Goal: Transaction & Acquisition: Purchase product/service

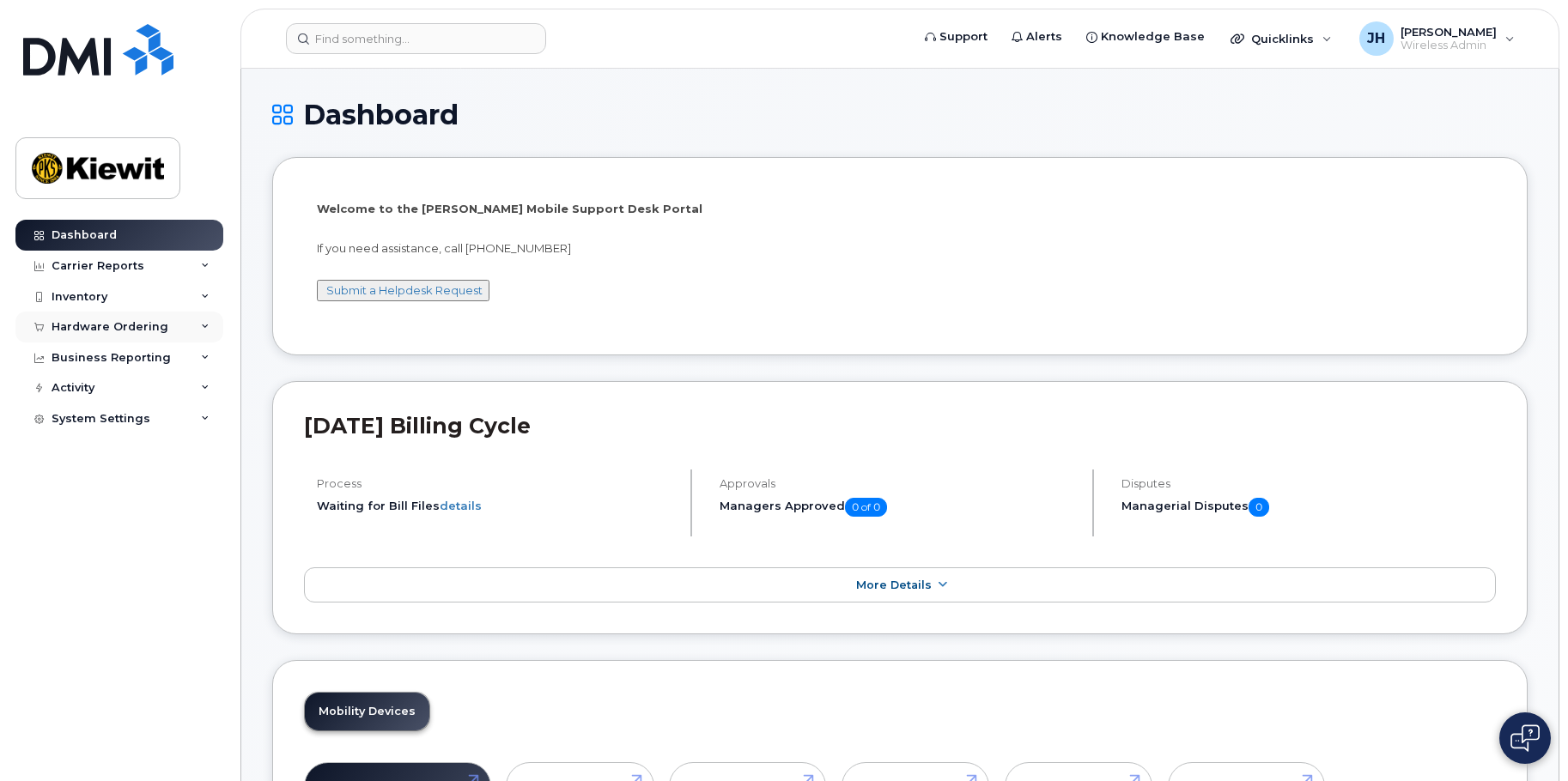
click at [104, 323] on div "Hardware Ordering" at bounding box center [110, 327] width 117 height 13
click at [80, 356] on div "Overview" at bounding box center [87, 359] width 55 height 15
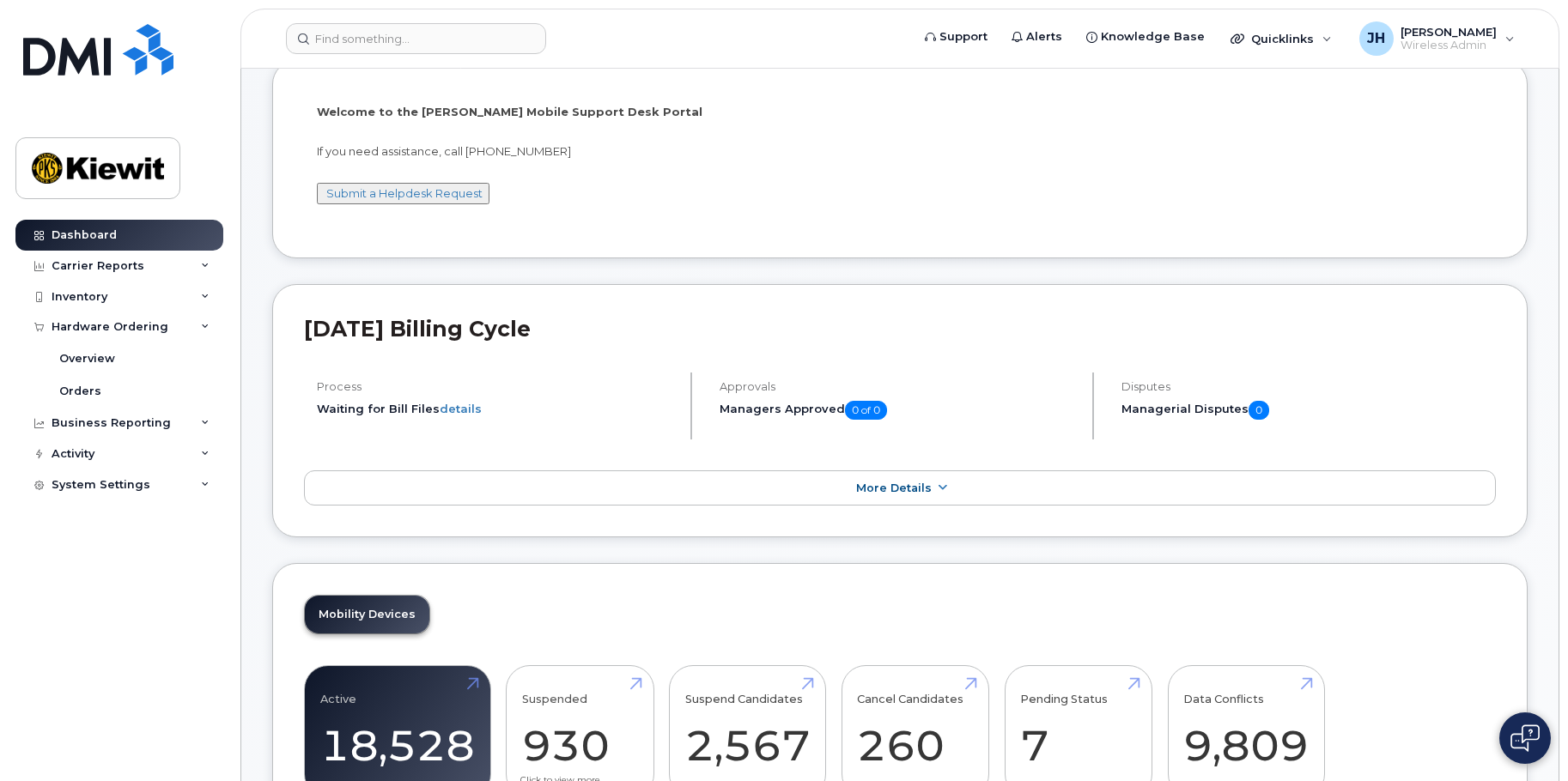
scroll to position [344, 0]
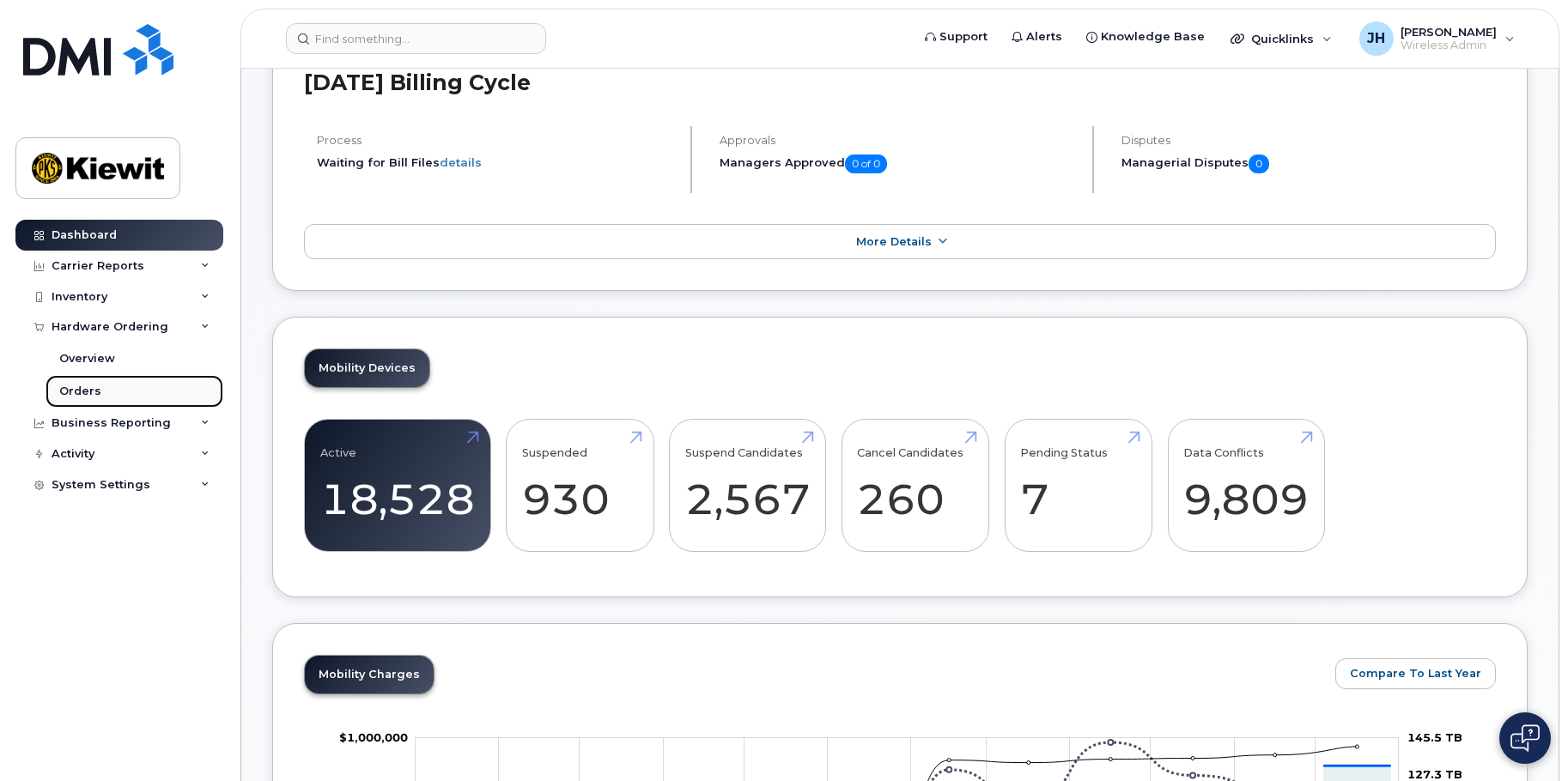
click at [82, 396] on div "Orders" at bounding box center [80, 391] width 42 height 15
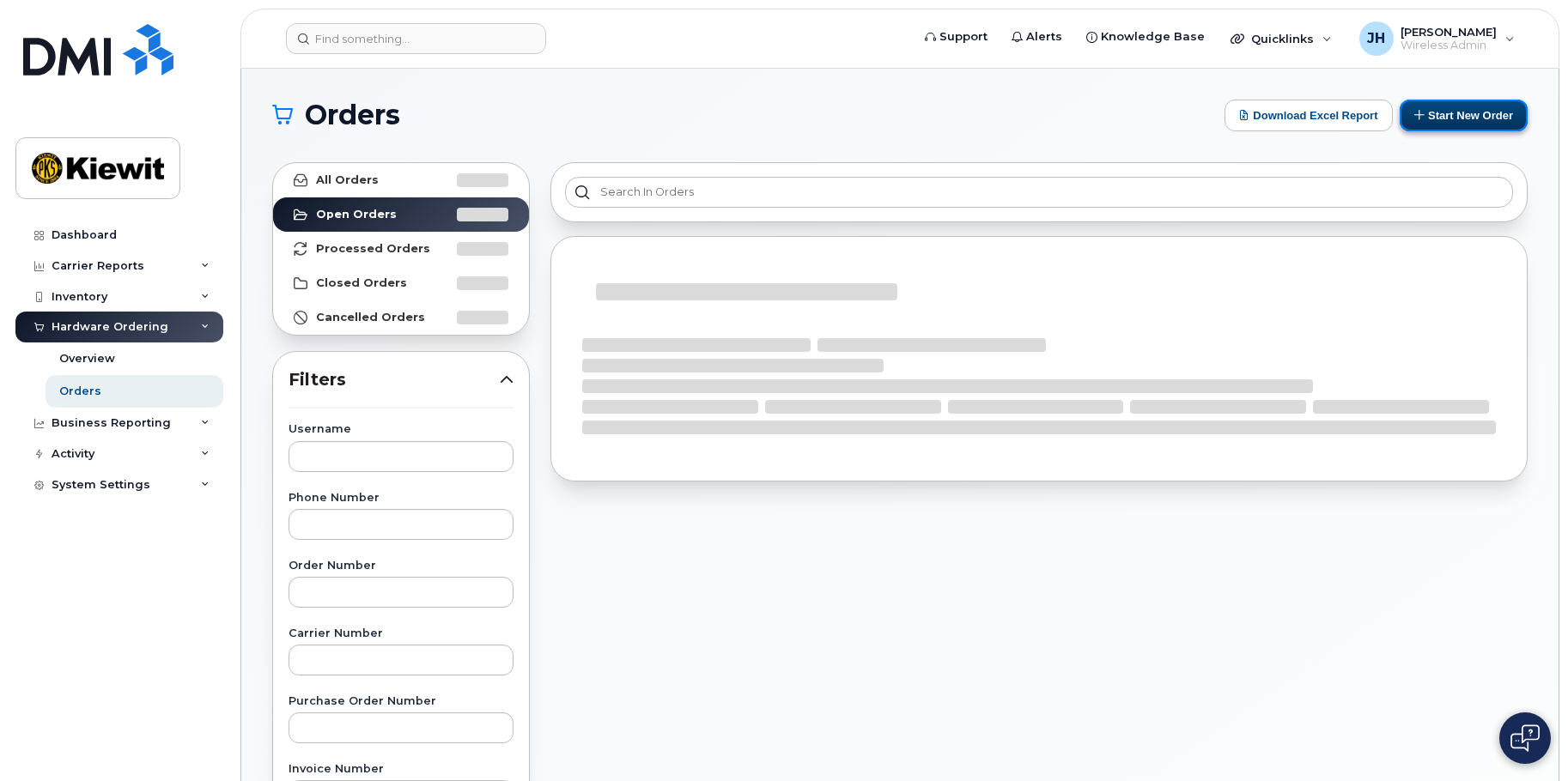
click at [1452, 124] on button "Start New Order" at bounding box center [1463, 115] width 128 height 32
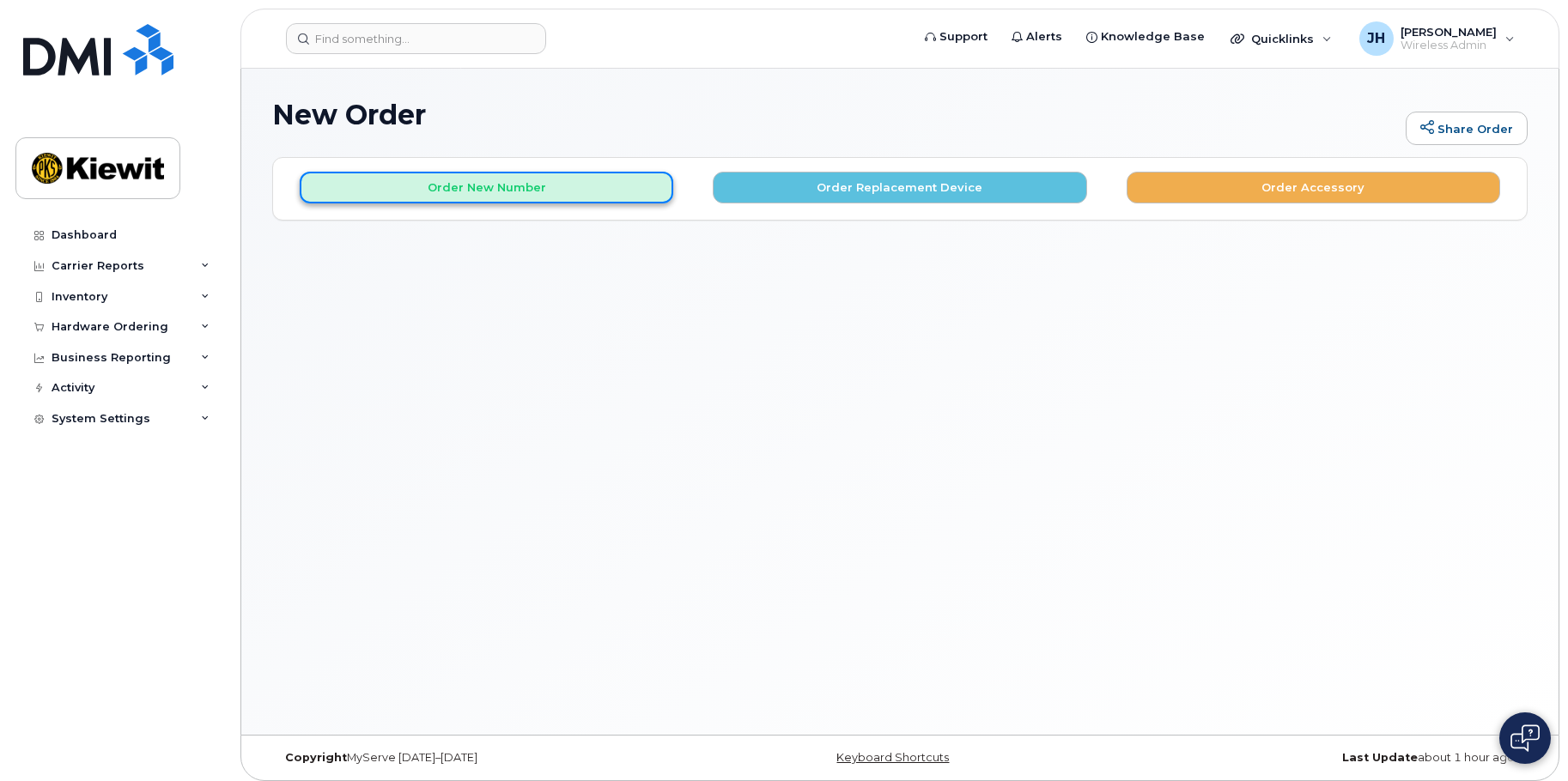
click at [469, 191] on button "Order New Number" at bounding box center [487, 188] width 374 height 32
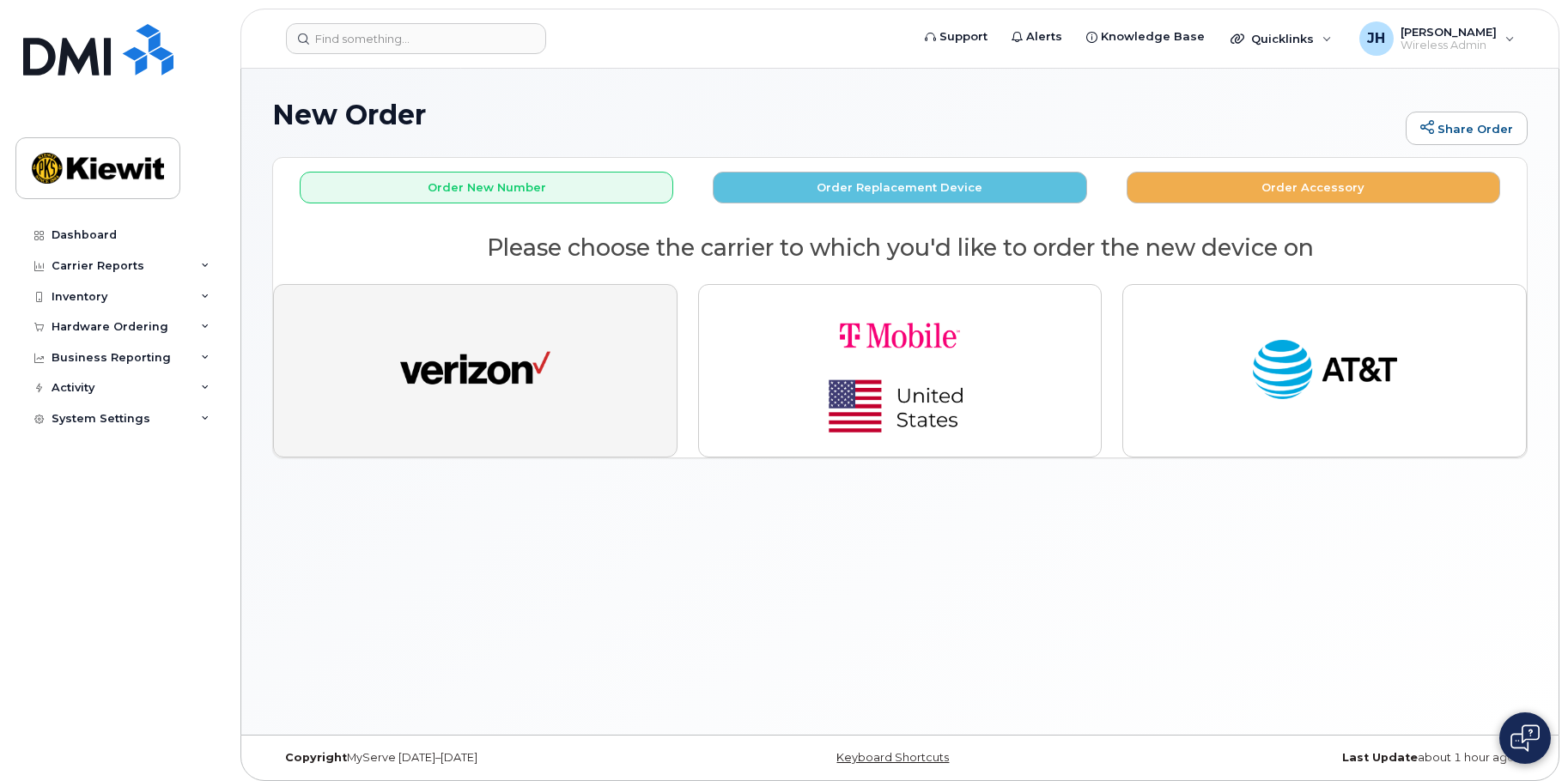
click at [466, 397] on img "button" at bounding box center [475, 370] width 150 height 77
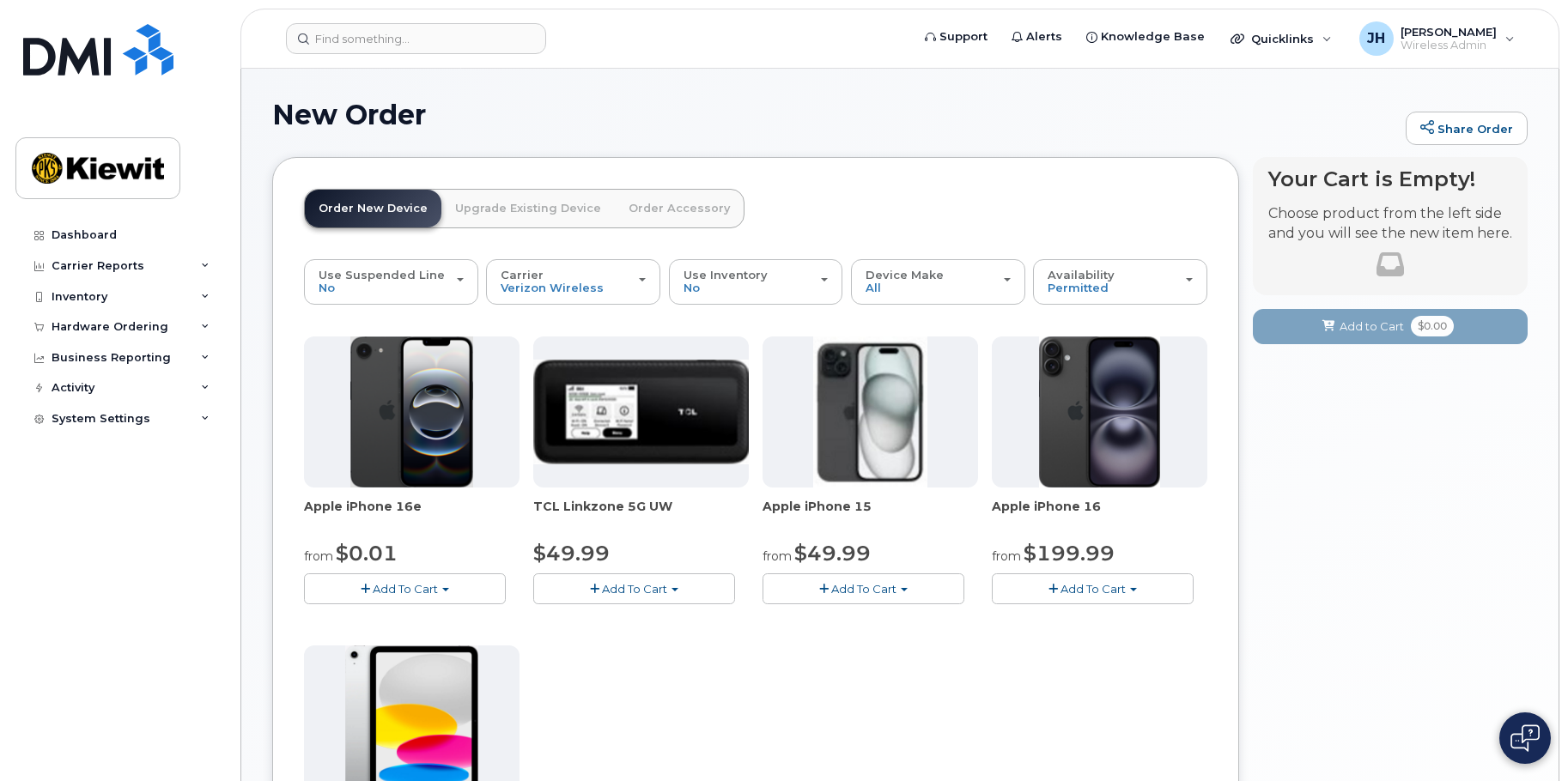
click at [873, 590] on span "Add To Cart" at bounding box center [863, 589] width 65 height 13
click at [868, 622] on link "$49.99 - 2 Year Activation (128GB)" at bounding box center [881, 621] width 229 height 21
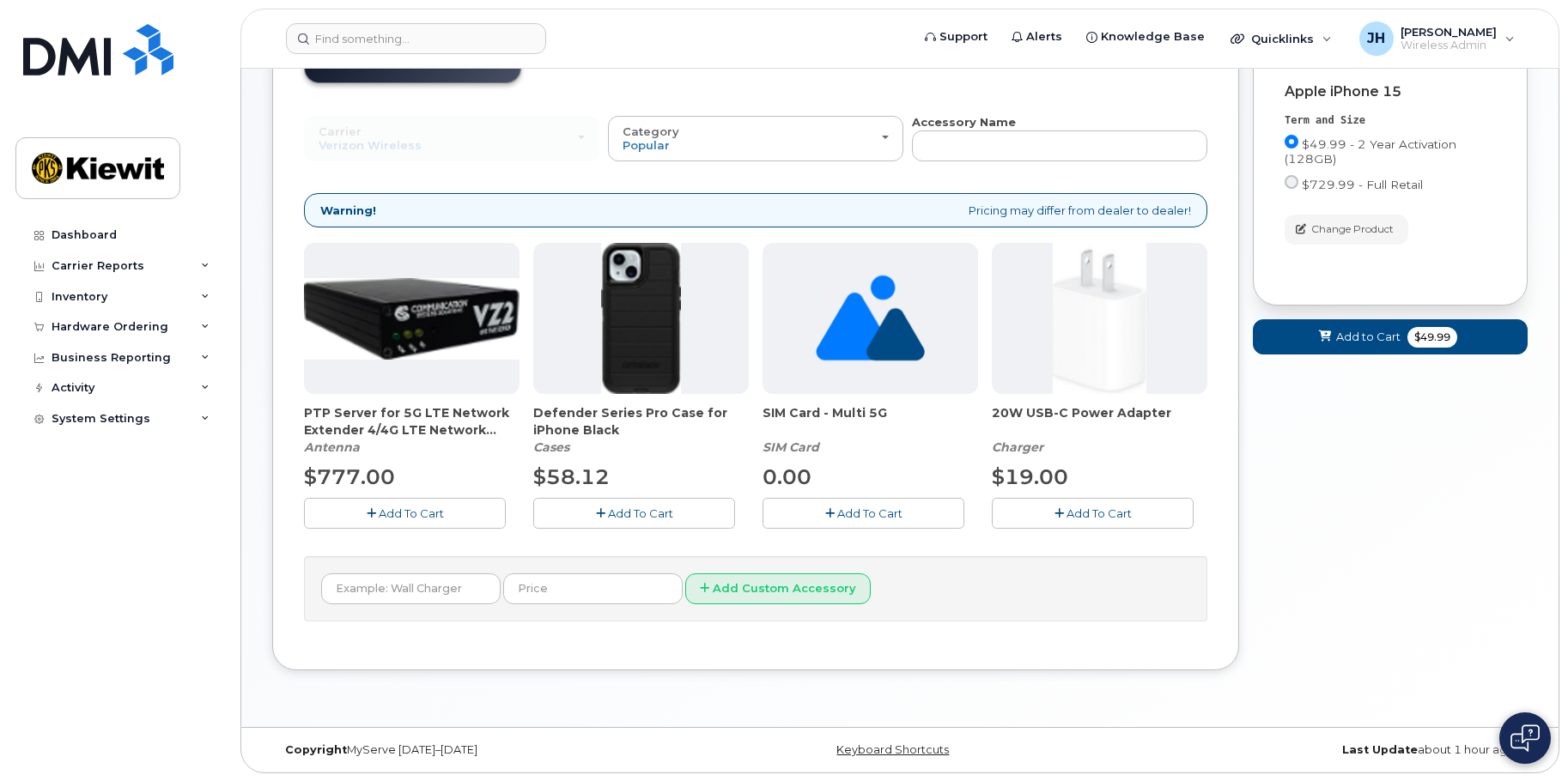
scroll to position [146, 0]
click at [1087, 510] on span "Add To Cart" at bounding box center [1098, 512] width 65 height 13
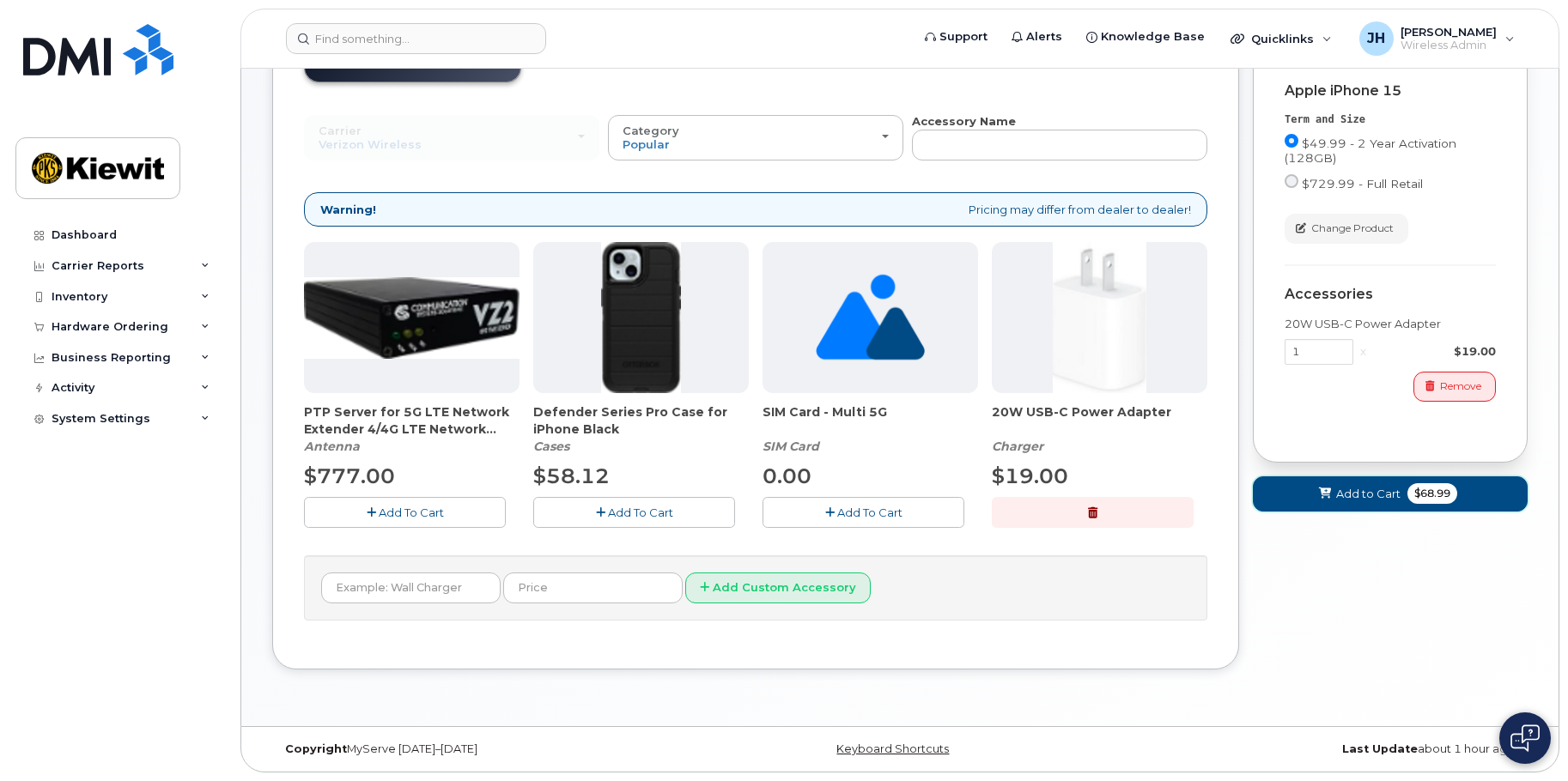
click at [1346, 500] on span "Add to Cart" at bounding box center [1369, 494] width 64 height 16
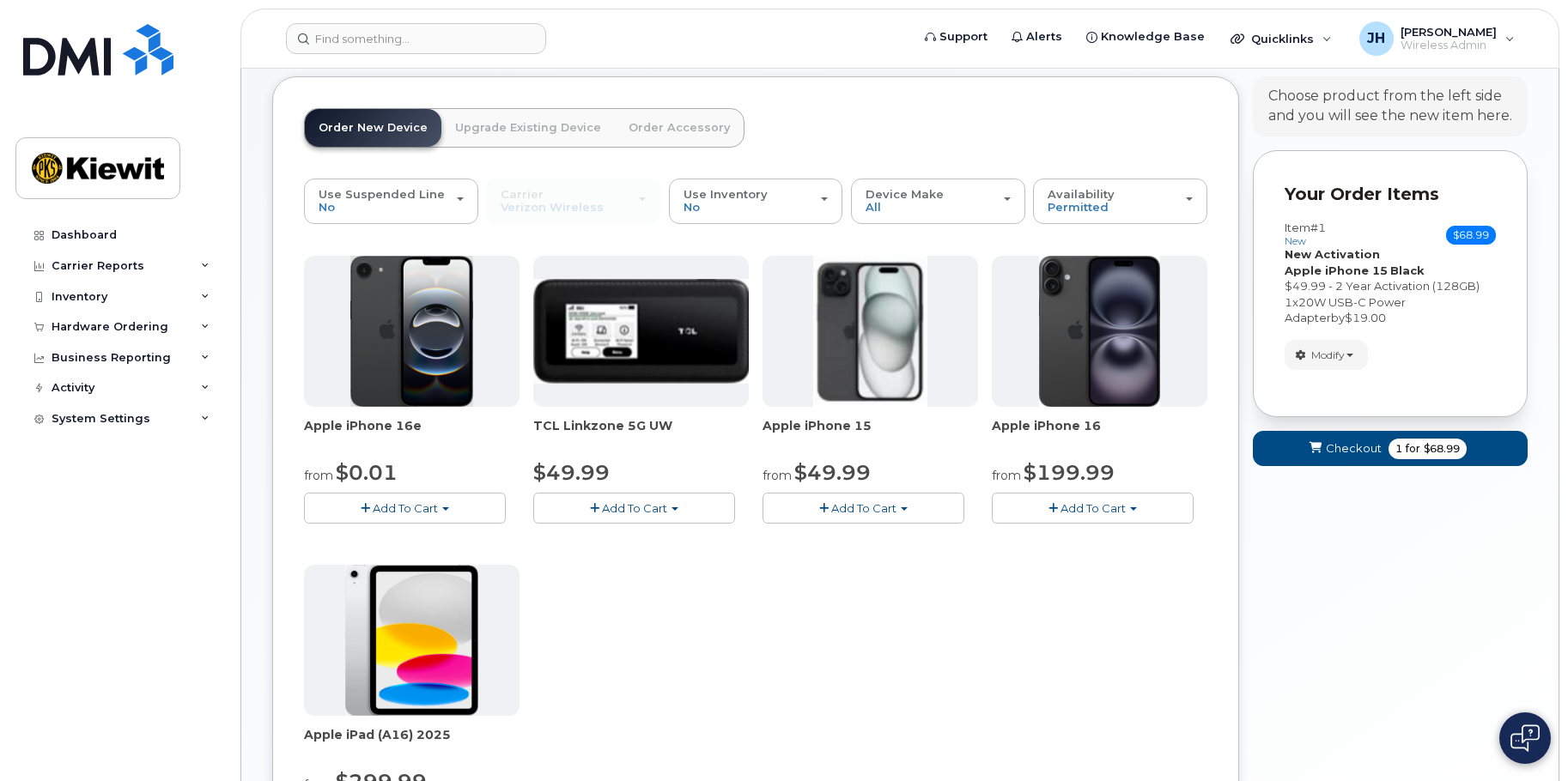
scroll to position [0, 0]
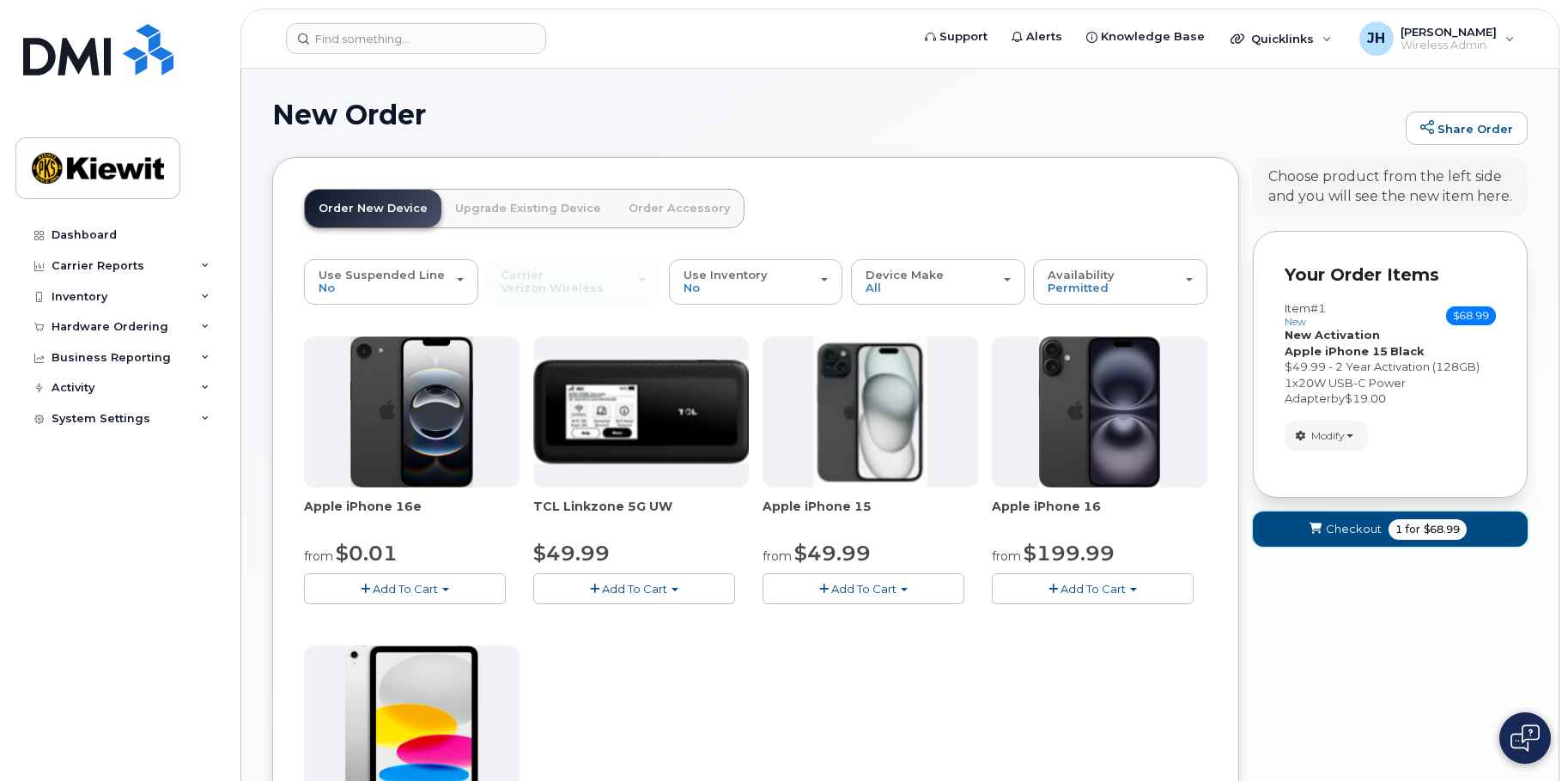
click at [1343, 528] on span "Checkout" at bounding box center [1353, 530] width 55 height 16
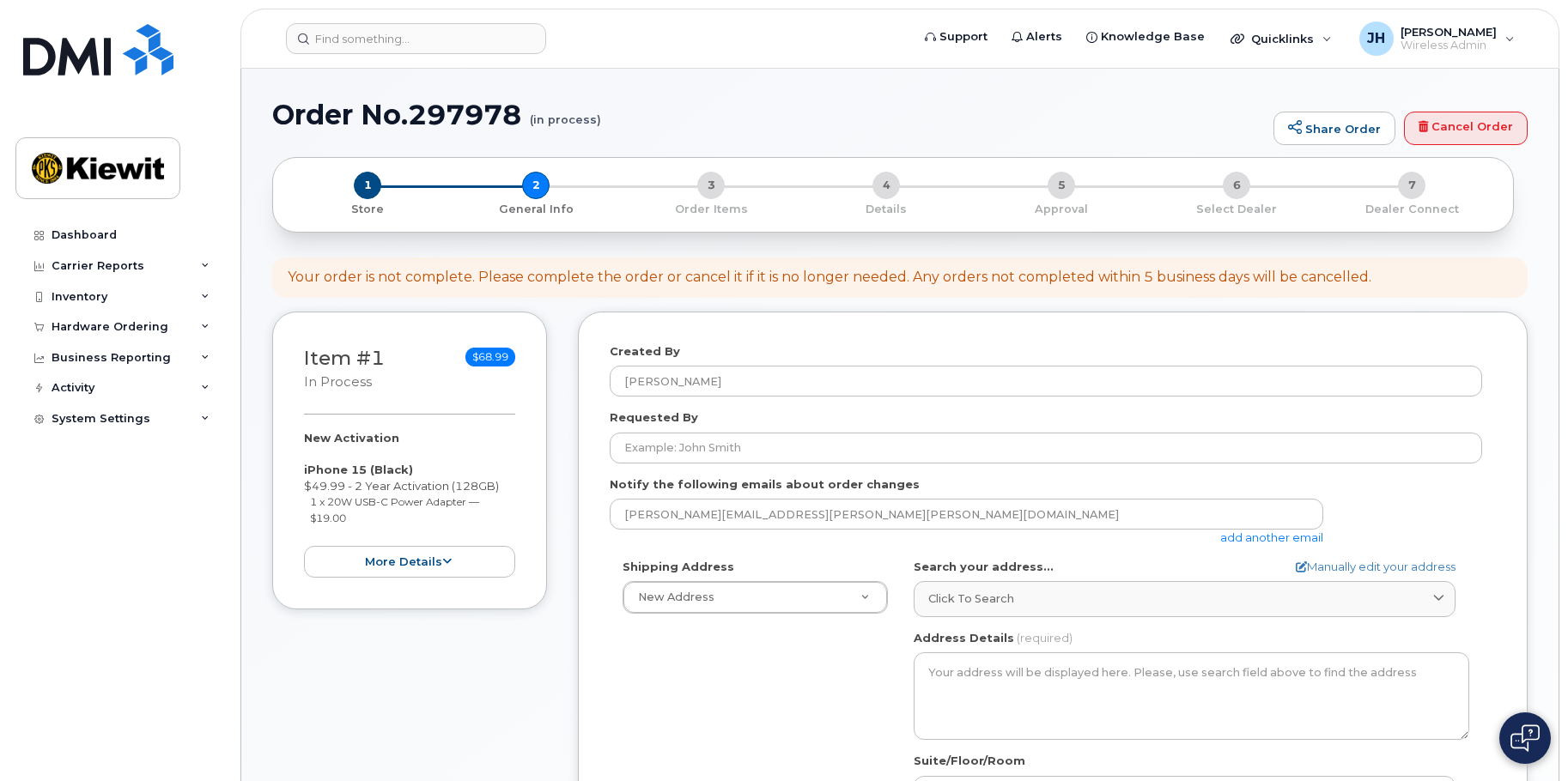
select select
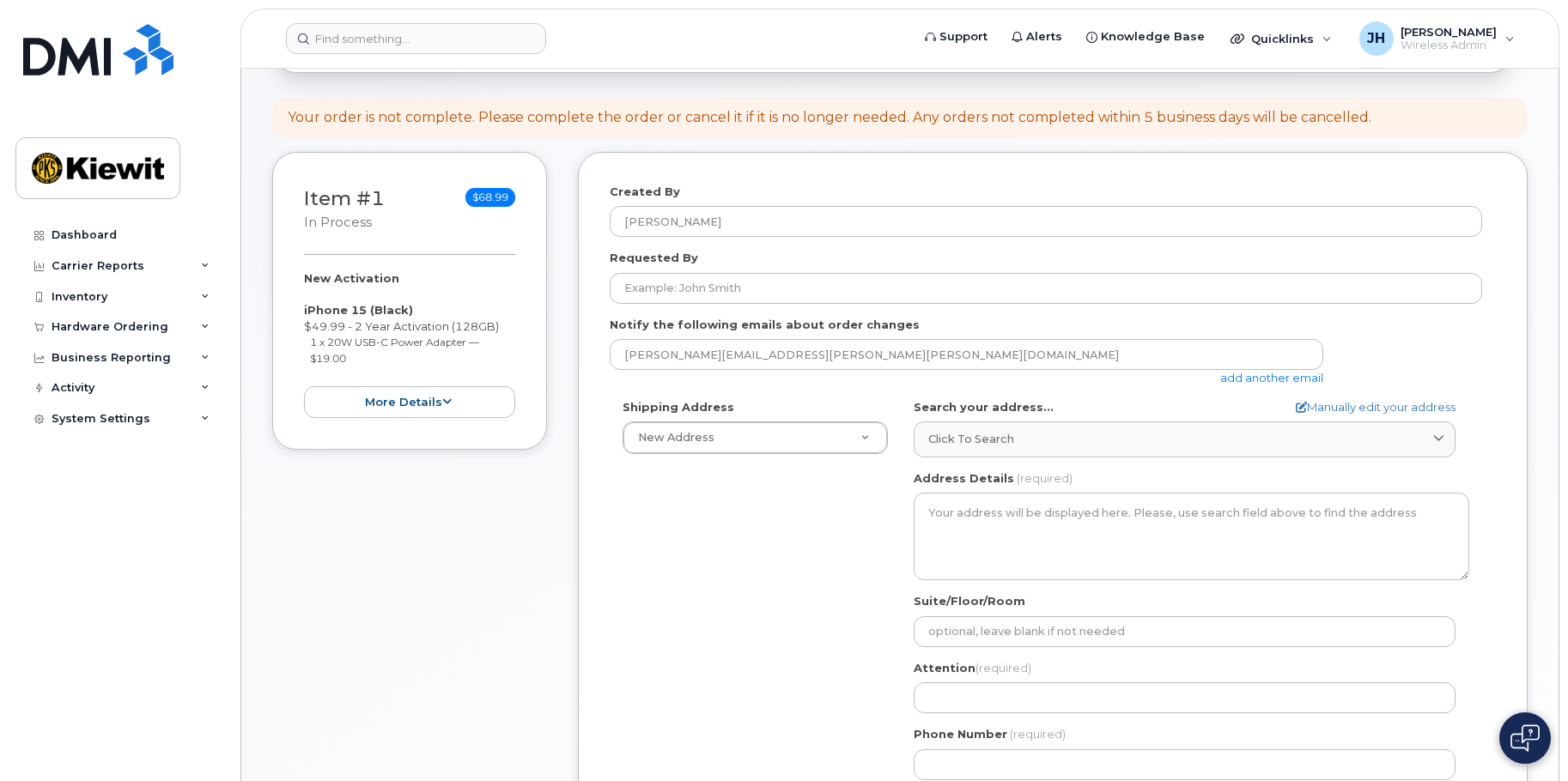
scroll to position [172, 0]
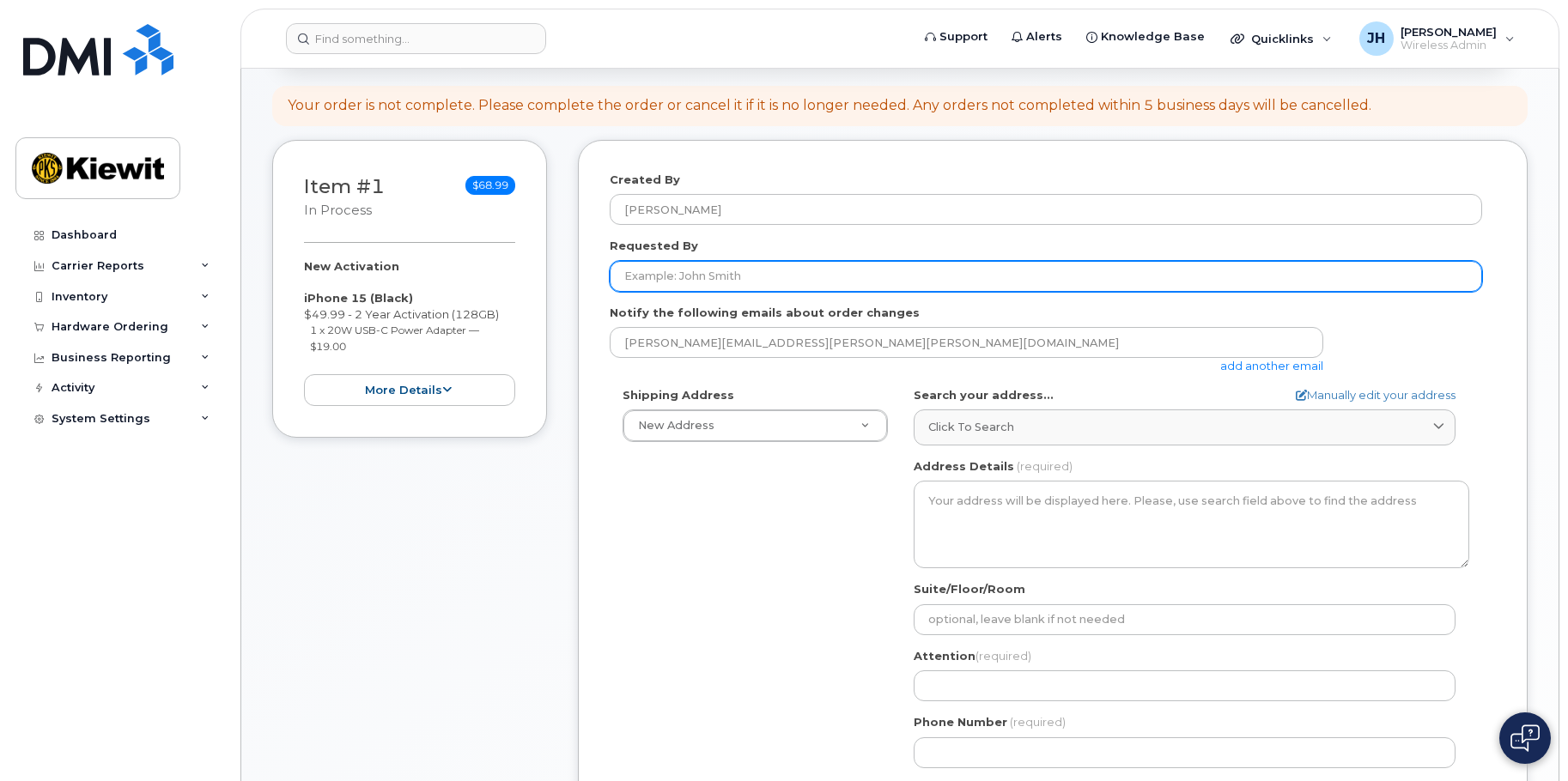
click at [684, 274] on input "Requested By" at bounding box center [1046, 276] width 872 height 31
paste input "Bella.Roesler"
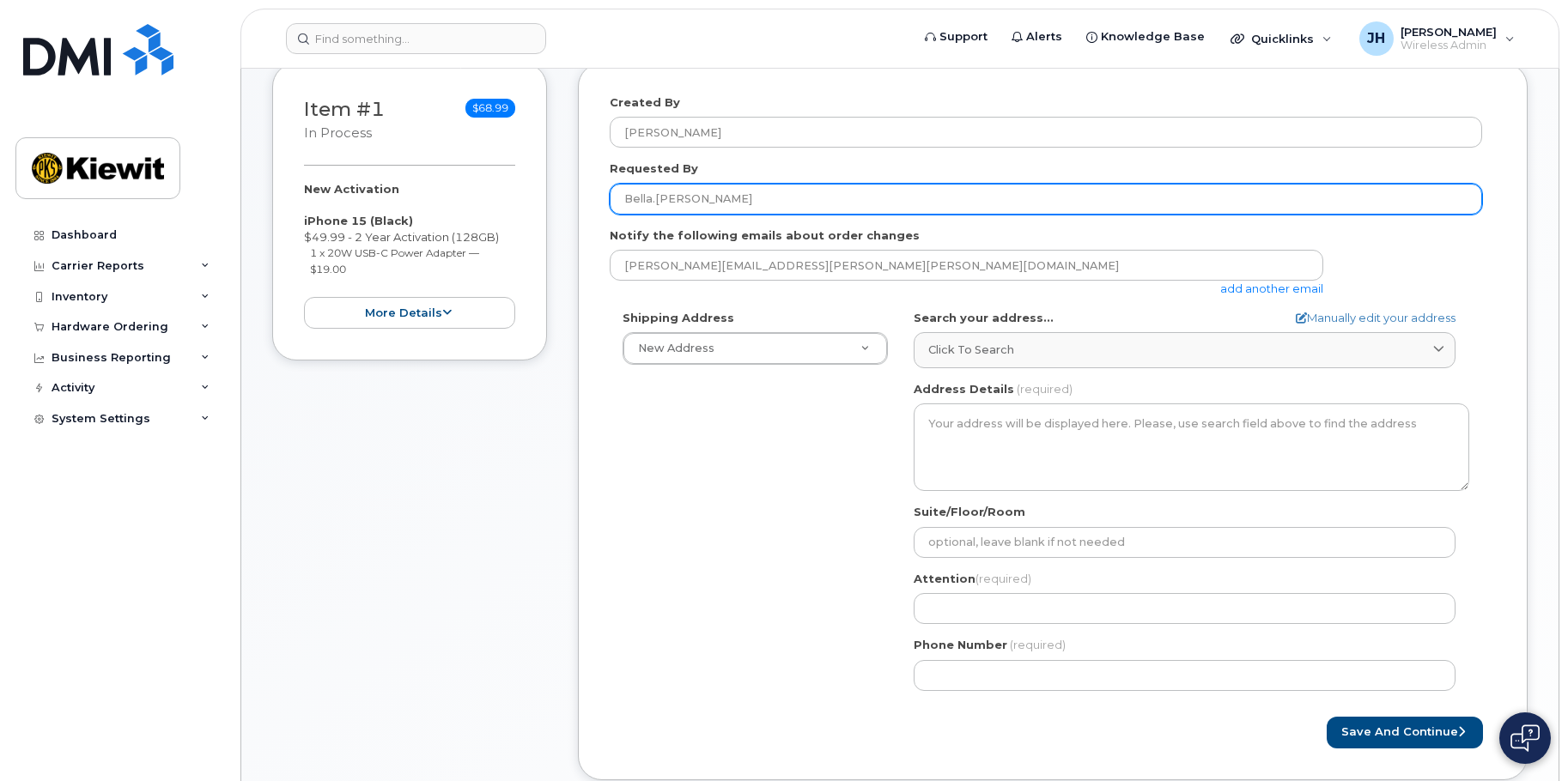
scroll to position [344, 0]
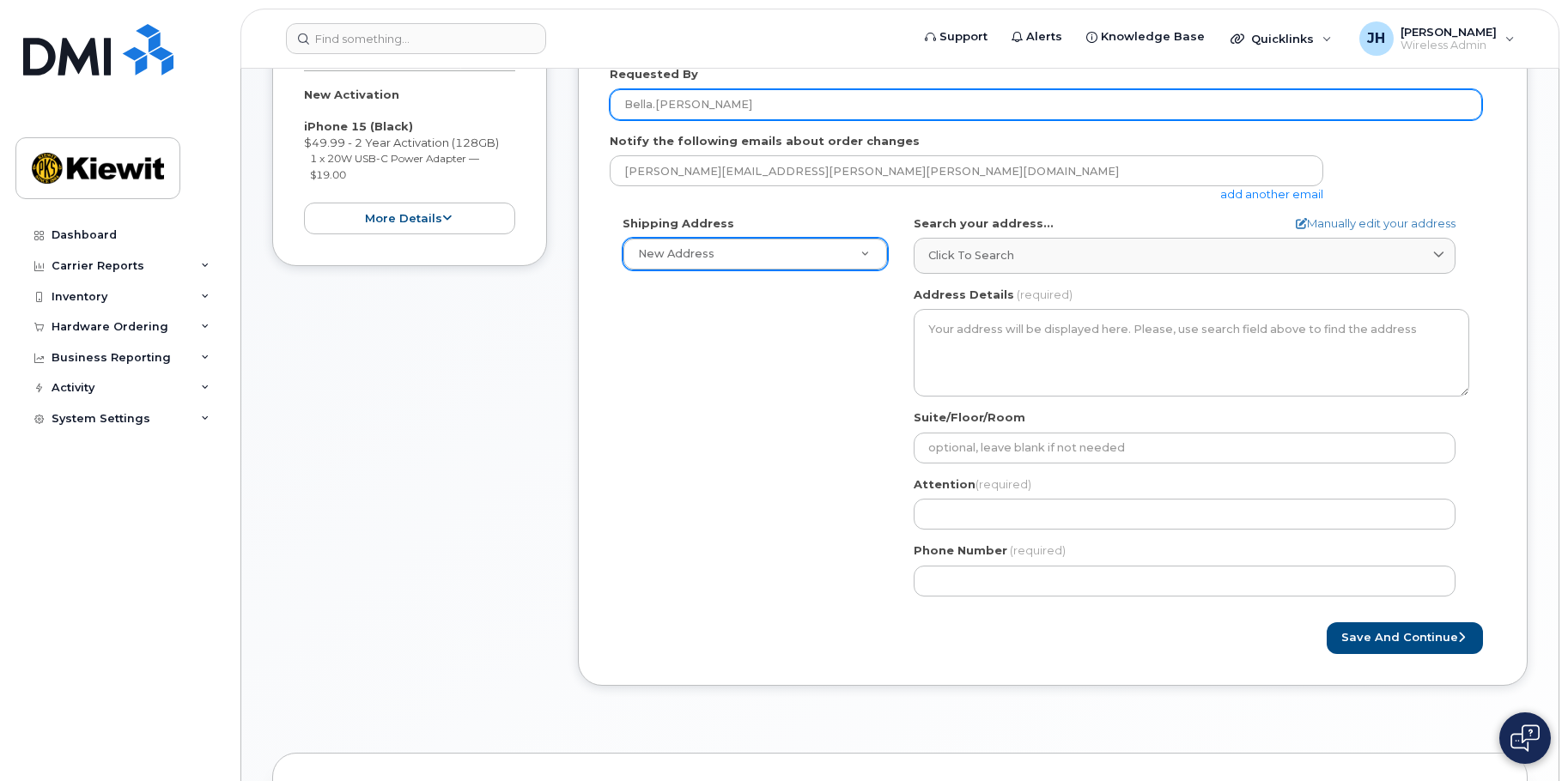
type input "Bella.Roesler"
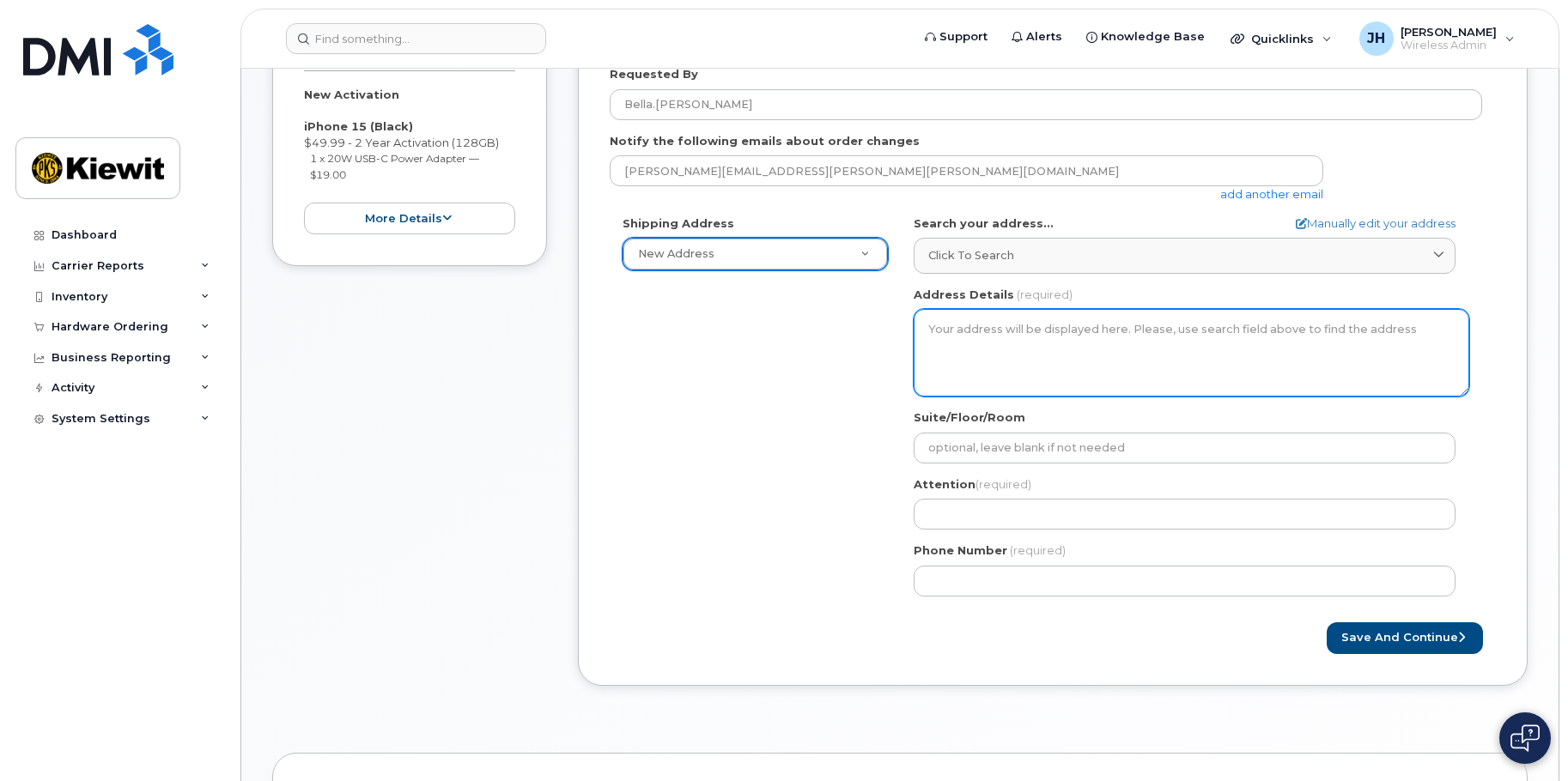
click at [961, 364] on textarea "Address Details" at bounding box center [1191, 353] width 555 height 88
click at [1003, 353] on textarea "Address Details" at bounding box center [1191, 353] width 555 height 88
click at [1105, 337] on textarea "Address Details" at bounding box center [1191, 353] width 555 height 88
click at [1076, 343] on textarea "Address Details" at bounding box center [1191, 353] width 555 height 88
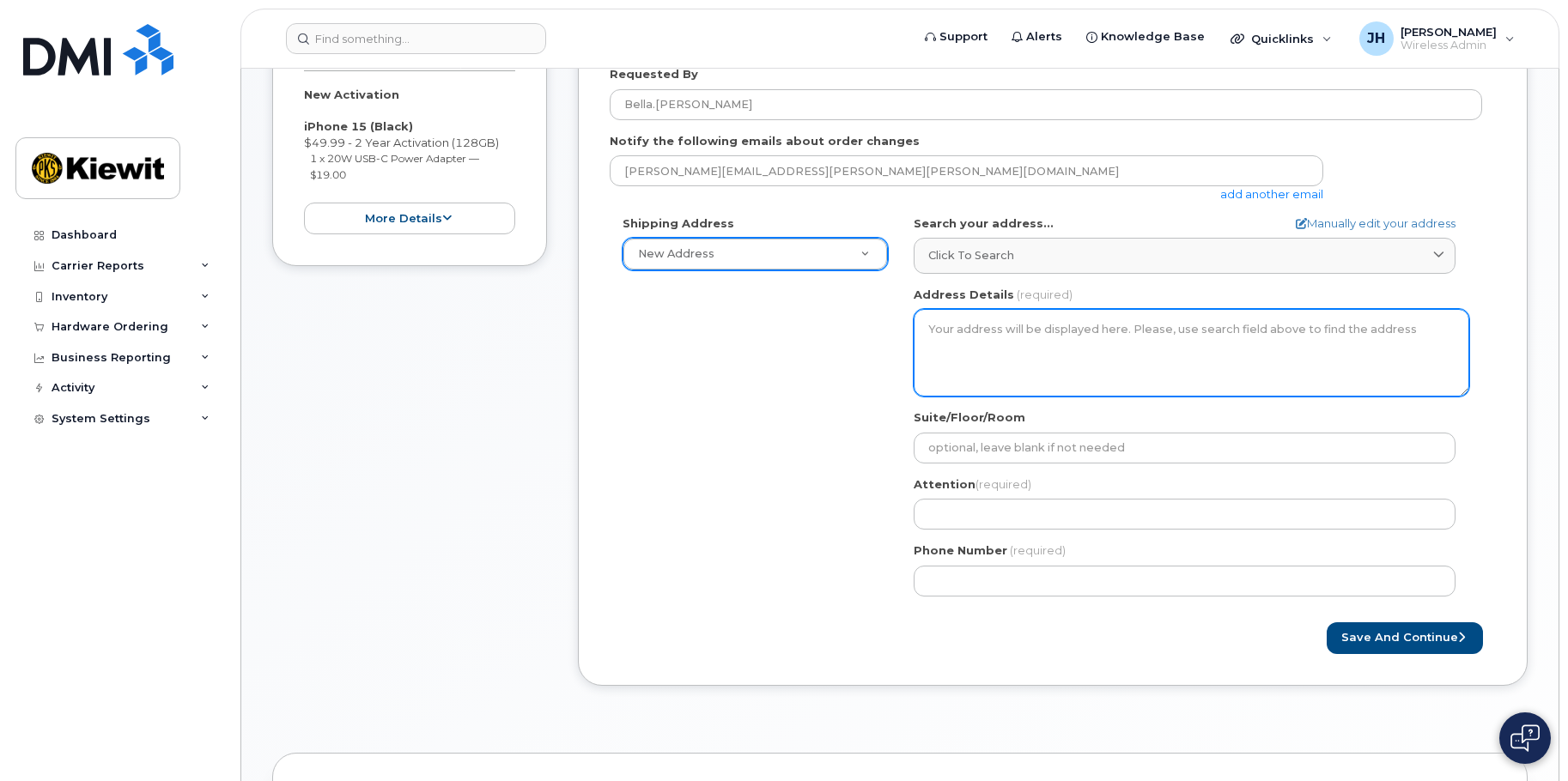
click at [1076, 343] on textarea "Address Details" at bounding box center [1191, 353] width 555 height 88
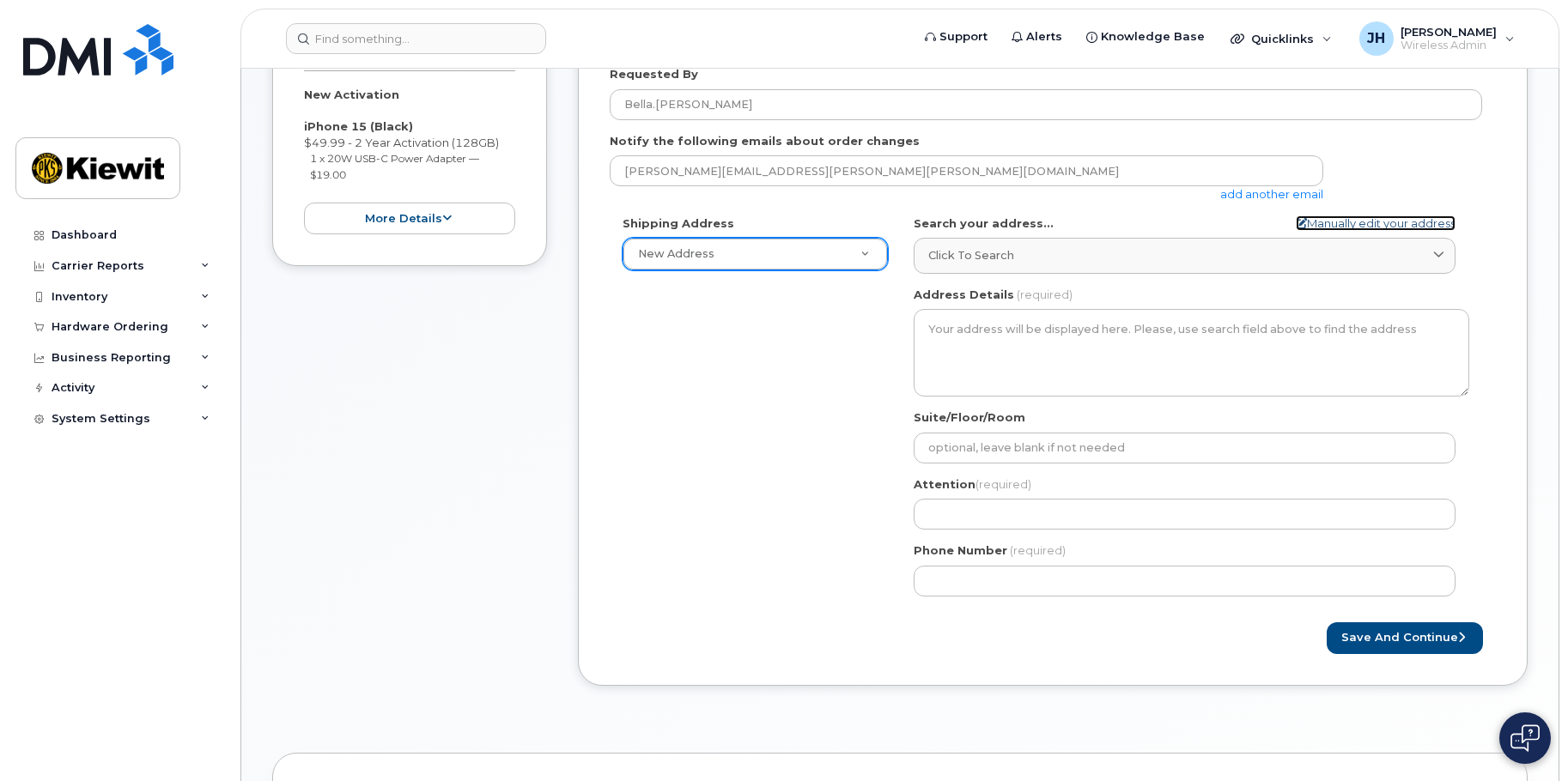
click at [1321, 231] on link "Manually edit your address" at bounding box center [1375, 224] width 160 height 16
select select
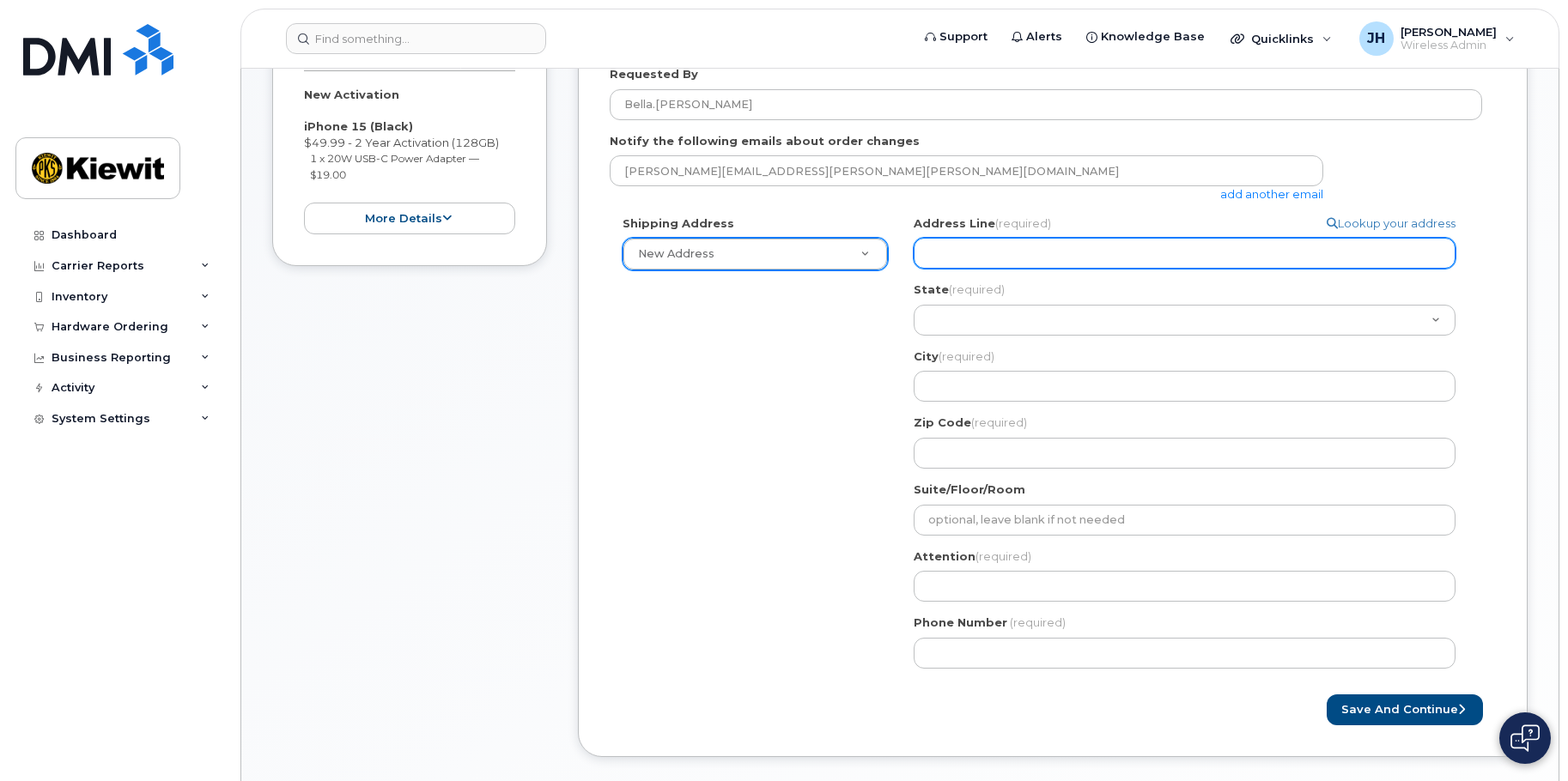
click at [996, 263] on input "Address Line (required)" at bounding box center [1184, 253] width 542 height 31
paste input "1935 S. Hughes Way"
type input "1935 S. Hughes Way"
select select
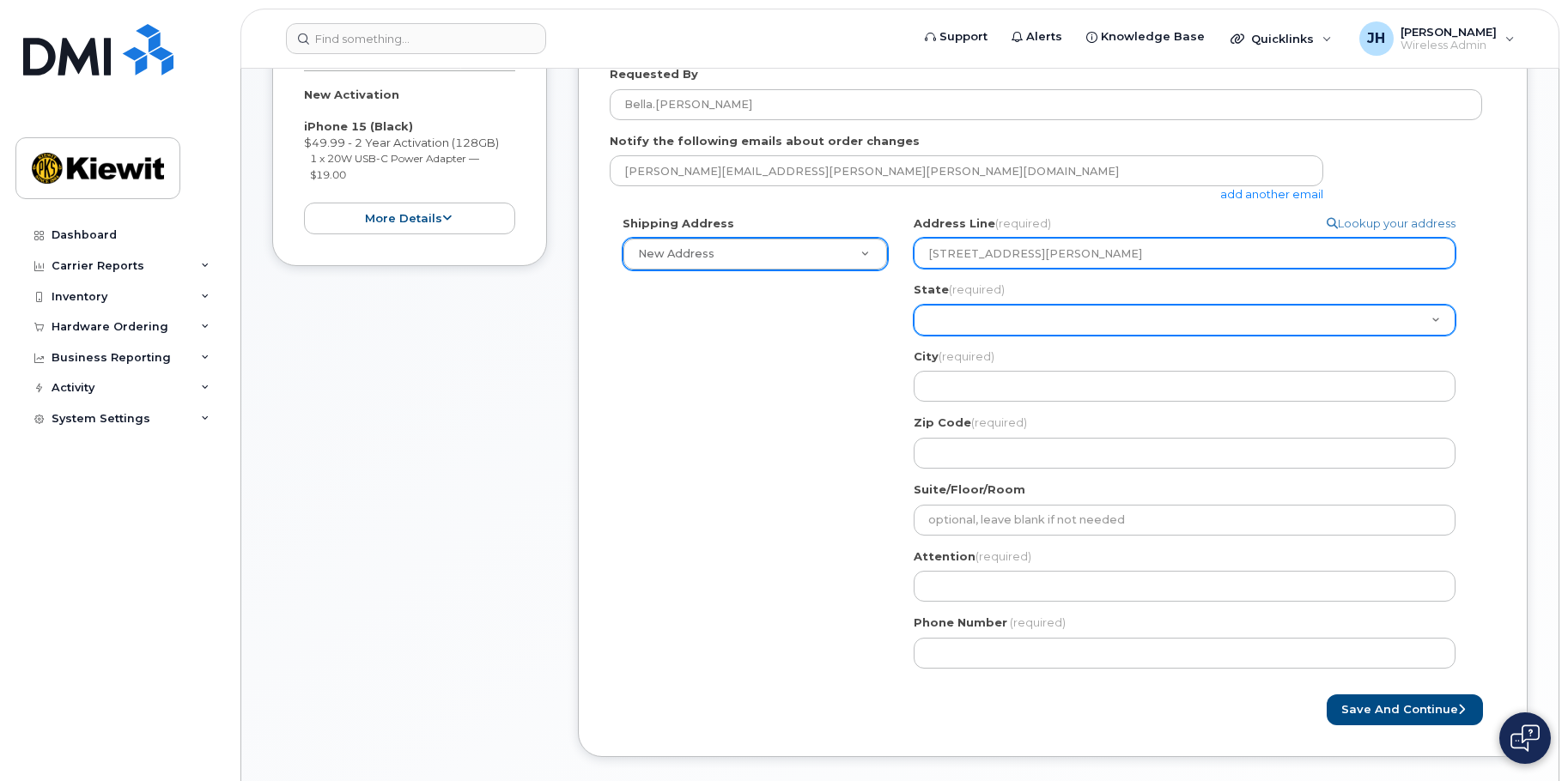
type input "1935 S. Hughes Way"
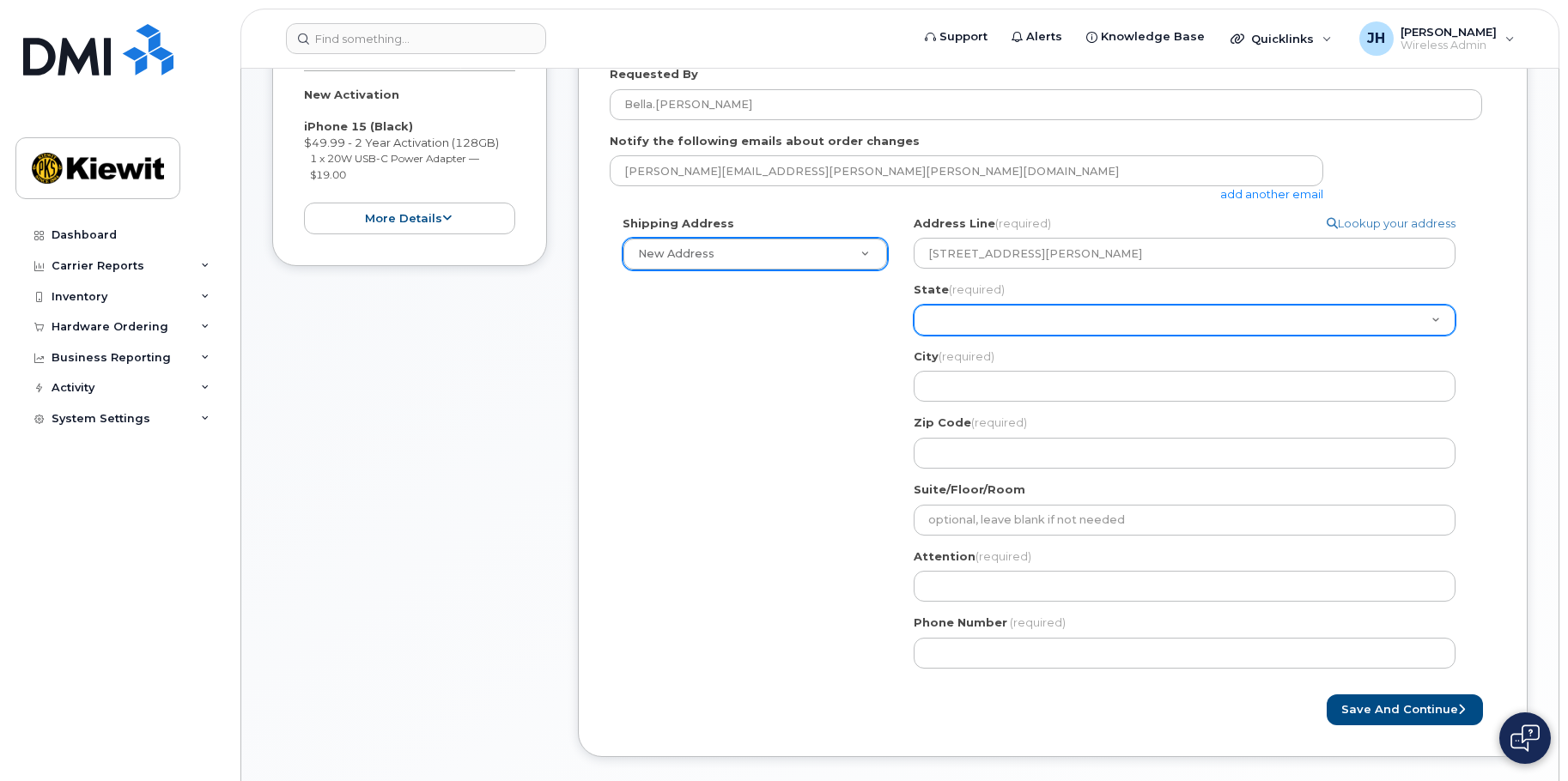
click at [946, 322] on select "Alabama Alaska American Samoa Arizona Arkansas California Colorado Connecticut …" at bounding box center [1184, 320] width 542 height 31
select select "CA"
click at [913, 305] on select "Alabama Alaska American Samoa Arizona Arkansas California Colorado Connecticut …" at bounding box center [1184, 320] width 542 height 31
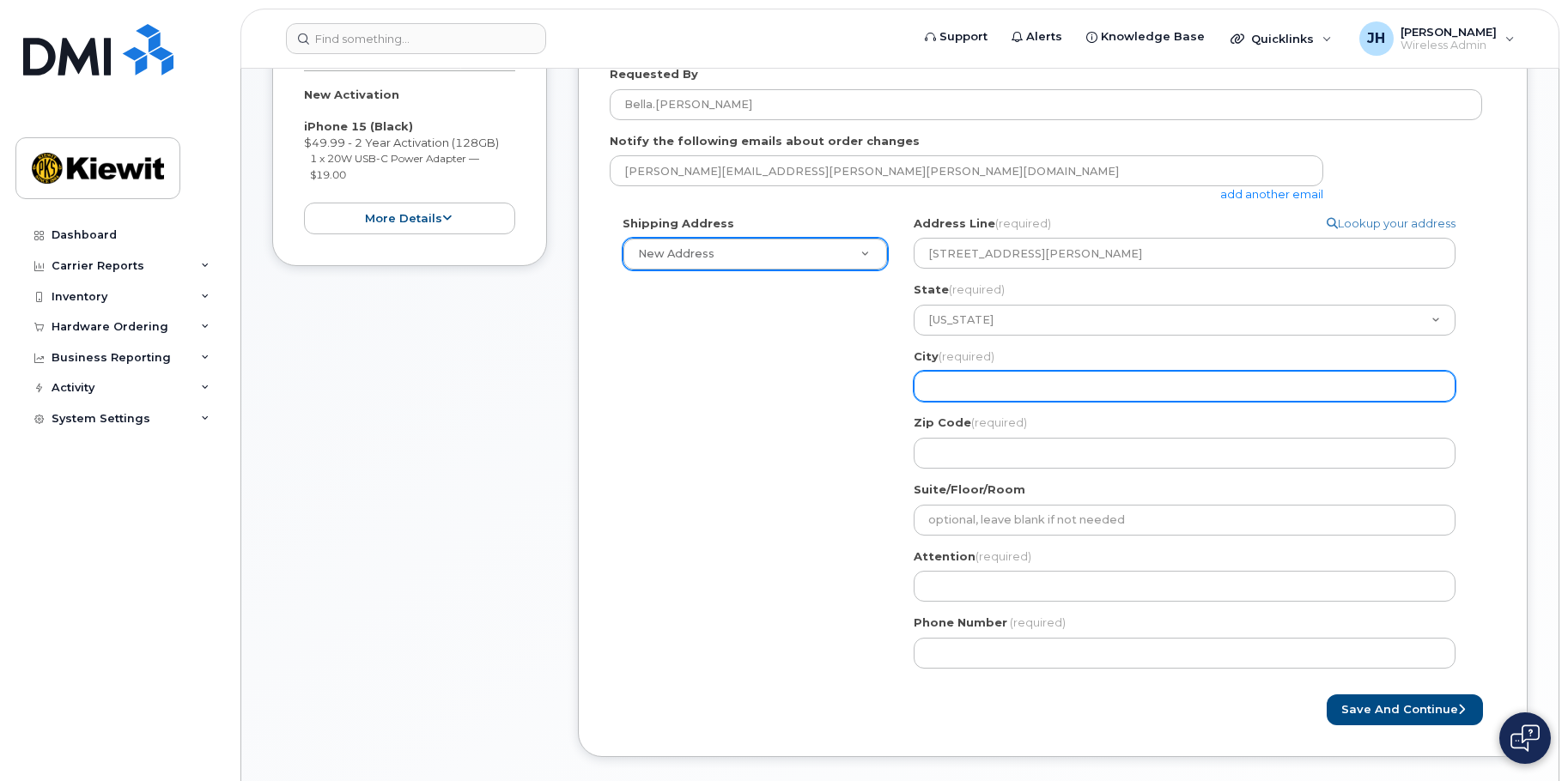
click at [964, 394] on input "City (required)" at bounding box center [1184, 386] width 542 height 31
select select
type input "E"
select select
type input "El"
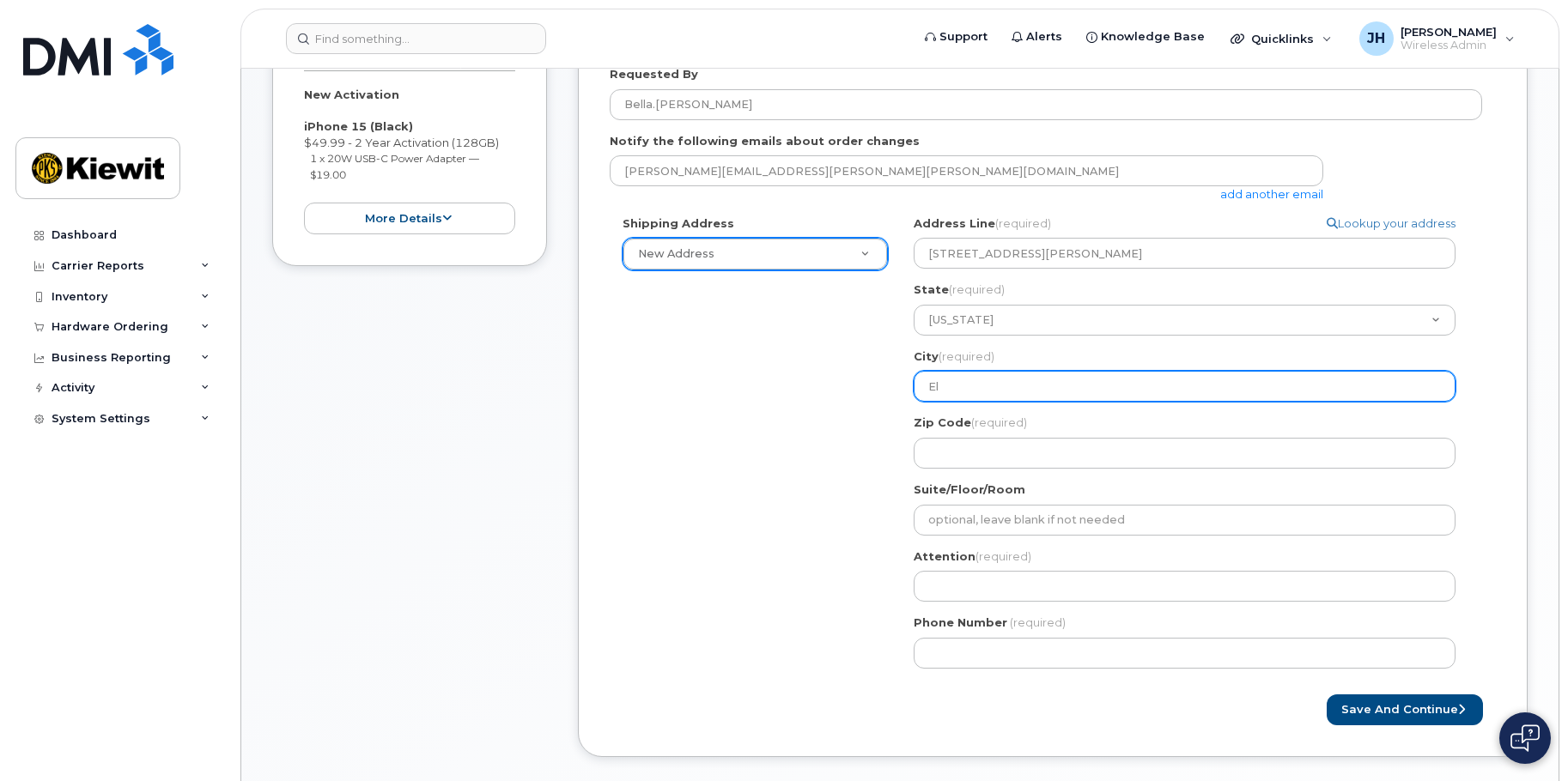
select select
type input "El S"
select select
type input "El Se"
select select
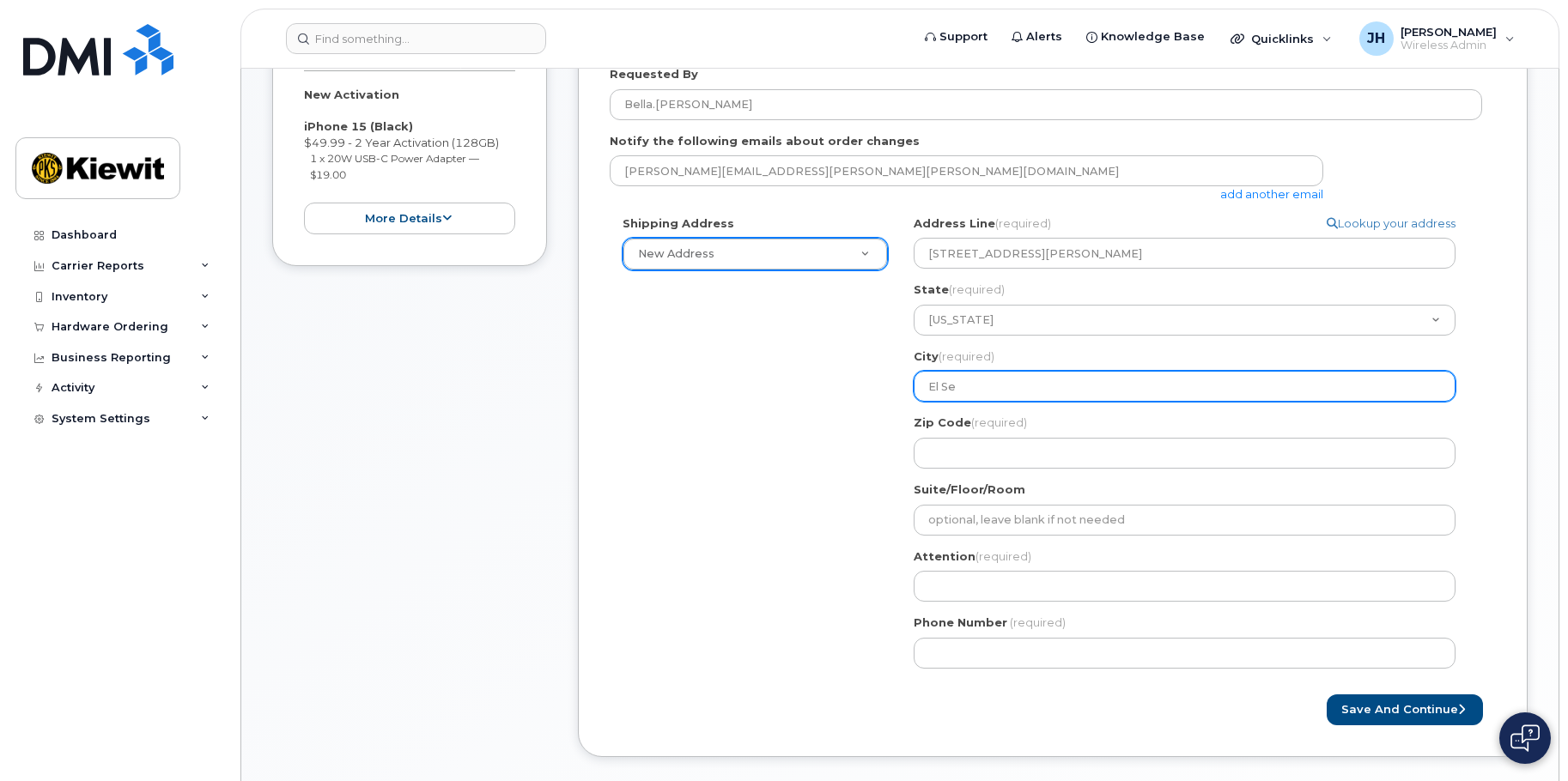
type input "El Seg"
select select
type input "El Segu"
select select
type input "El Segun"
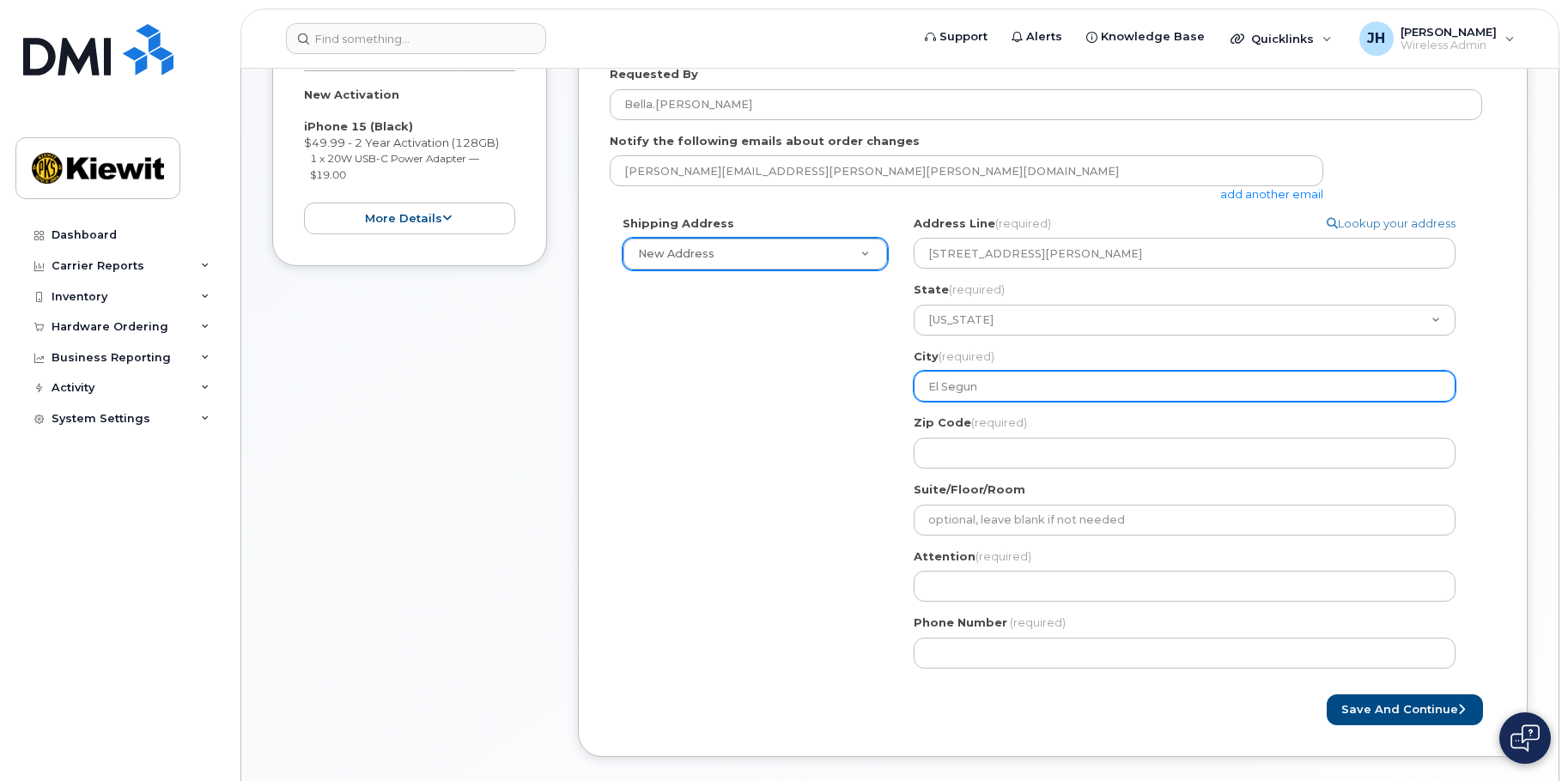
select select
type input "El Segund"
select select
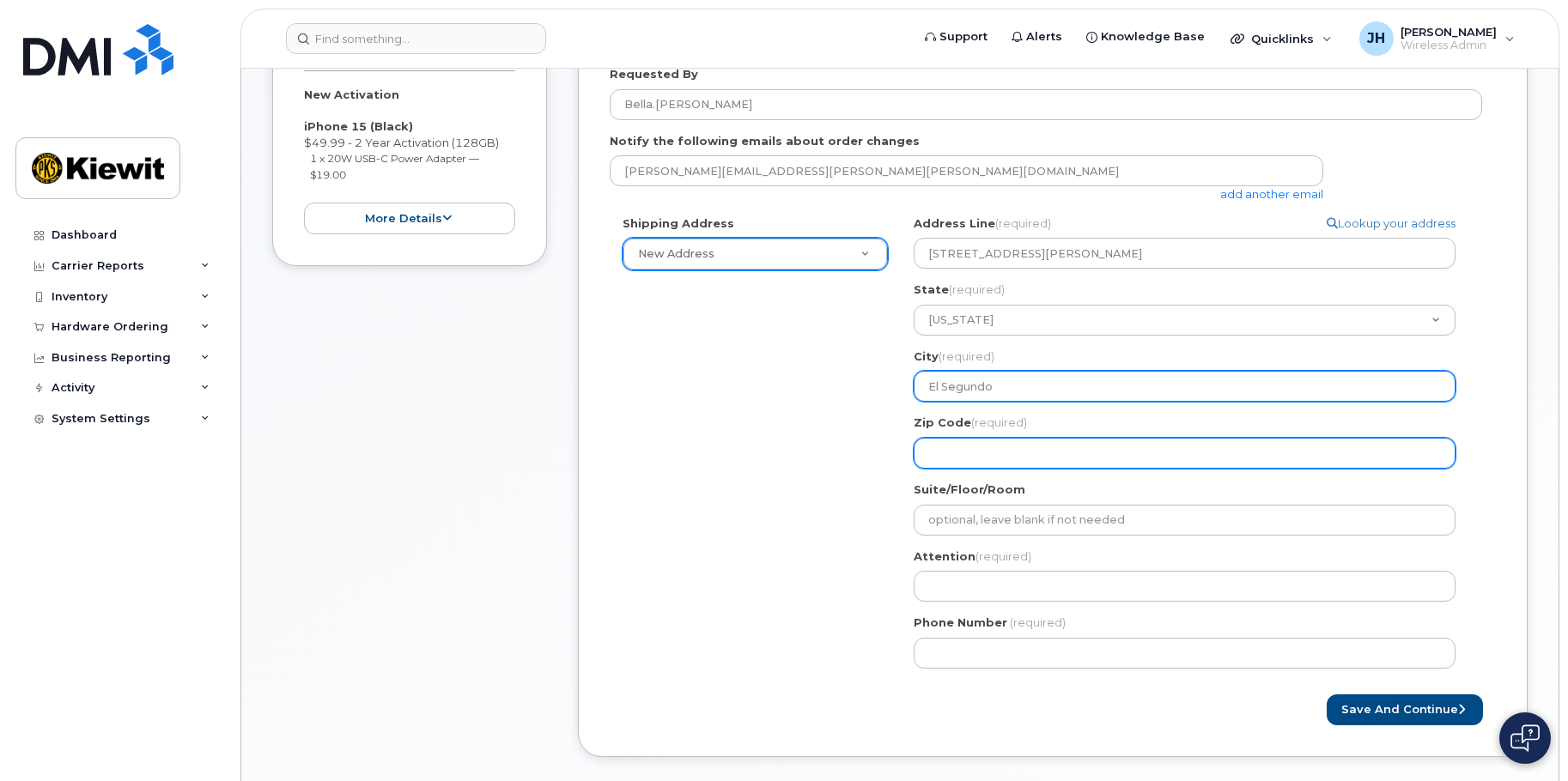
type input "El Segundo"
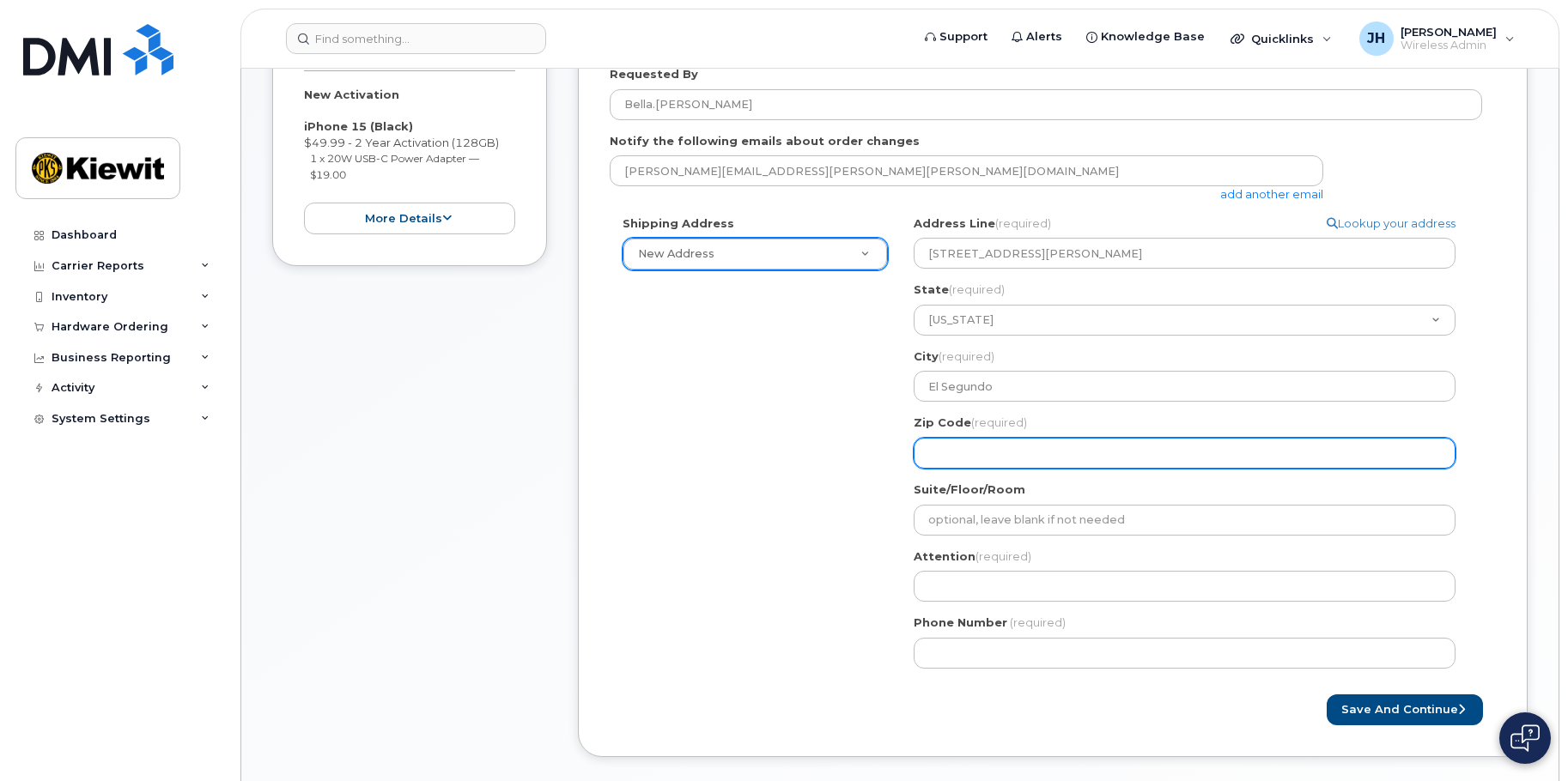
click at [976, 446] on input "Zip Code (required)" at bounding box center [1184, 454] width 542 height 31
type input "9"
select select
type input "90"
select select
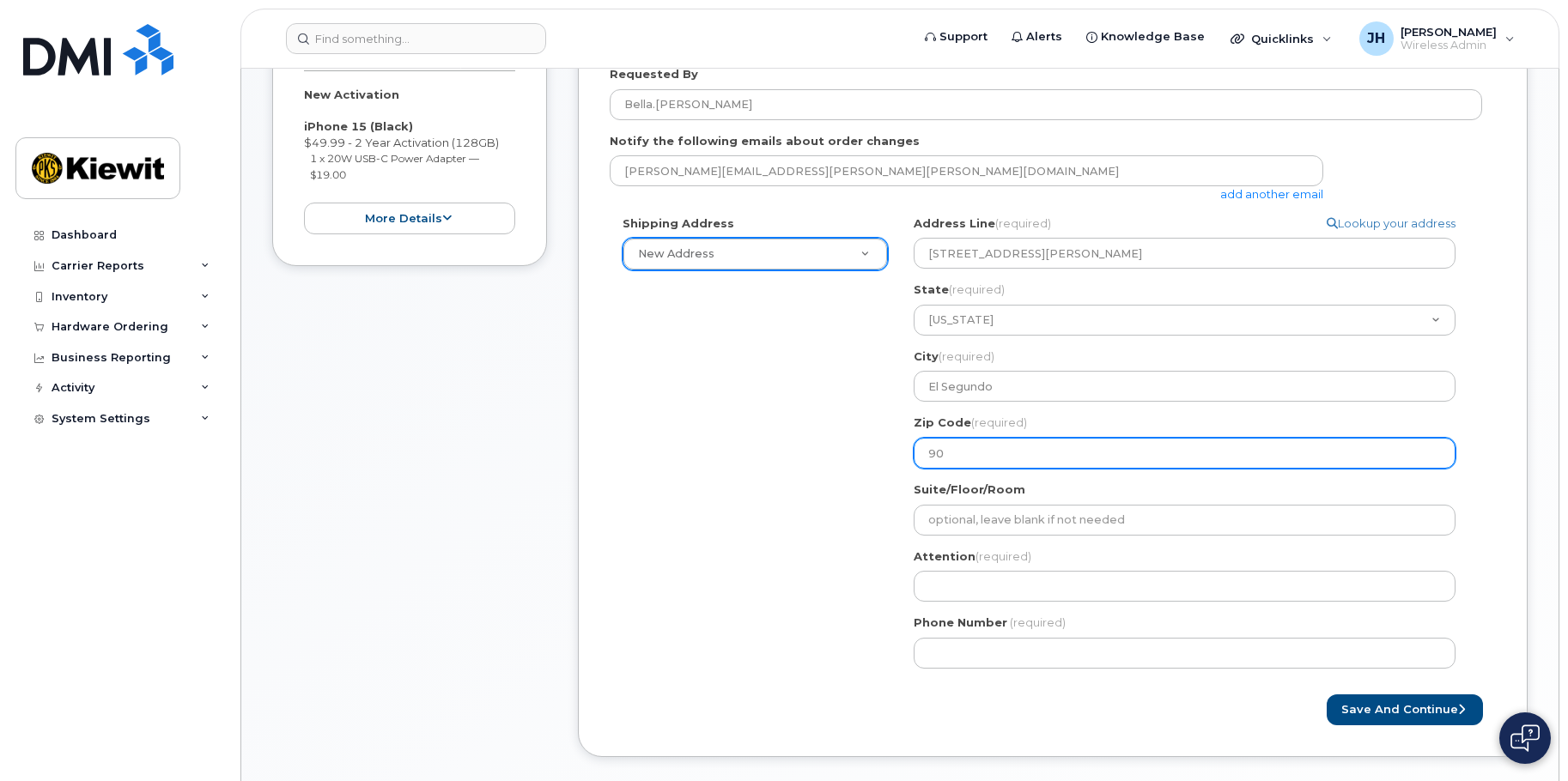
type input "902"
select select
type input "9024"
select select
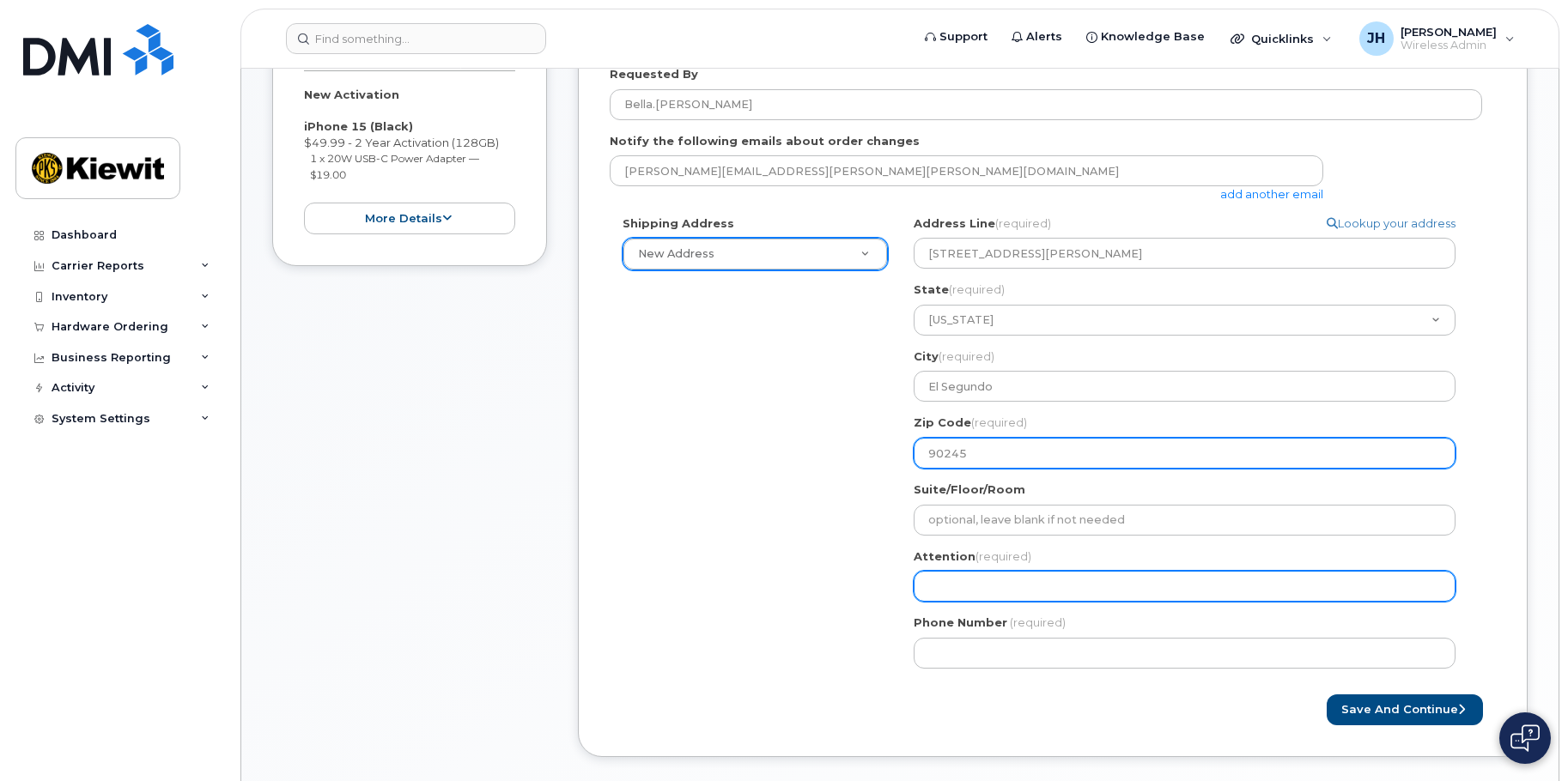
type input "90245"
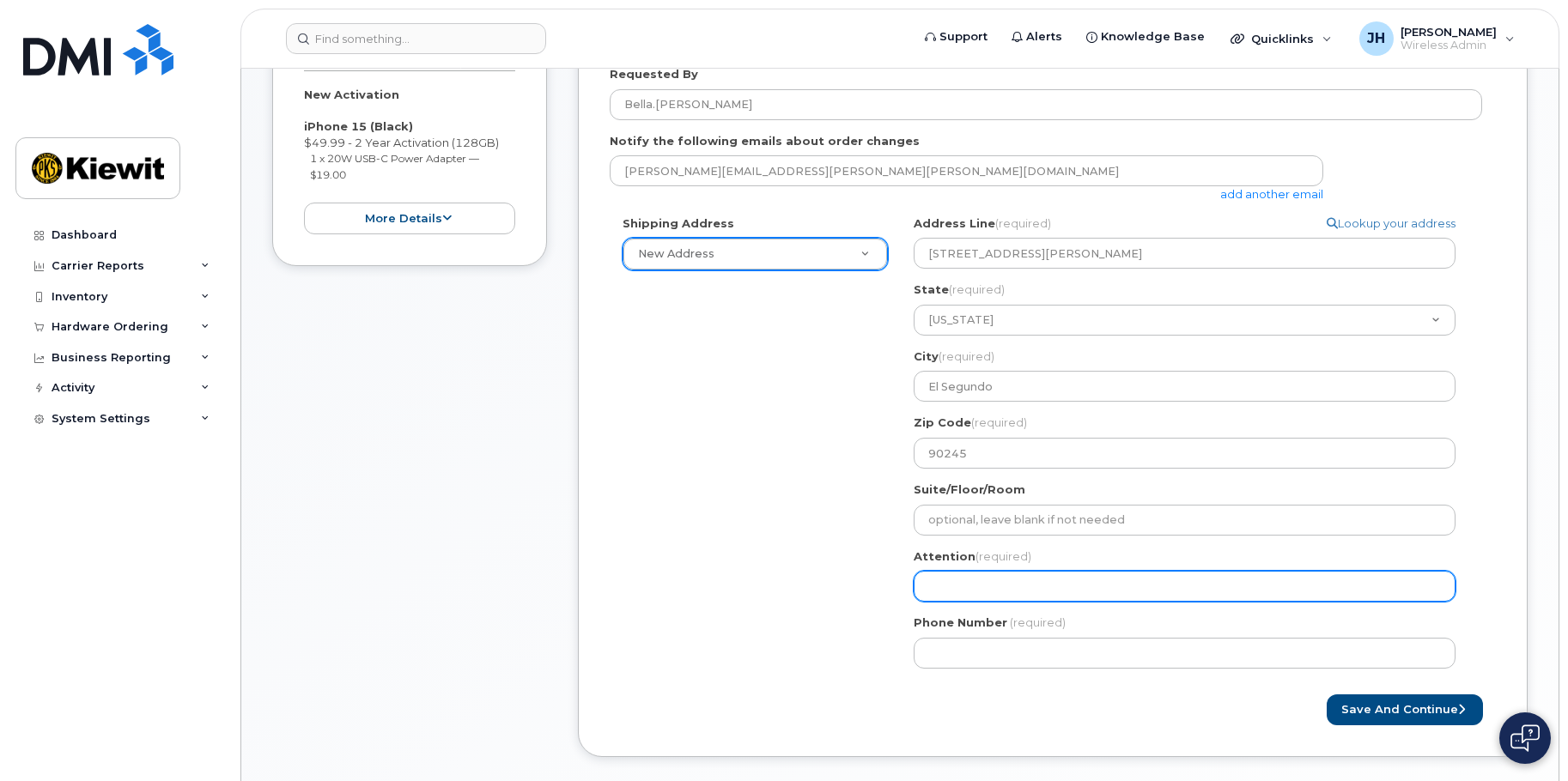
click at [950, 589] on input "Attention (required)" at bounding box center [1184, 586] width 542 height 31
select select
type input "K"
select select
type input "Ki"
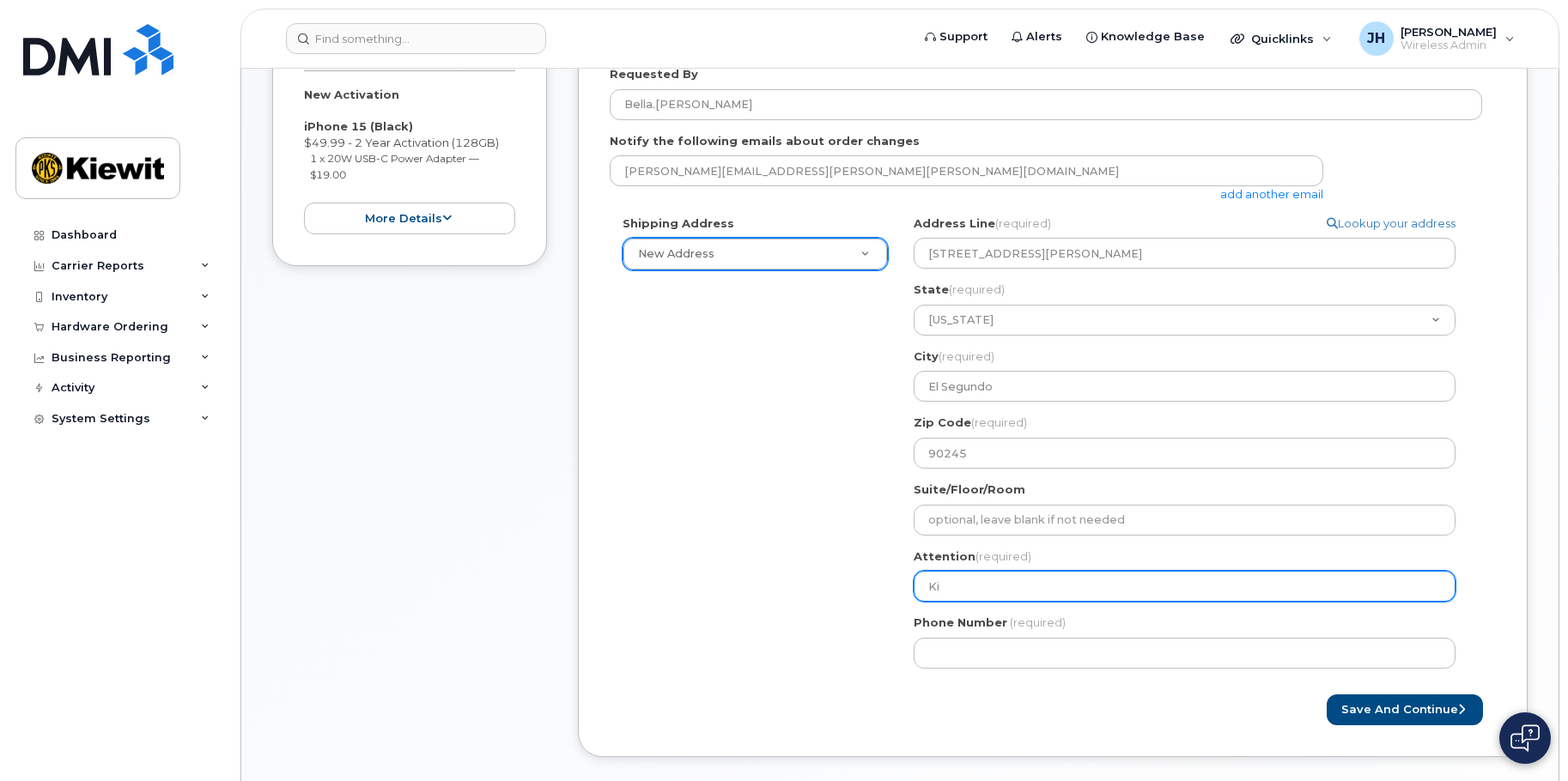
select select
type input "Kie"
select select
type input "Ki"
select select
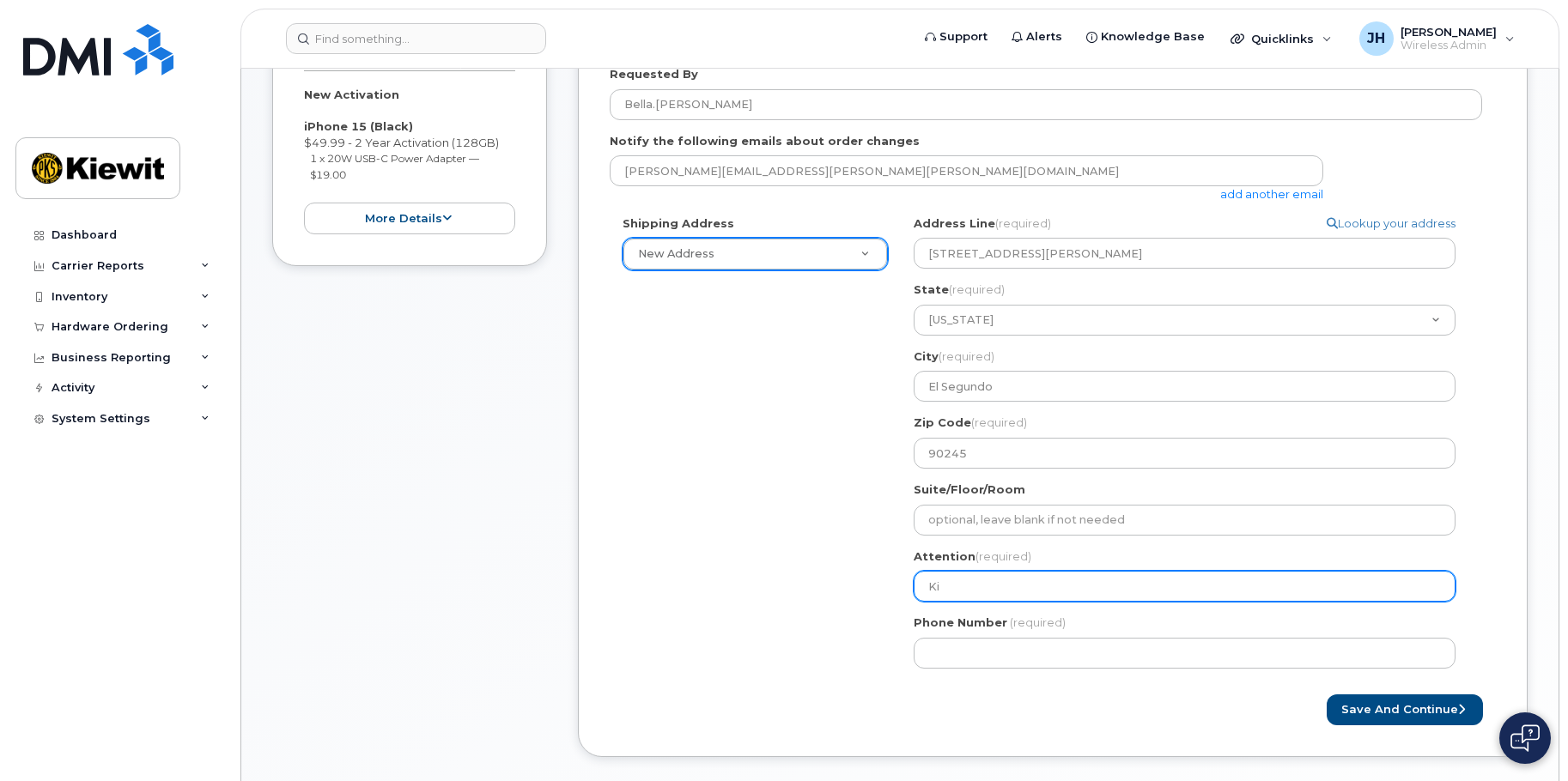
type input "K"
select select
paste input "1935 S. Hughes Way"
type input "1935 S. Hughes Way"
select select
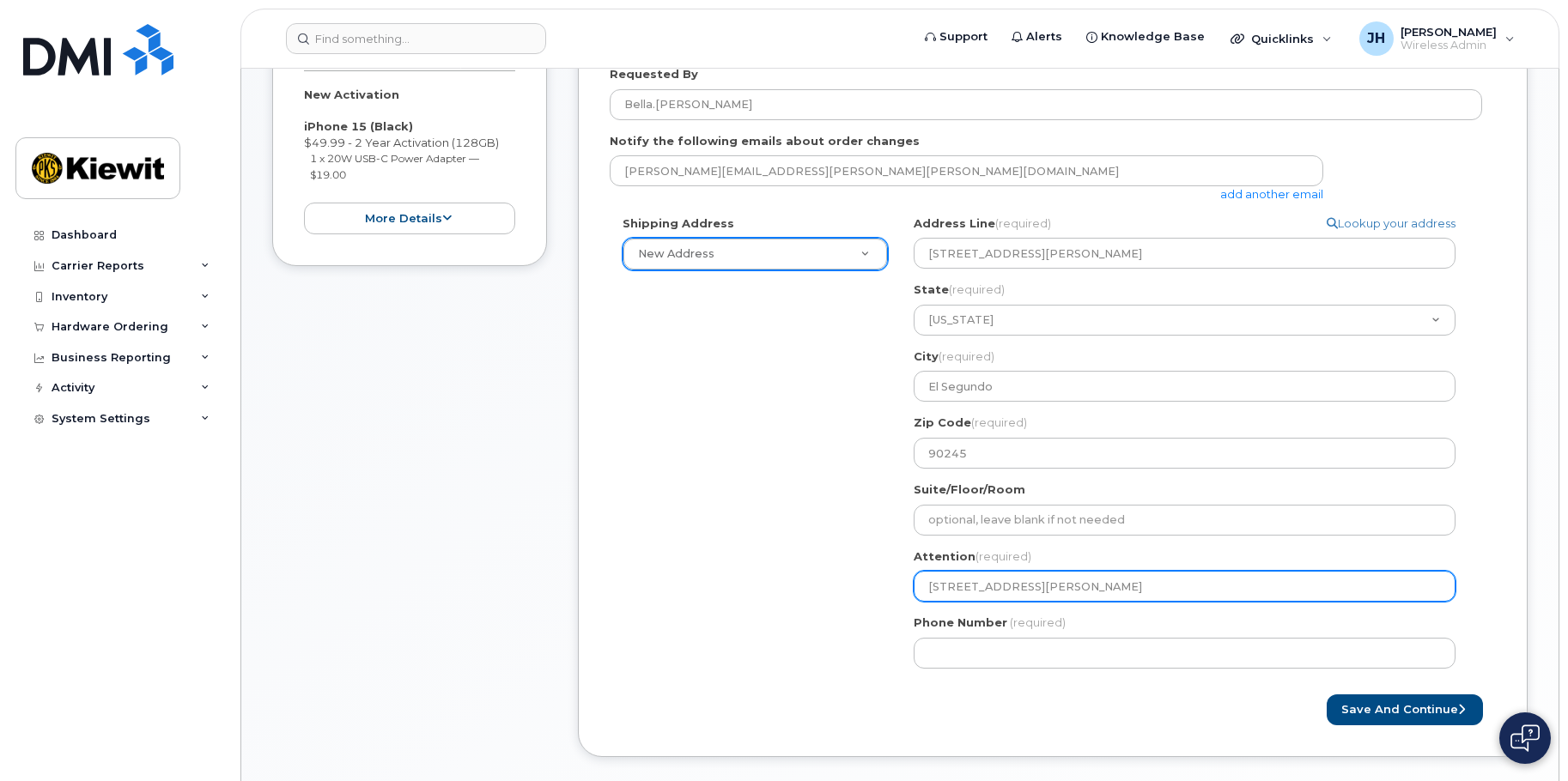
drag, startPoint x: 987, startPoint y: 591, endPoint x: 784, endPoint y: 587, distance: 203.0
click at [784, 587] on div "Shipping Address New Address New Address 10704 Shoemaker Ave 15766 Willow Drive…" at bounding box center [1046, 448] width 872 height 466
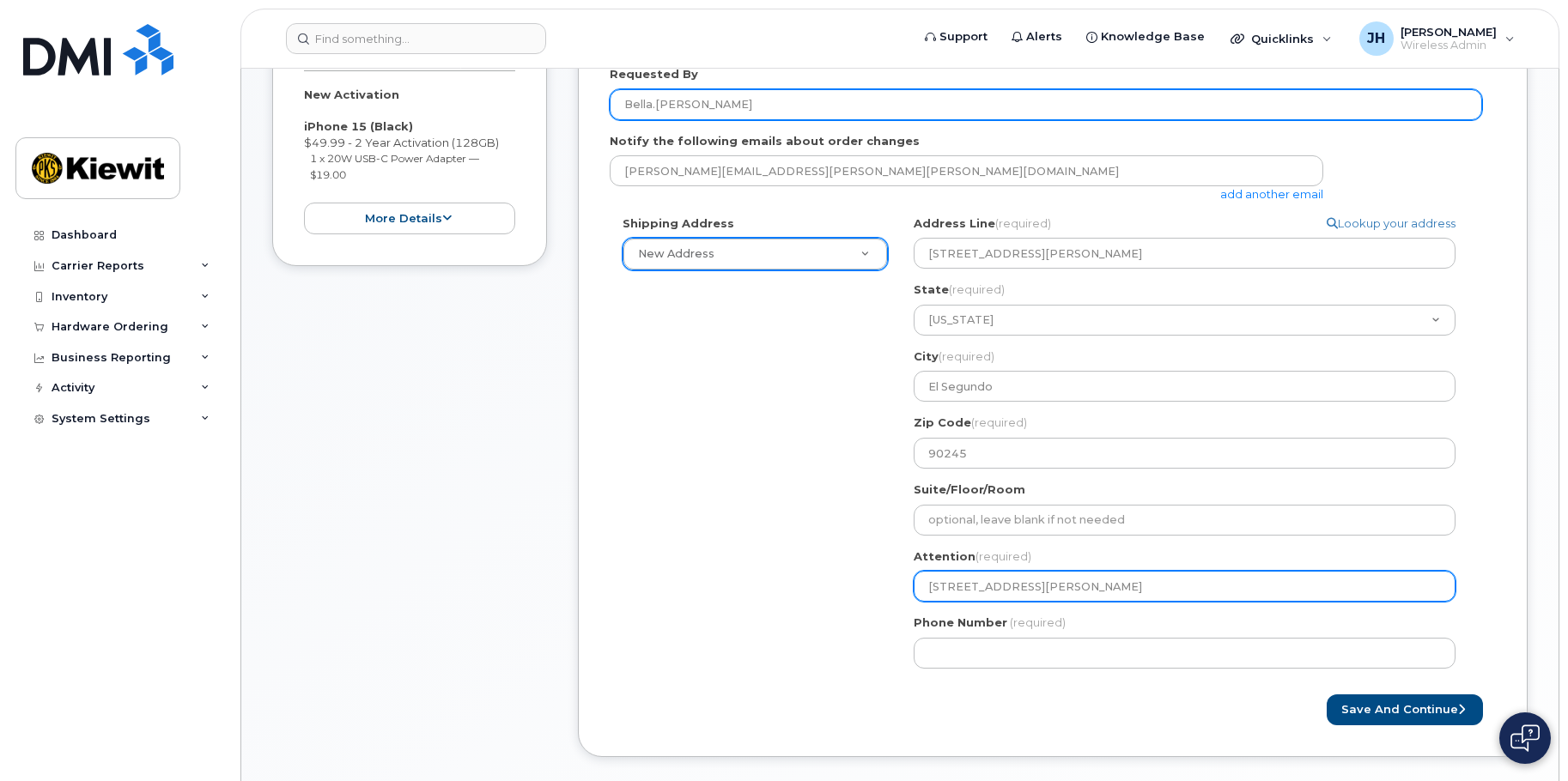
type input "1935 S. Hughes Way"
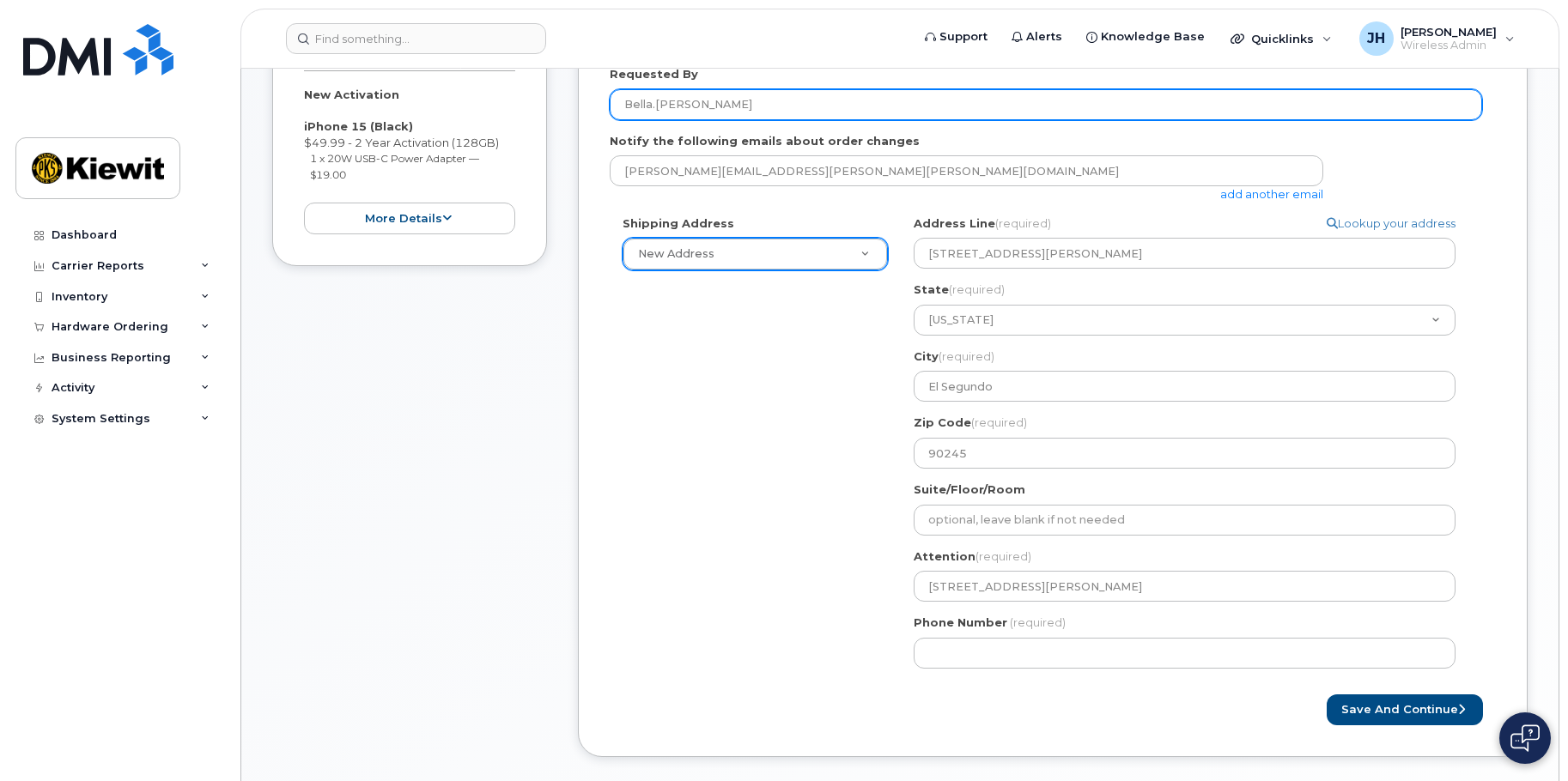
drag, startPoint x: 729, startPoint y: 99, endPoint x: 563, endPoint y: 100, distance: 166.0
click at [563, 100] on div "Item #1 in process $68.99 New Activation iPhone 15 (Black) $49.99 - 2 Year Acti…" at bounding box center [899, 376] width 1255 height 816
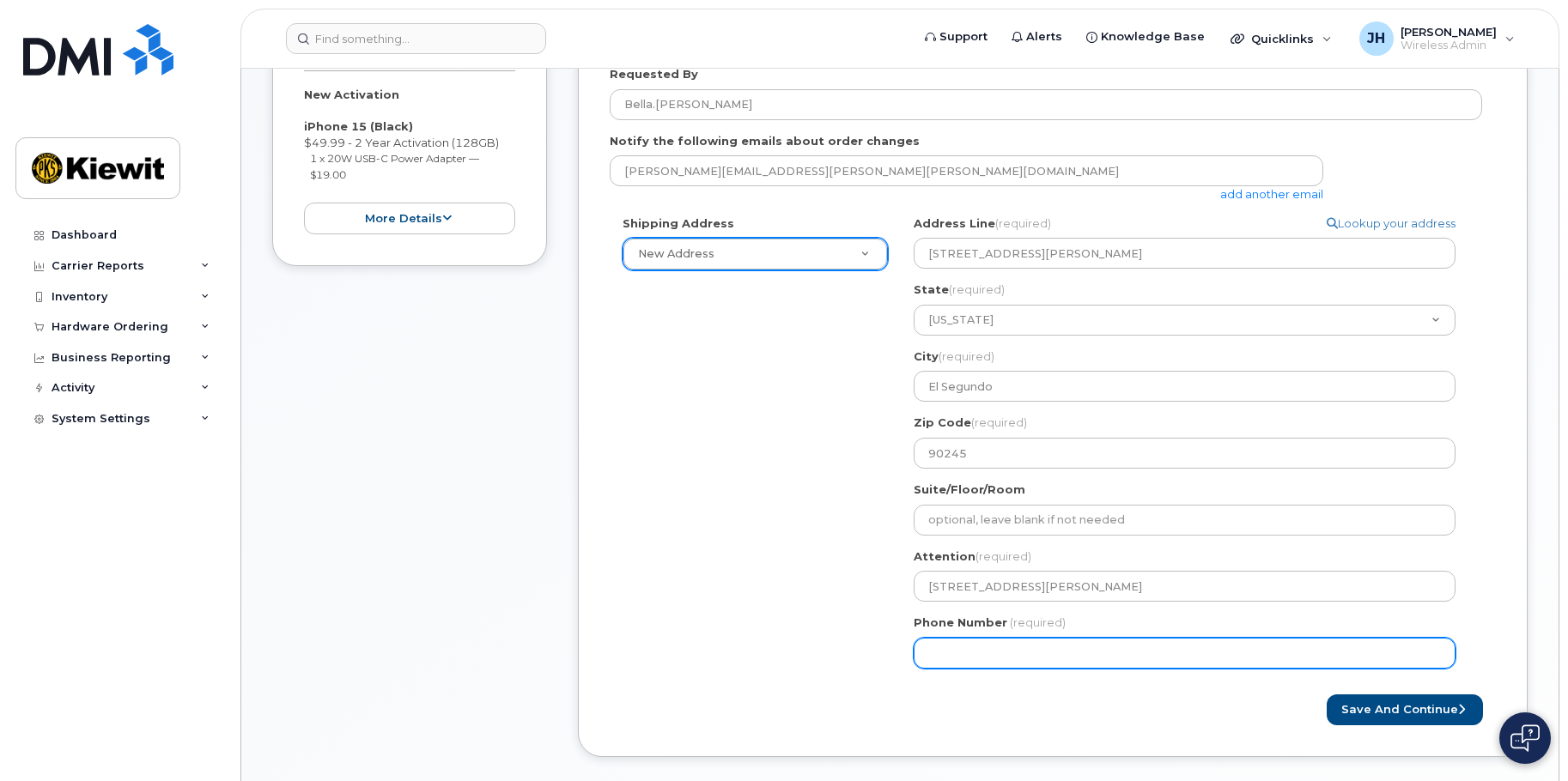
click at [983, 653] on input "Phone Number" at bounding box center [1184, 653] width 542 height 31
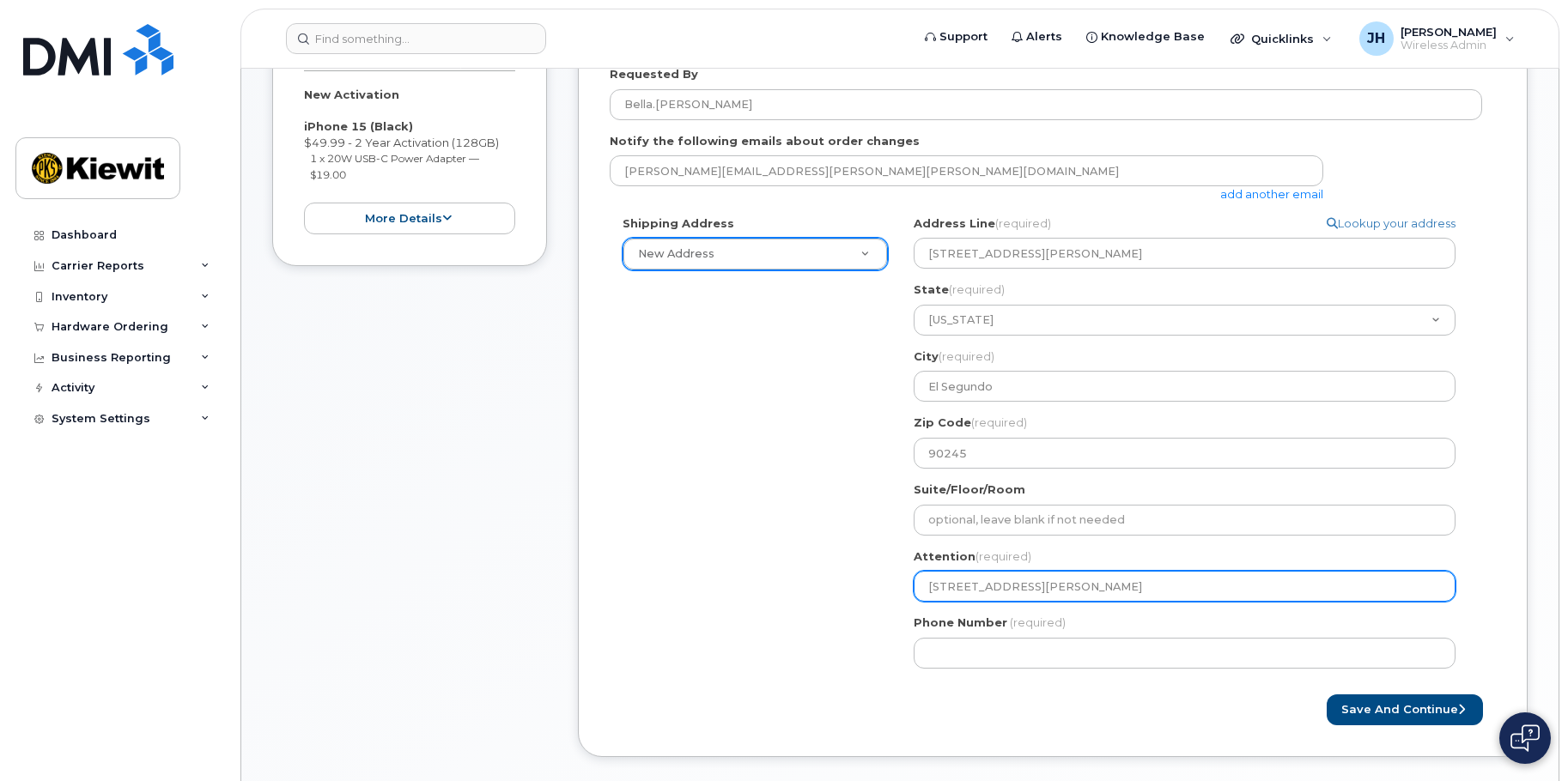
drag, startPoint x: 1062, startPoint y: 583, endPoint x: 837, endPoint y: 582, distance: 225.0
click at [837, 582] on div "Shipping Address New Address New Address 10704 Shoemaker Ave 15766 Willow Drive…" at bounding box center [1046, 448] width 872 height 466
select select
type input "K"
select select
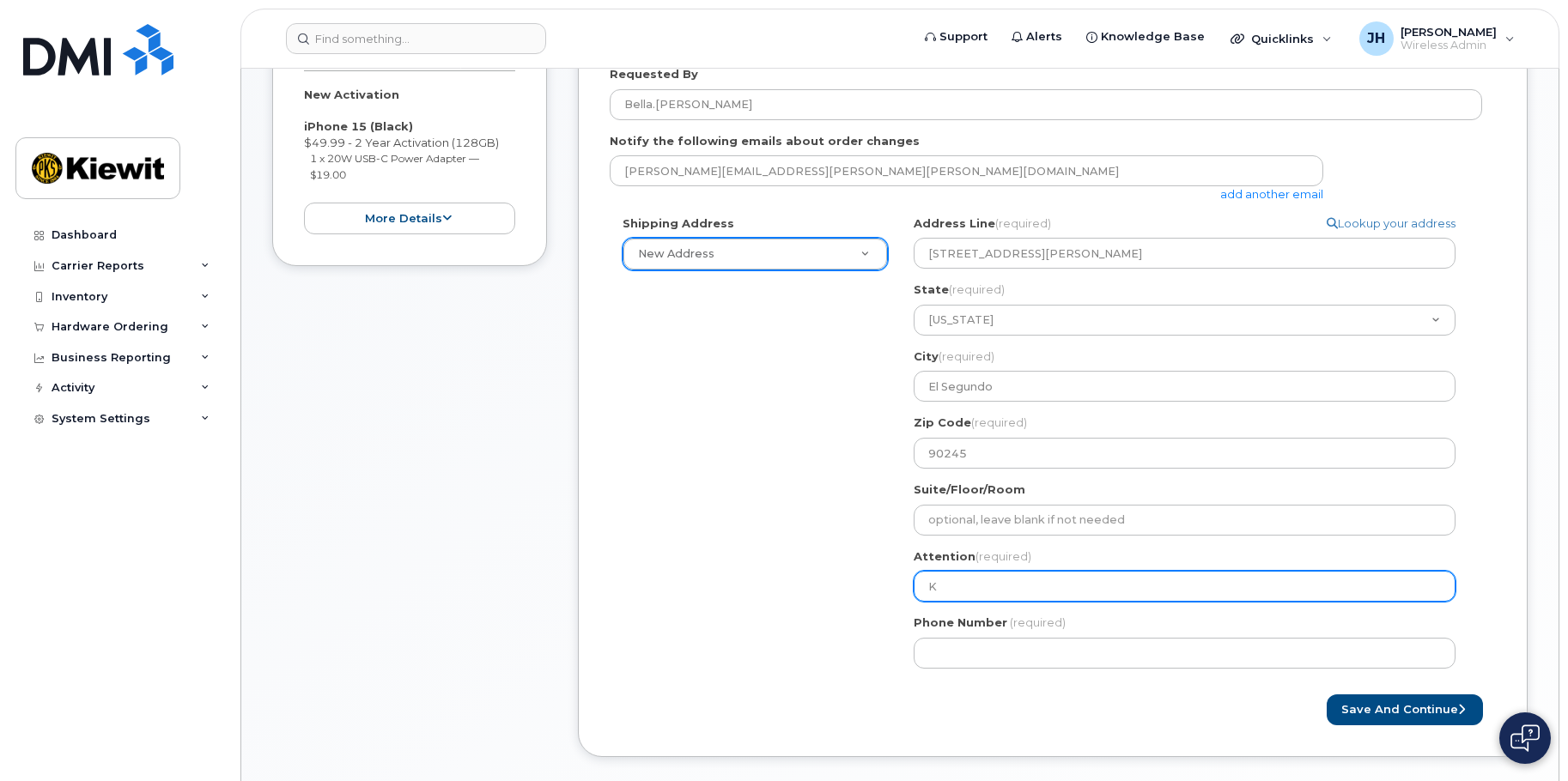
type input "Ke"
select select
type input "K"
select select
type input "Ki"
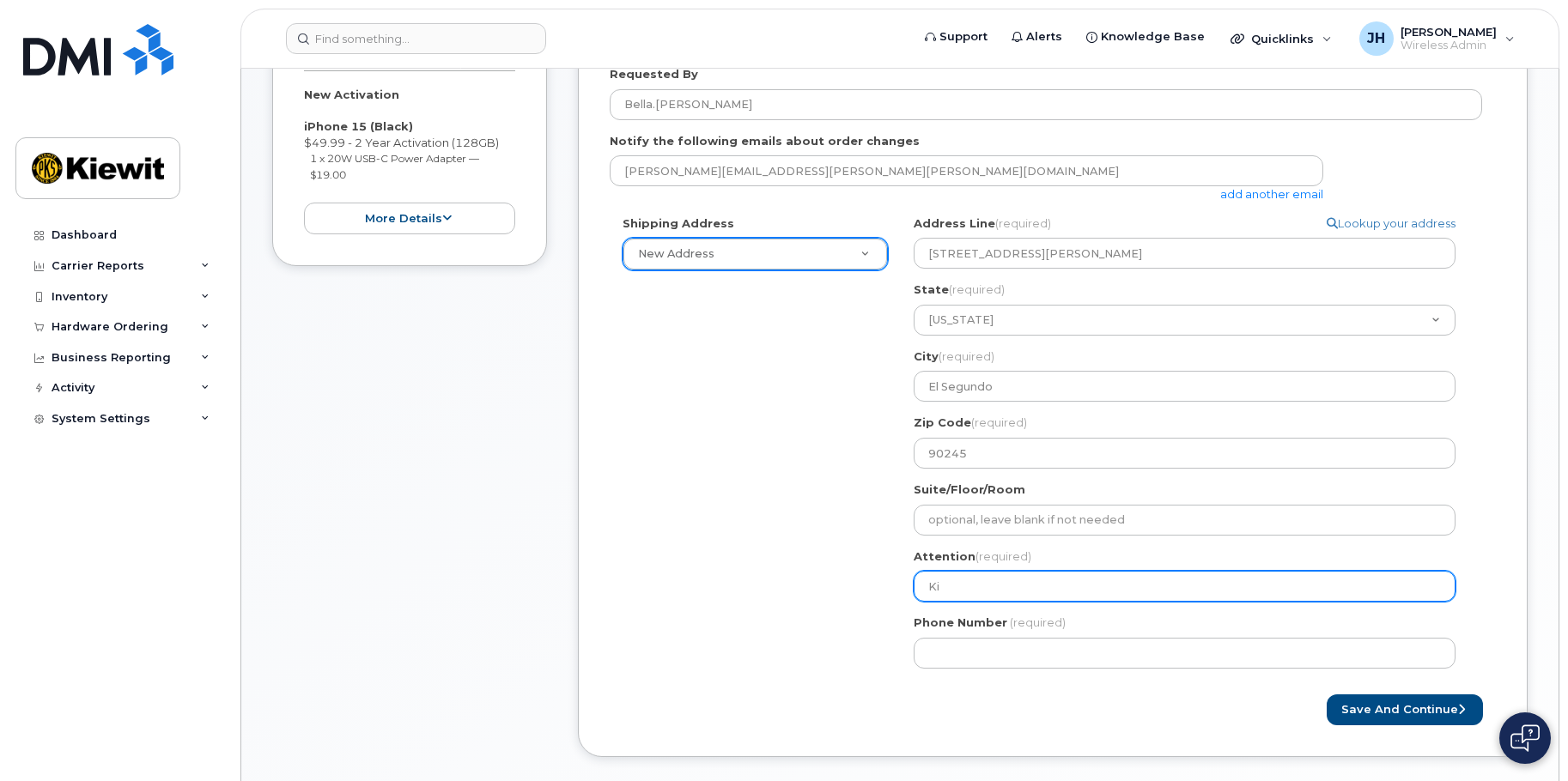
select select
type input "Kie"
select select
type input "Kiew"
select select
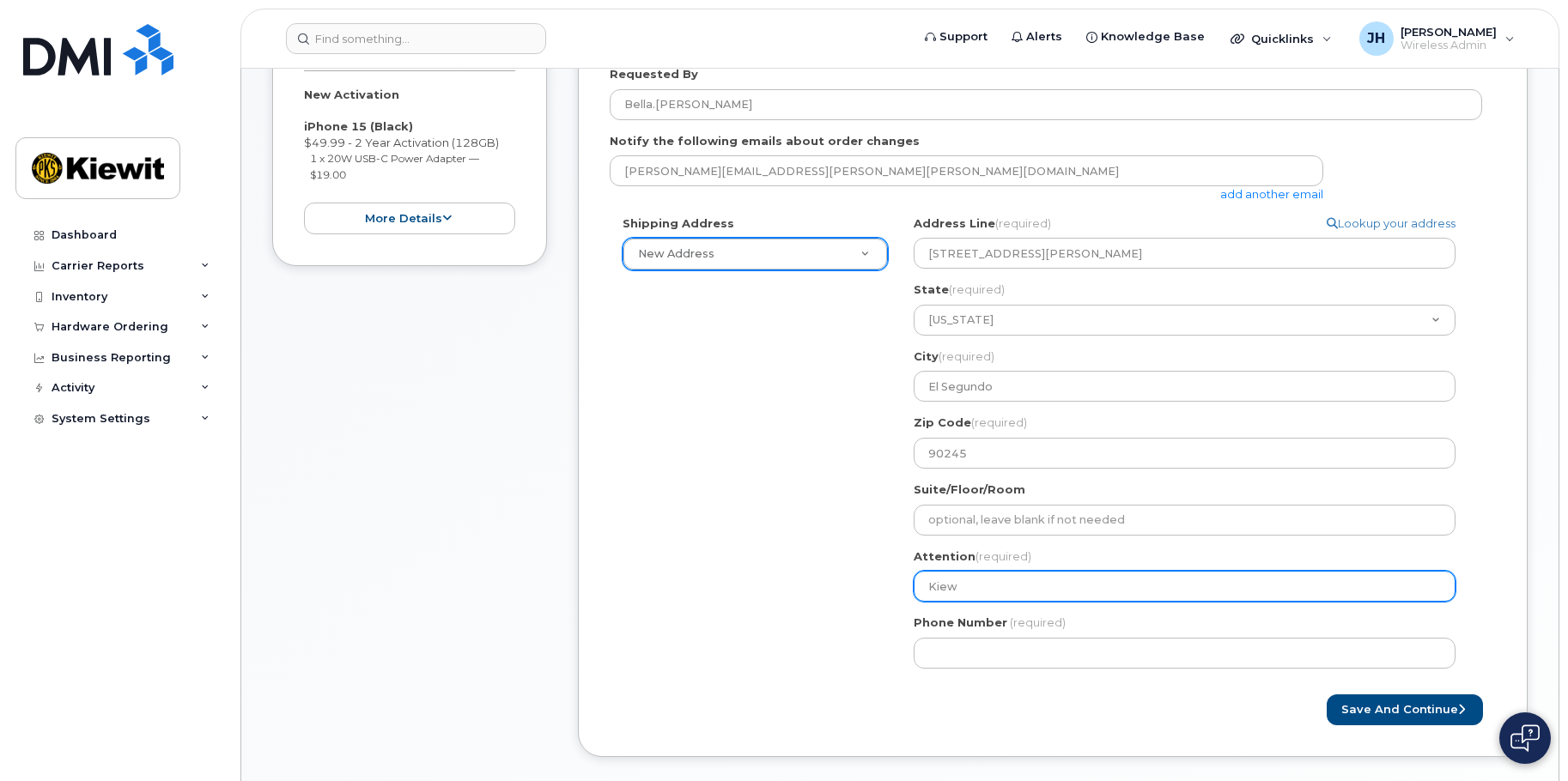
type input "Kiewi"
select select
type input "Kiewit"
select select
type input "Kiewit -"
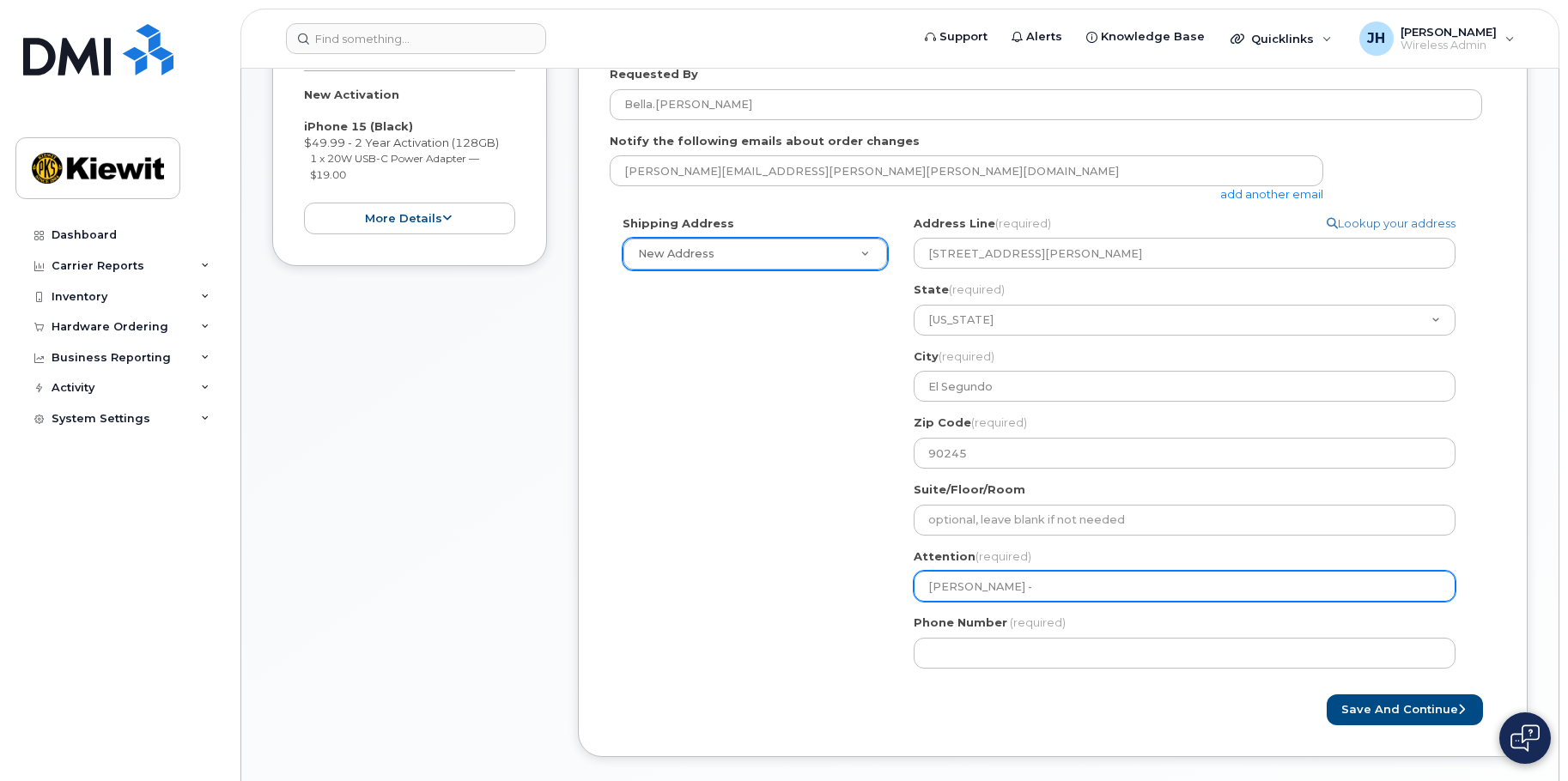
paste input "Bella.Roesler"
select select
type input "Kiewit - Bella.Roesler"
select select
type input "Kiewit - BellaRoesler"
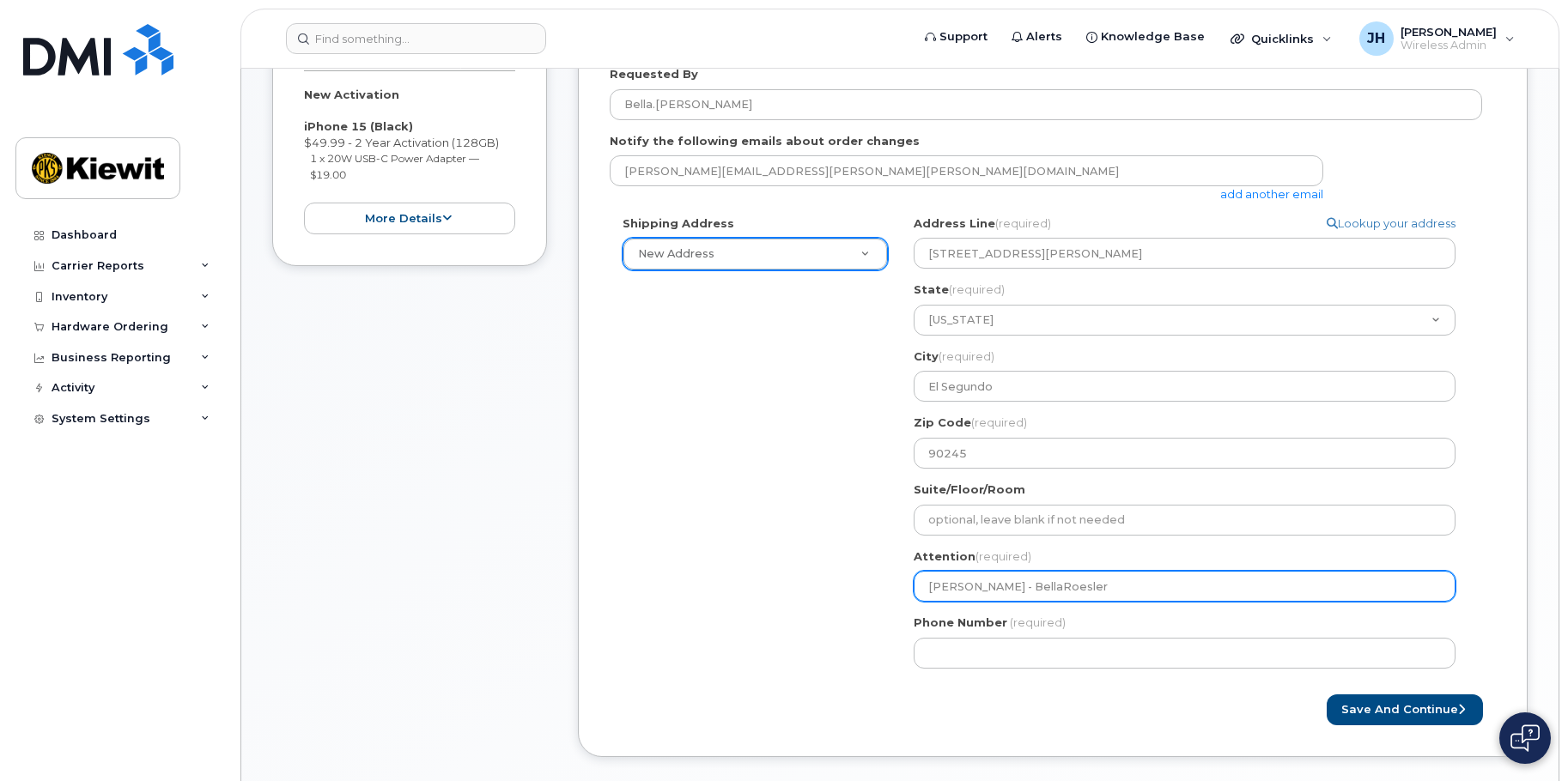
select select
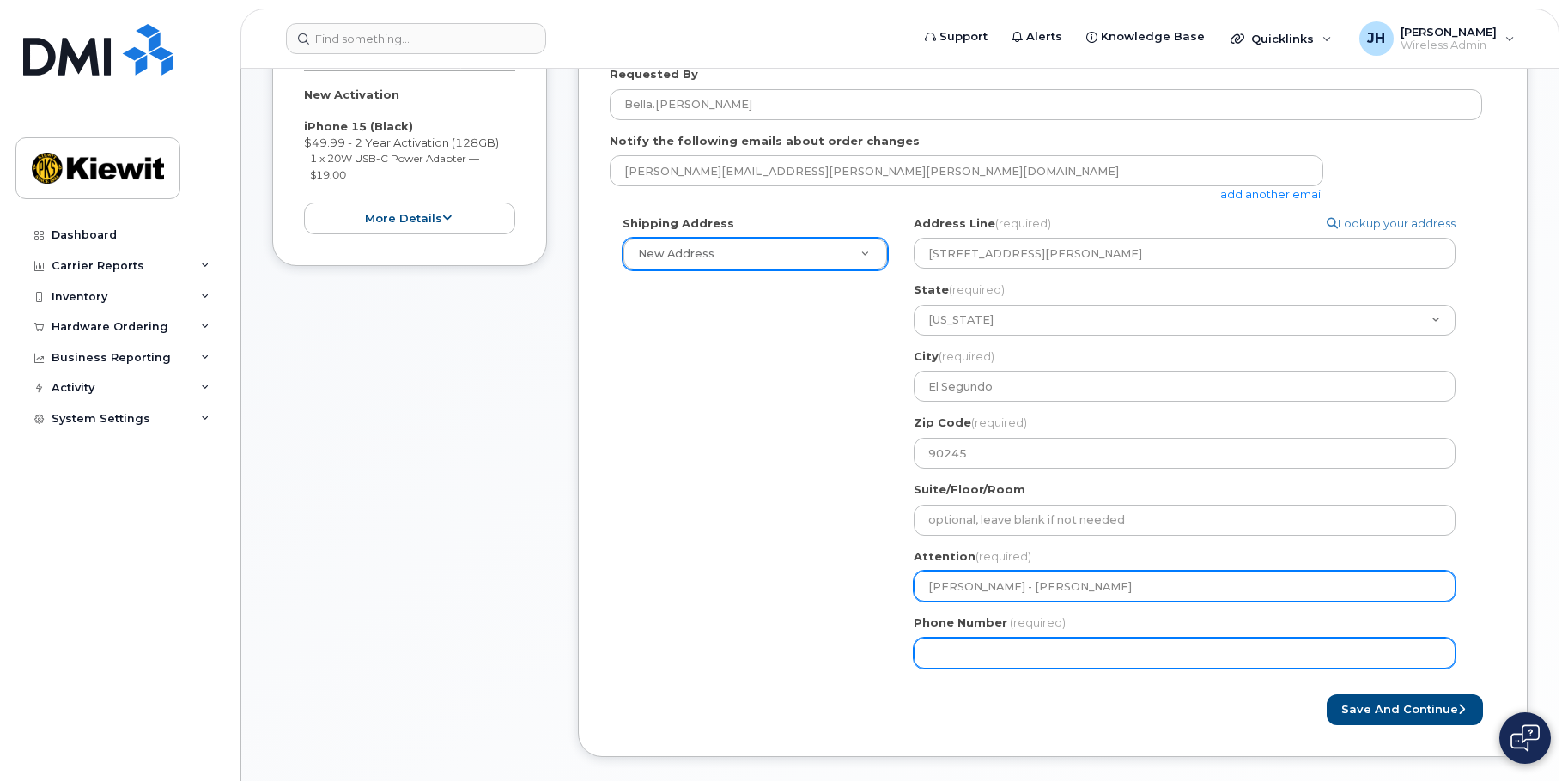
type input "Kiewit - Bella Roesler"
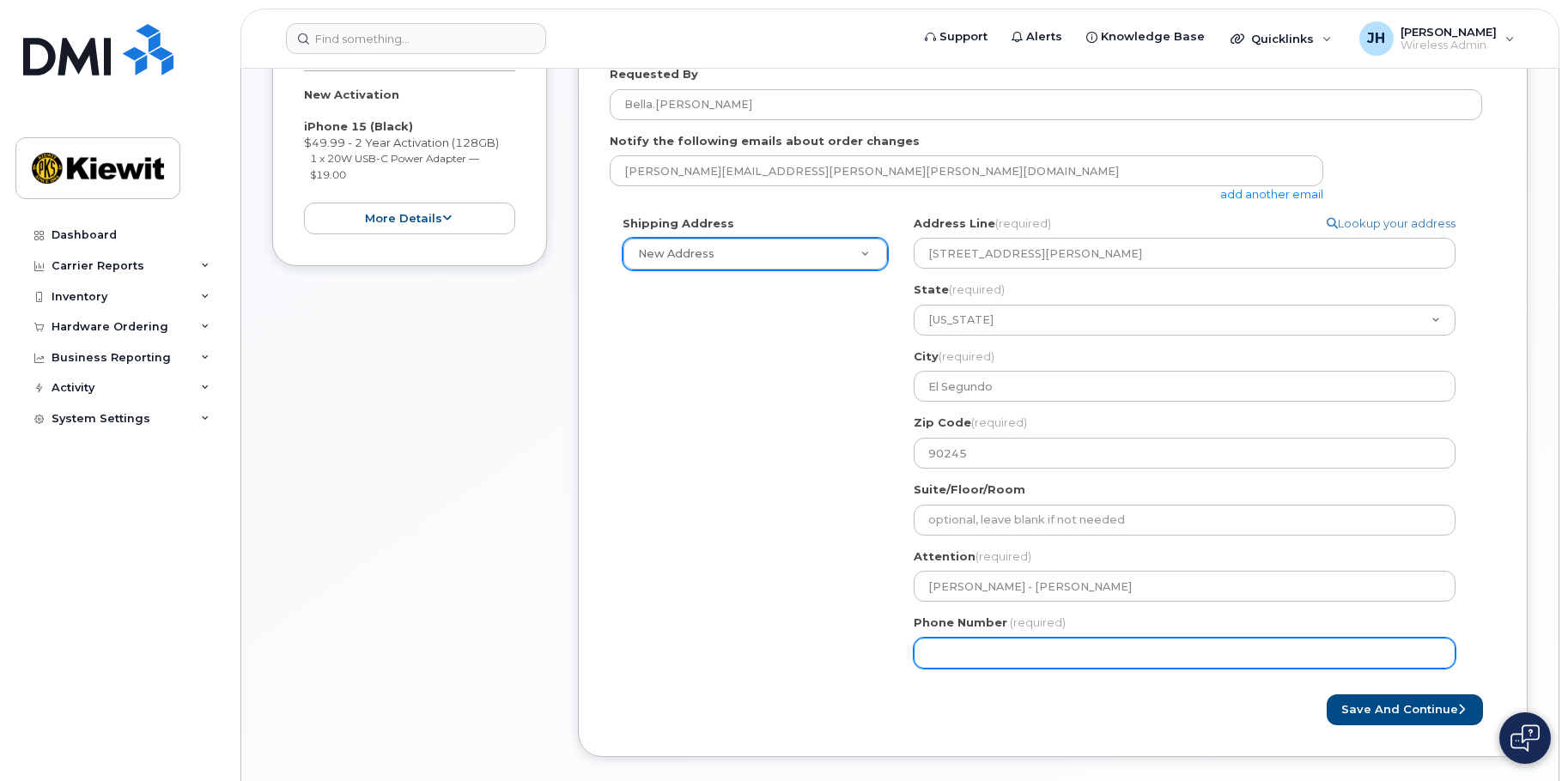
click at [1004, 641] on input "Phone Number" at bounding box center [1184, 653] width 542 height 31
type input "562946181"
select select
type input "5629461816"
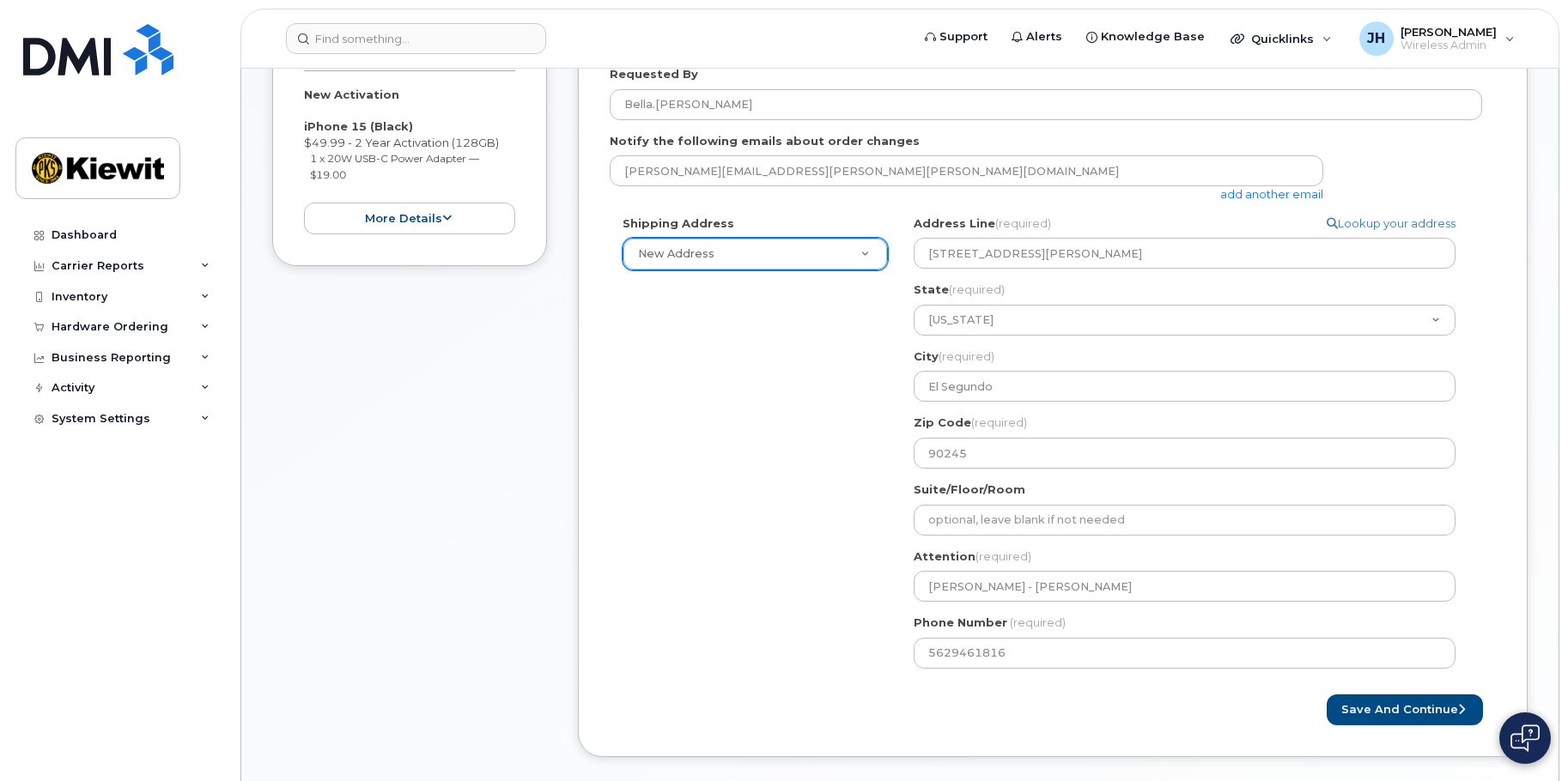
click at [734, 702] on div "Save and Continue" at bounding box center [1053, 711] width 886 height 32
click at [1376, 708] on button "Save and Continue" at bounding box center [1404, 711] width 157 height 32
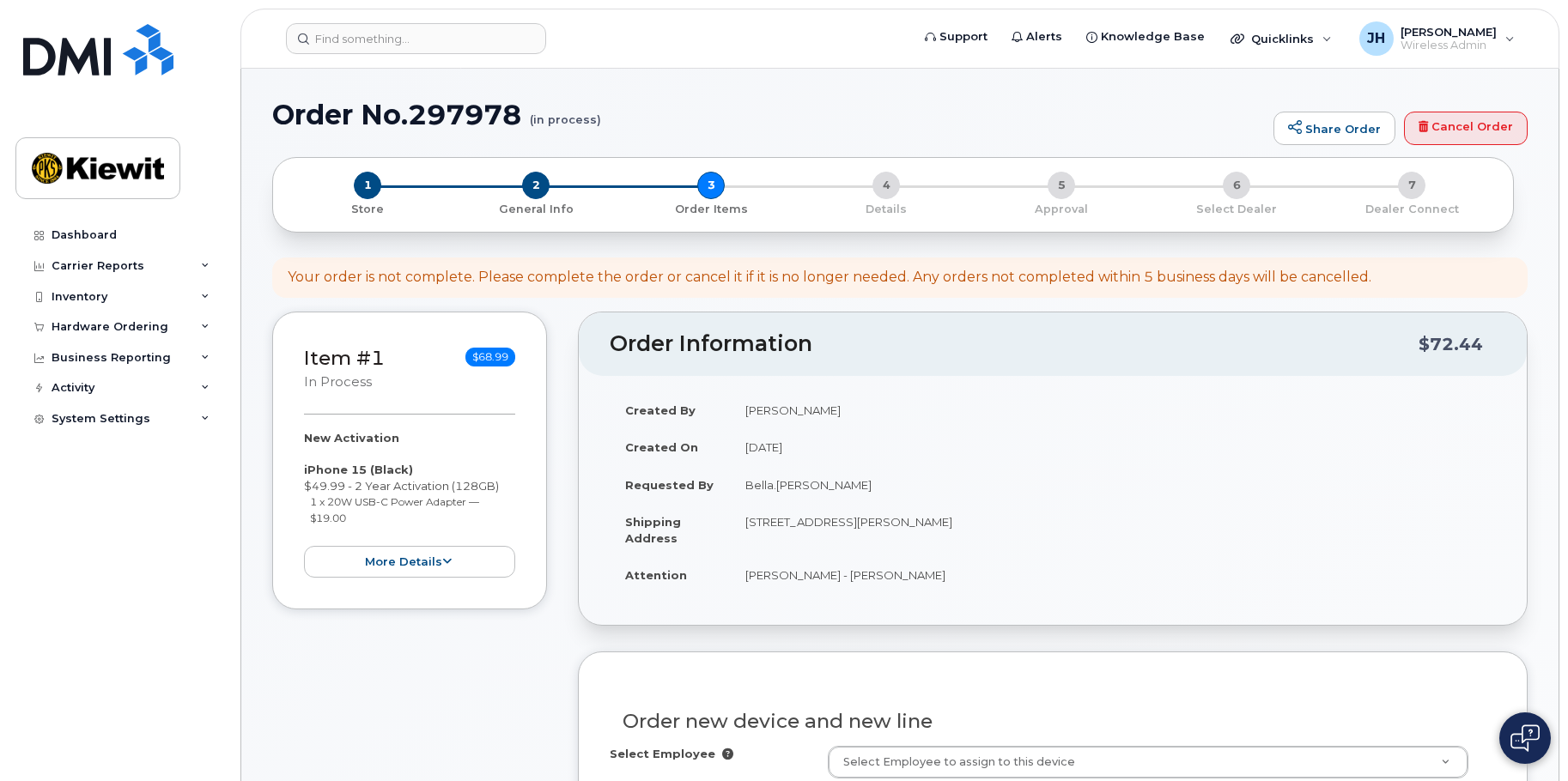
select select
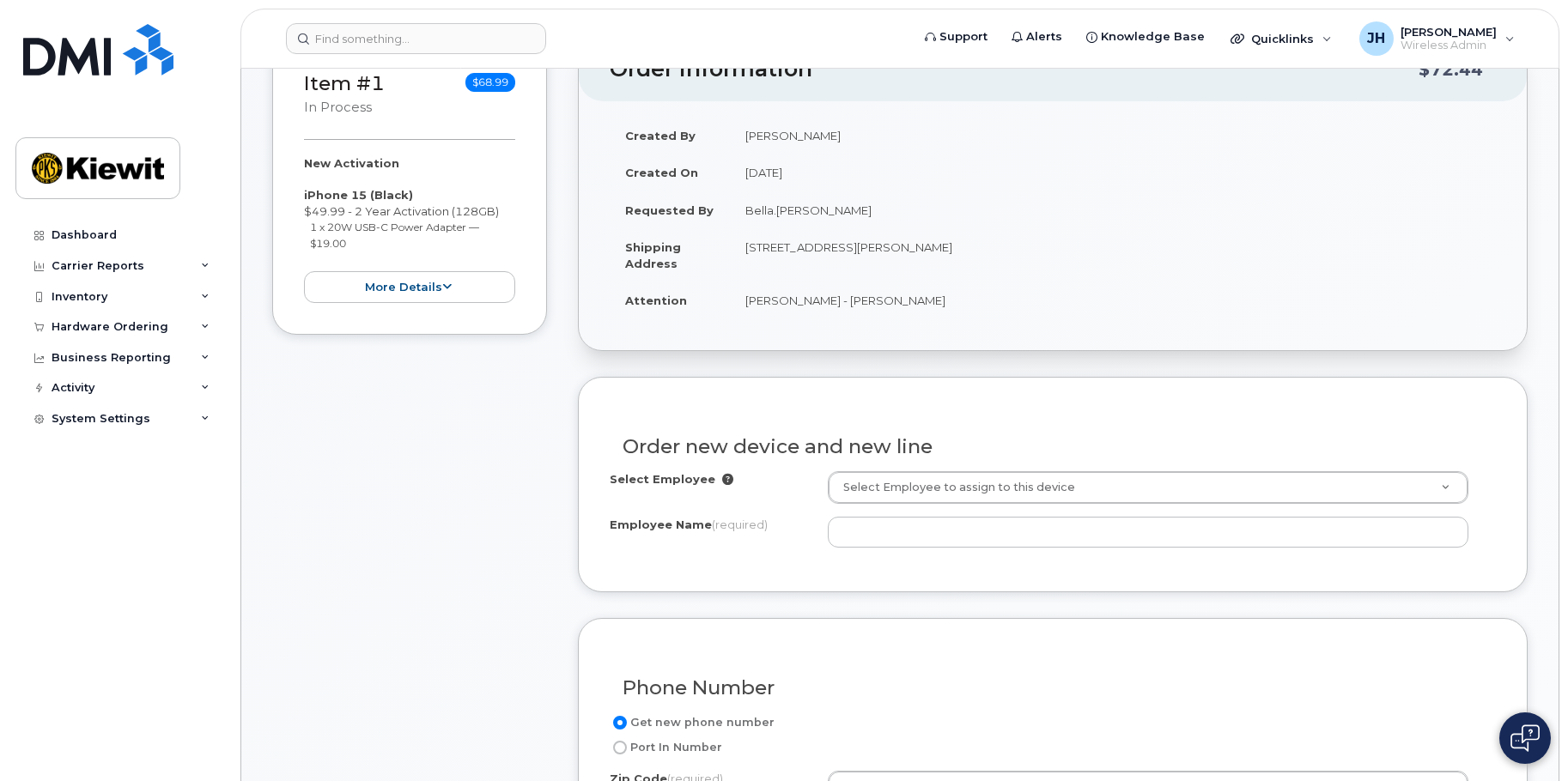
scroll to position [344, 0]
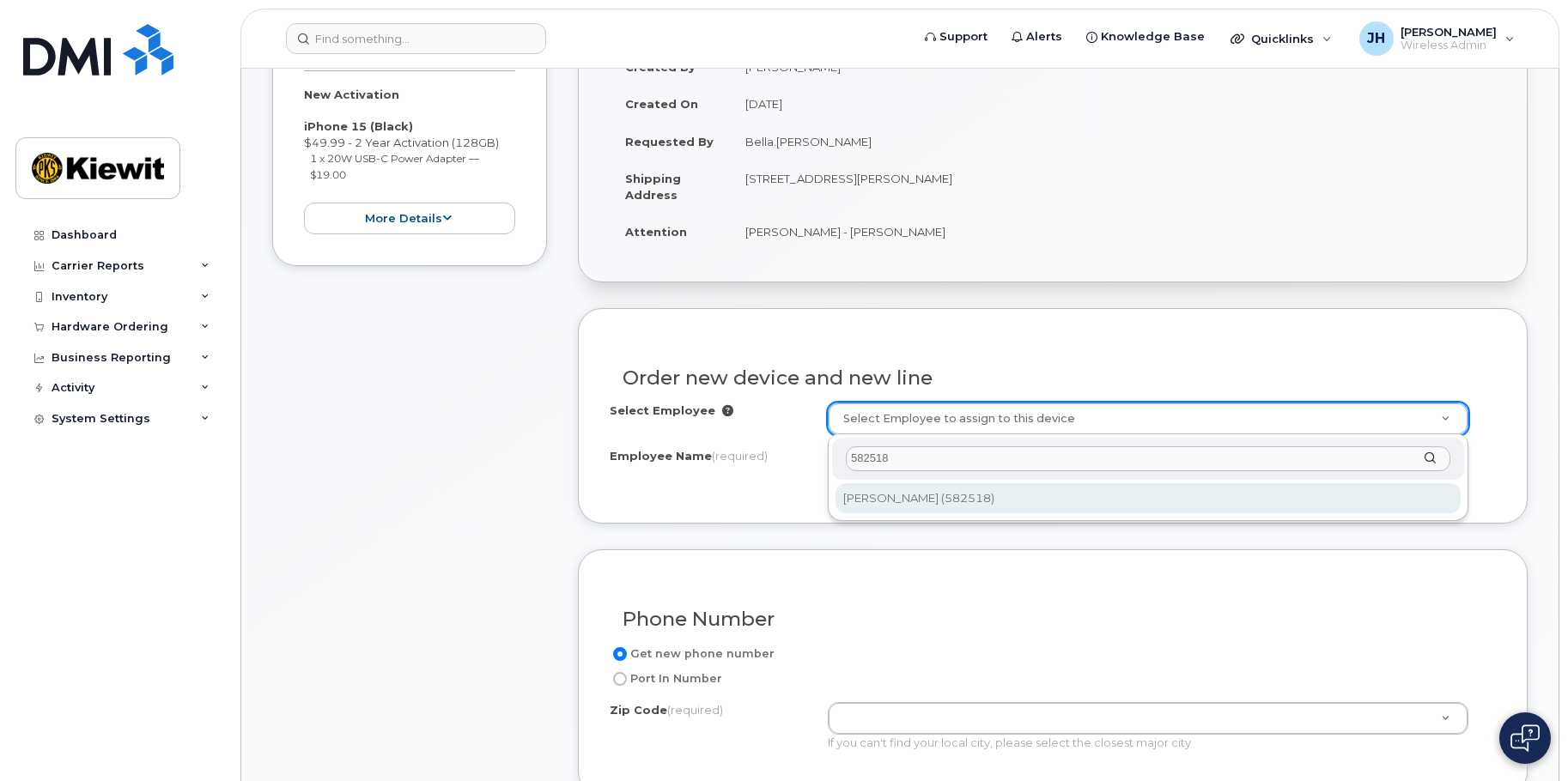
type input "582518"
type input "2991869"
type input "Isabella Roesler"
type input "1935 S Hughes Way"
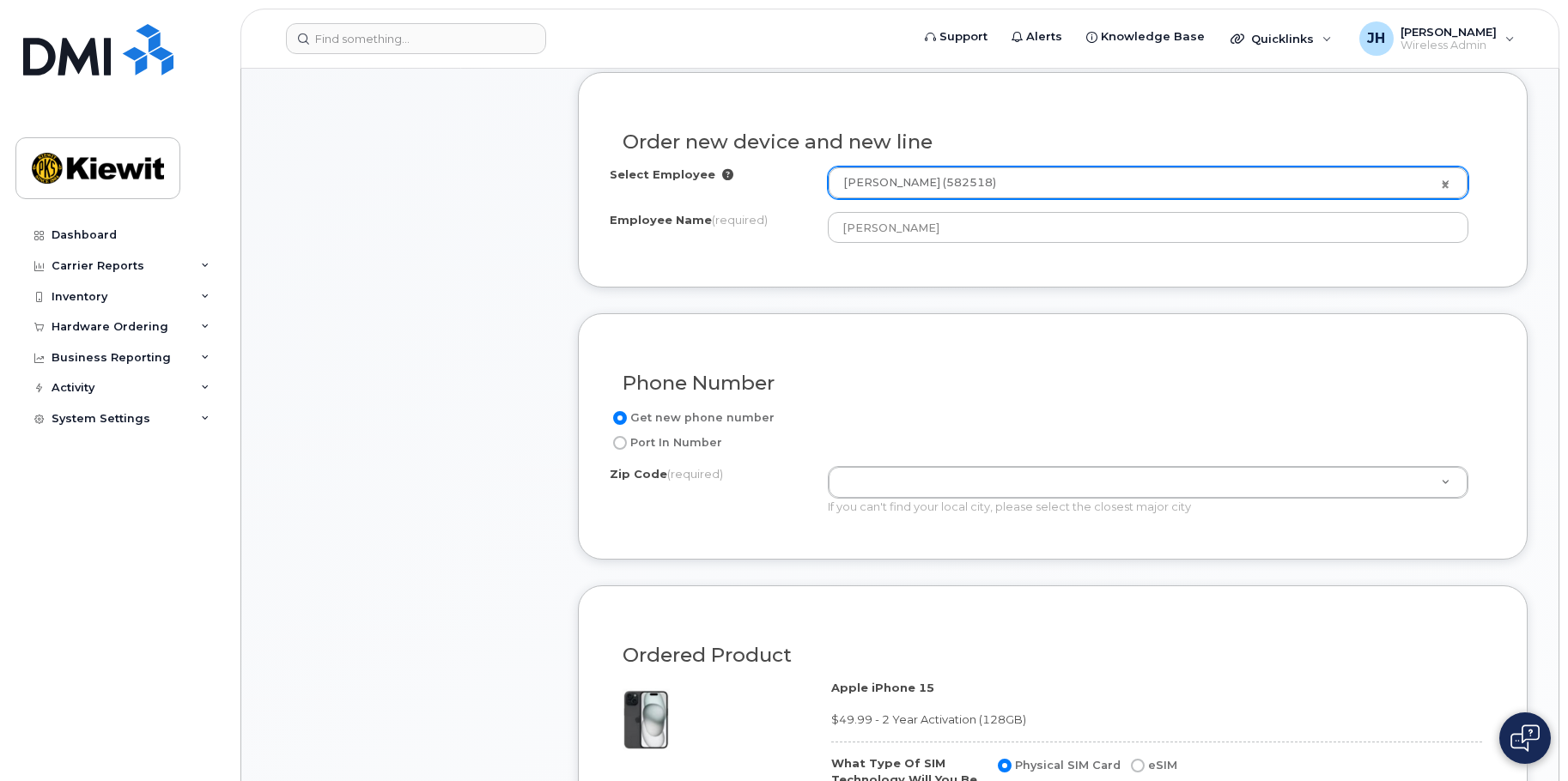
scroll to position [687, 0]
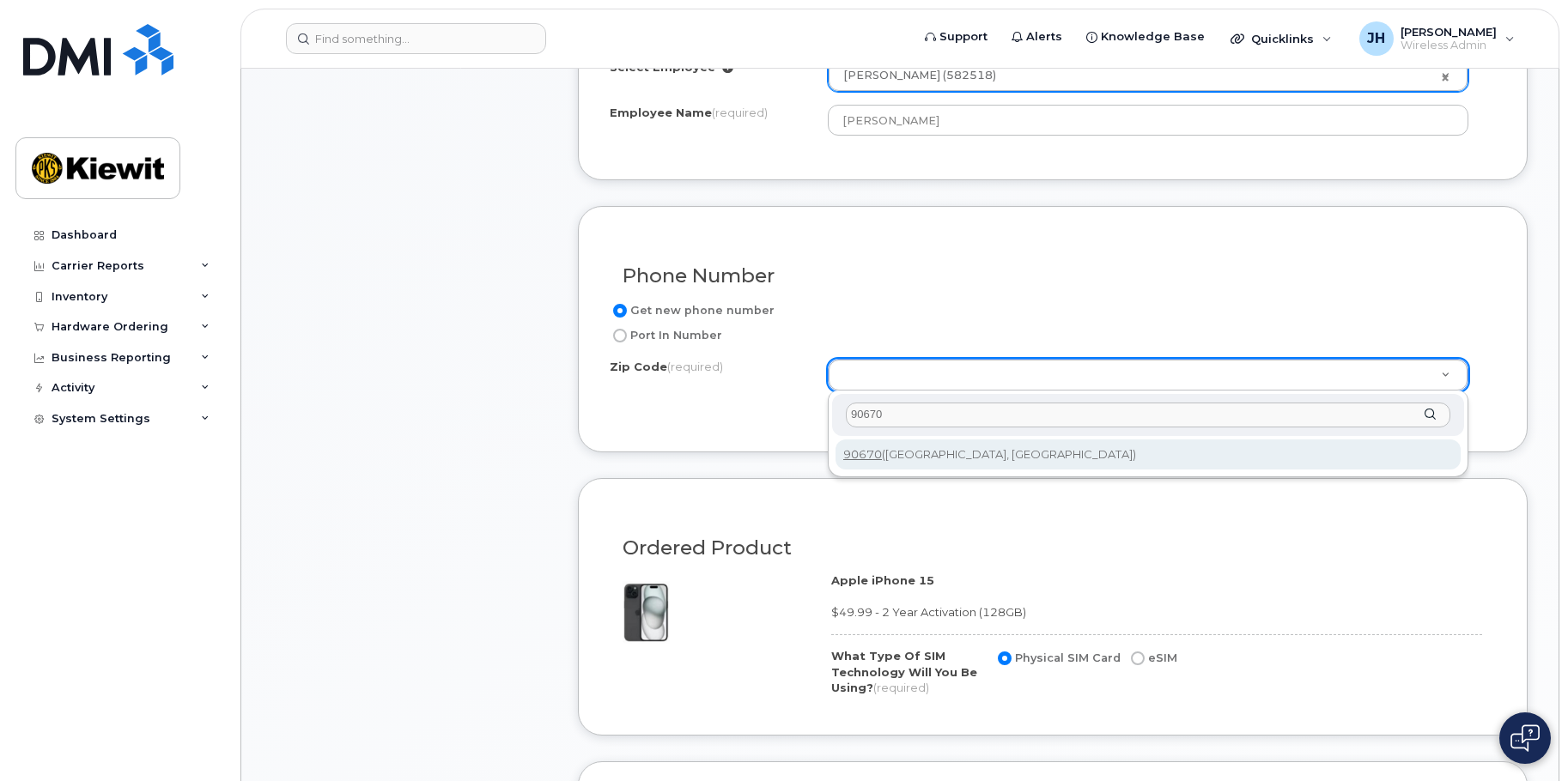
type input "90670"
type input "90670 (Santa Fe Springs, CA)"
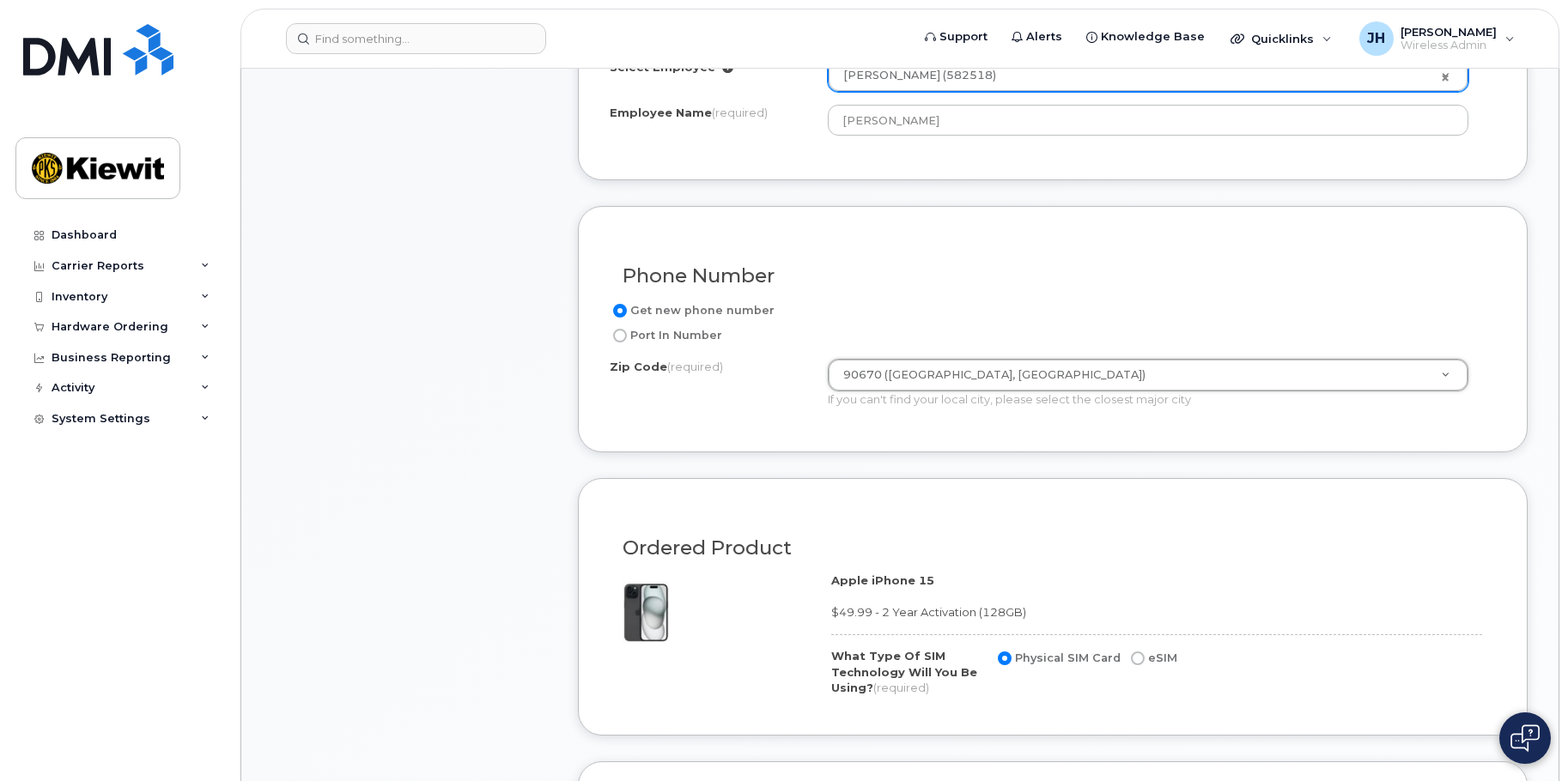
click at [1021, 536] on div "Ordered Product" at bounding box center [1053, 541] width 886 height 63
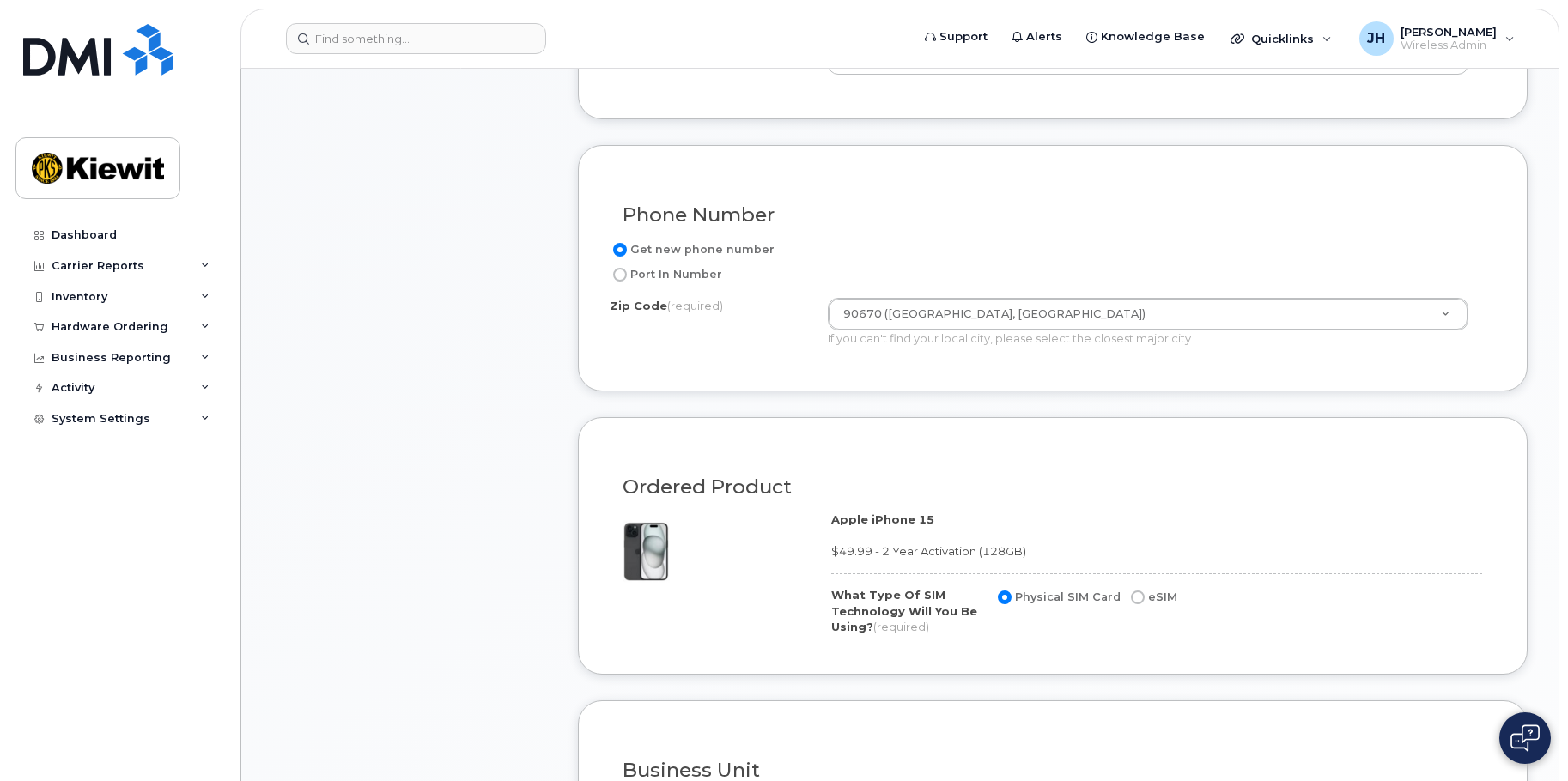
scroll to position [945, 0]
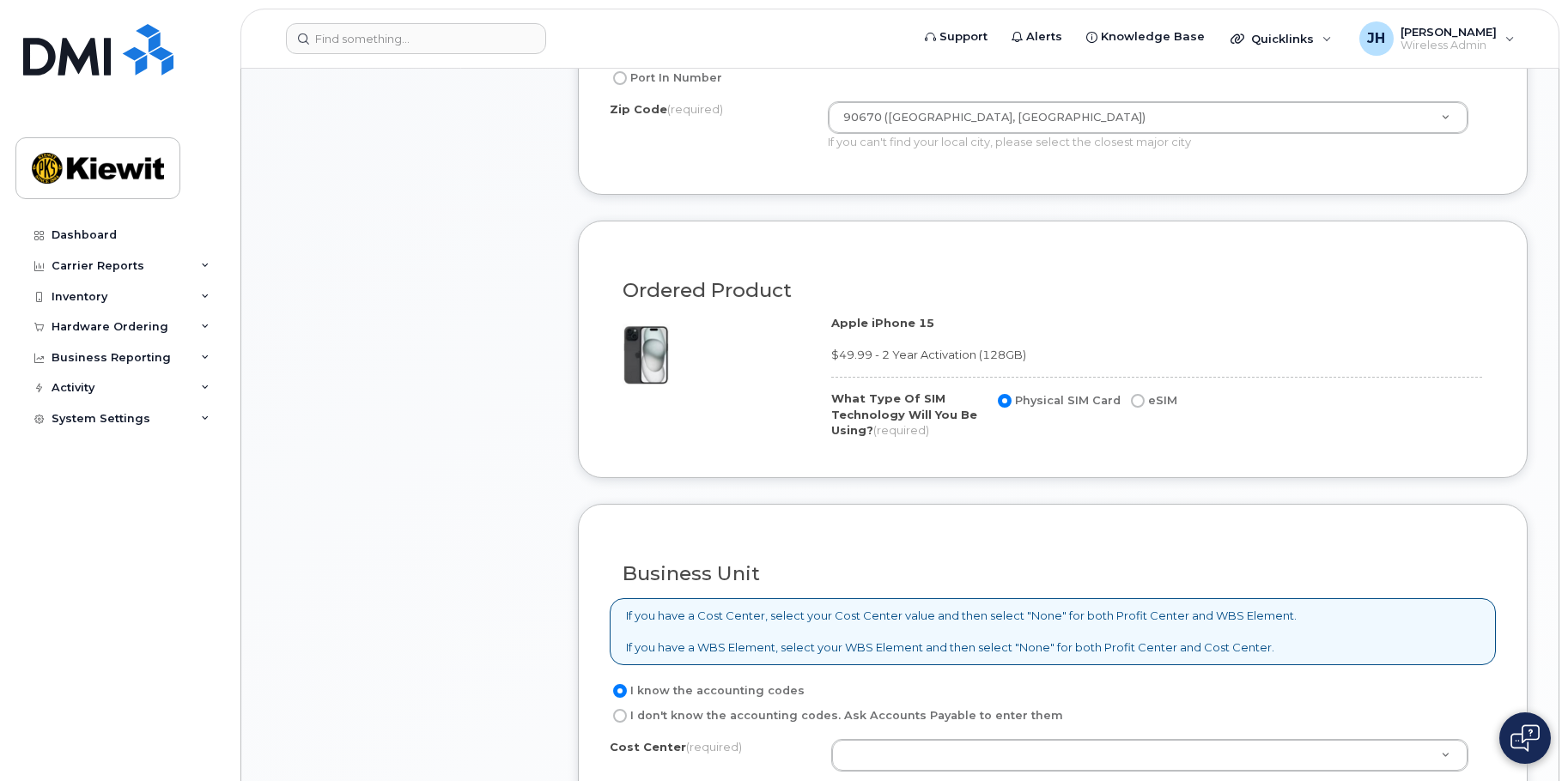
click at [1131, 402] on input "eSIM" at bounding box center [1137, 401] width 13 height 13
radio input "true"
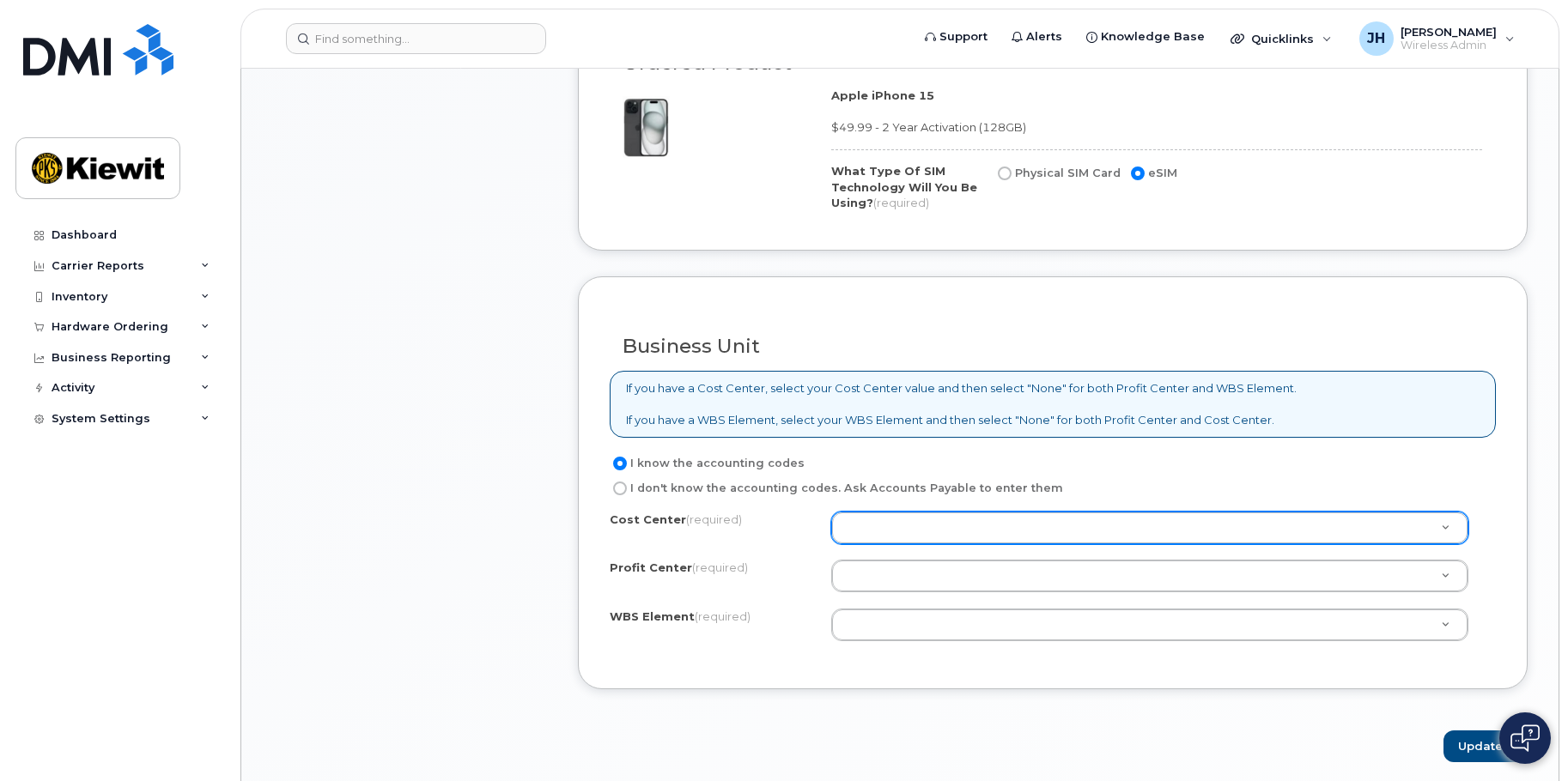
scroll to position [1202, 0]
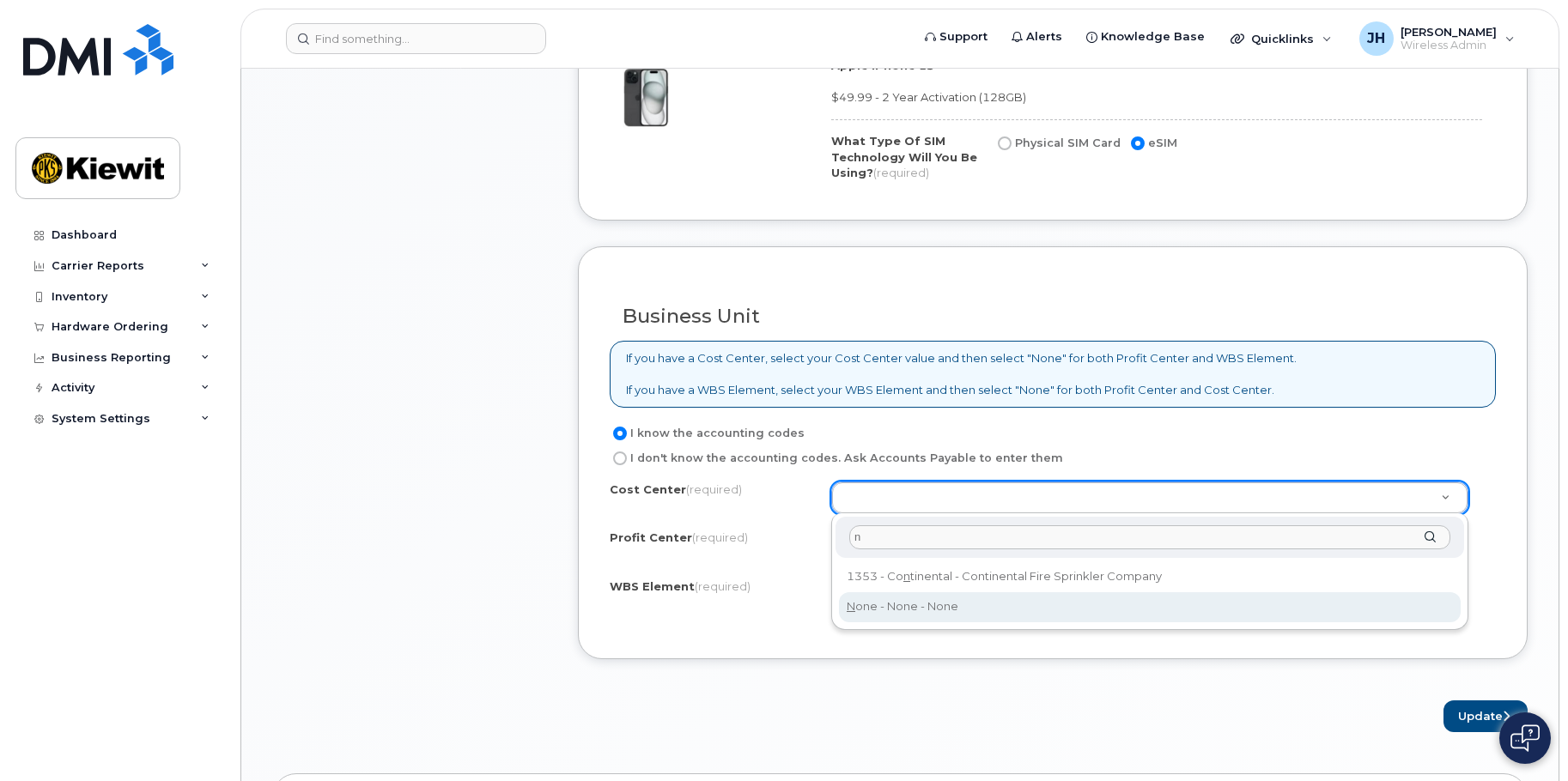
type input "n"
type input "None"
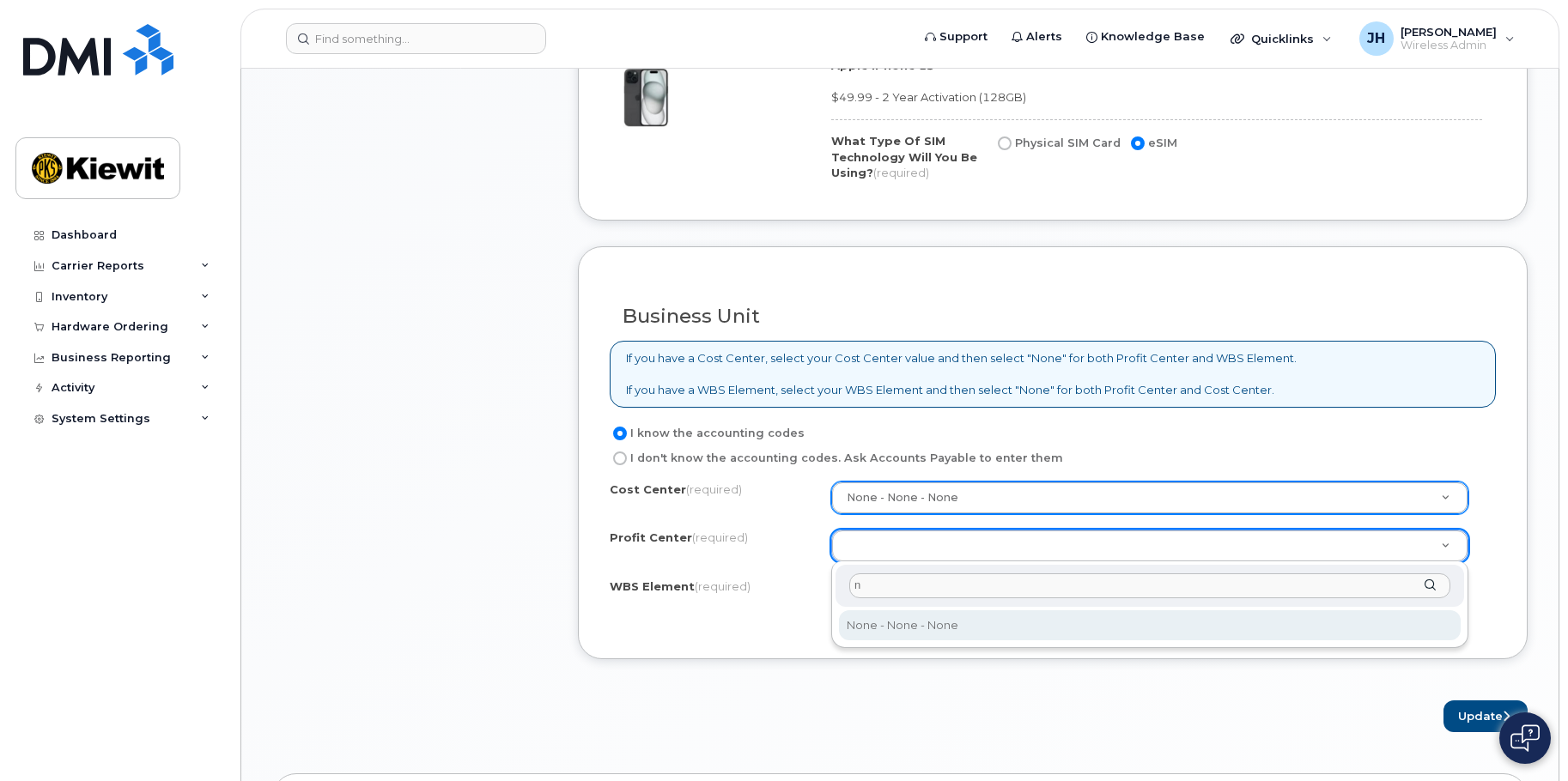
type input "n"
select select "None"
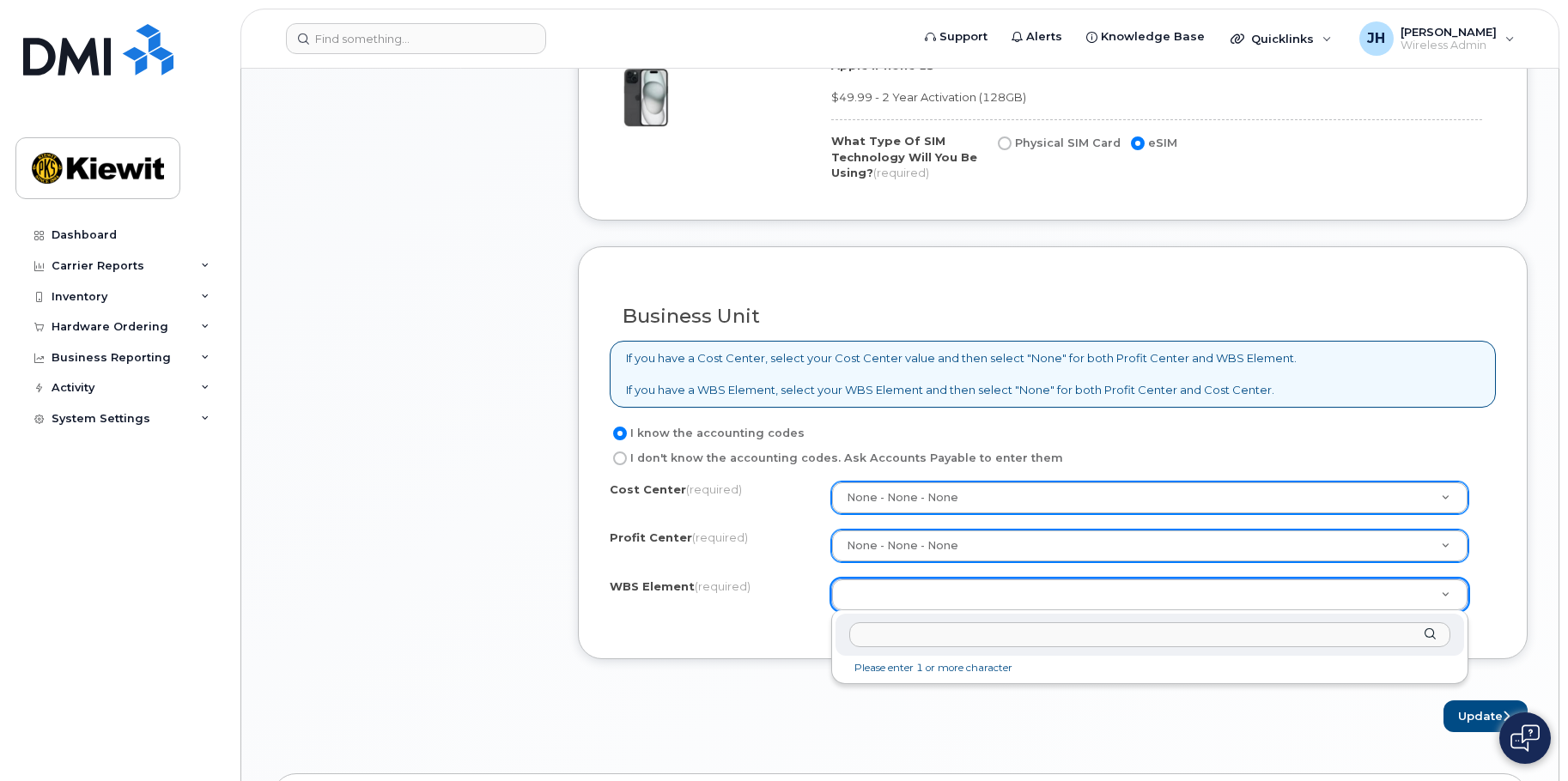
click at [900, 634] on input "text" at bounding box center [1149, 635] width 601 height 25
paste input "106430.1269"
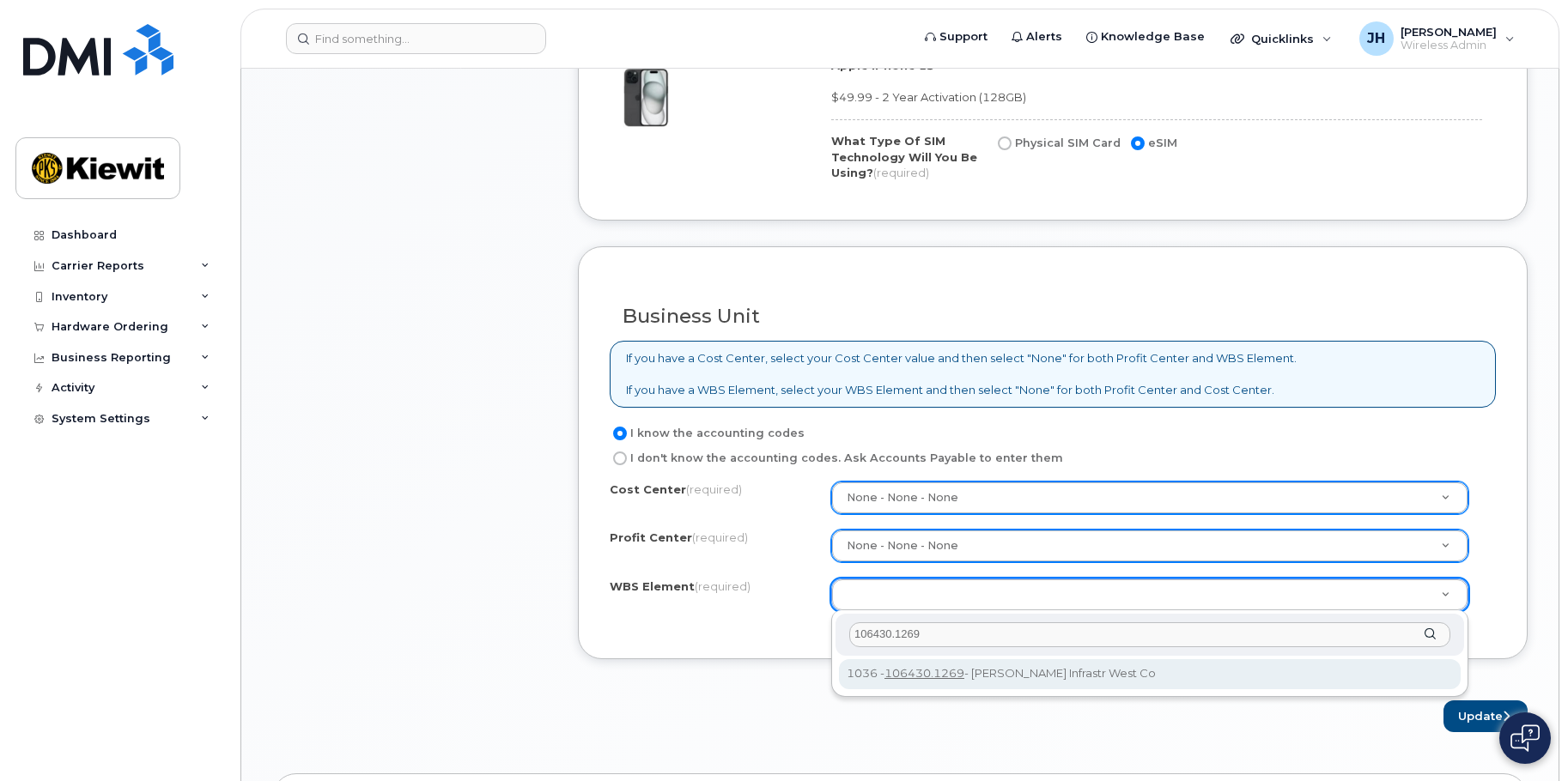
type input "106430.1269"
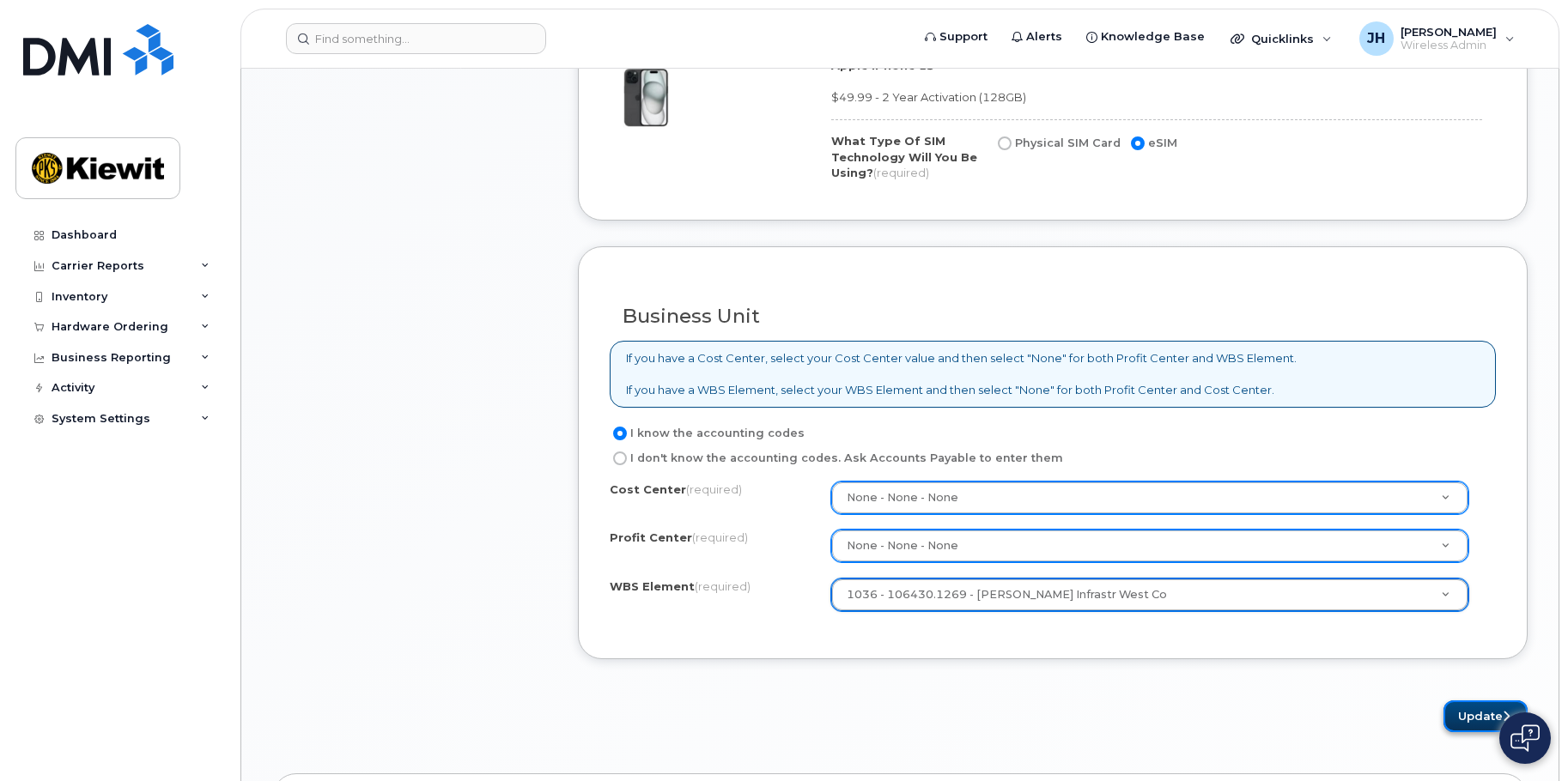
click at [1456, 718] on button "Update" at bounding box center [1486, 717] width 84 height 32
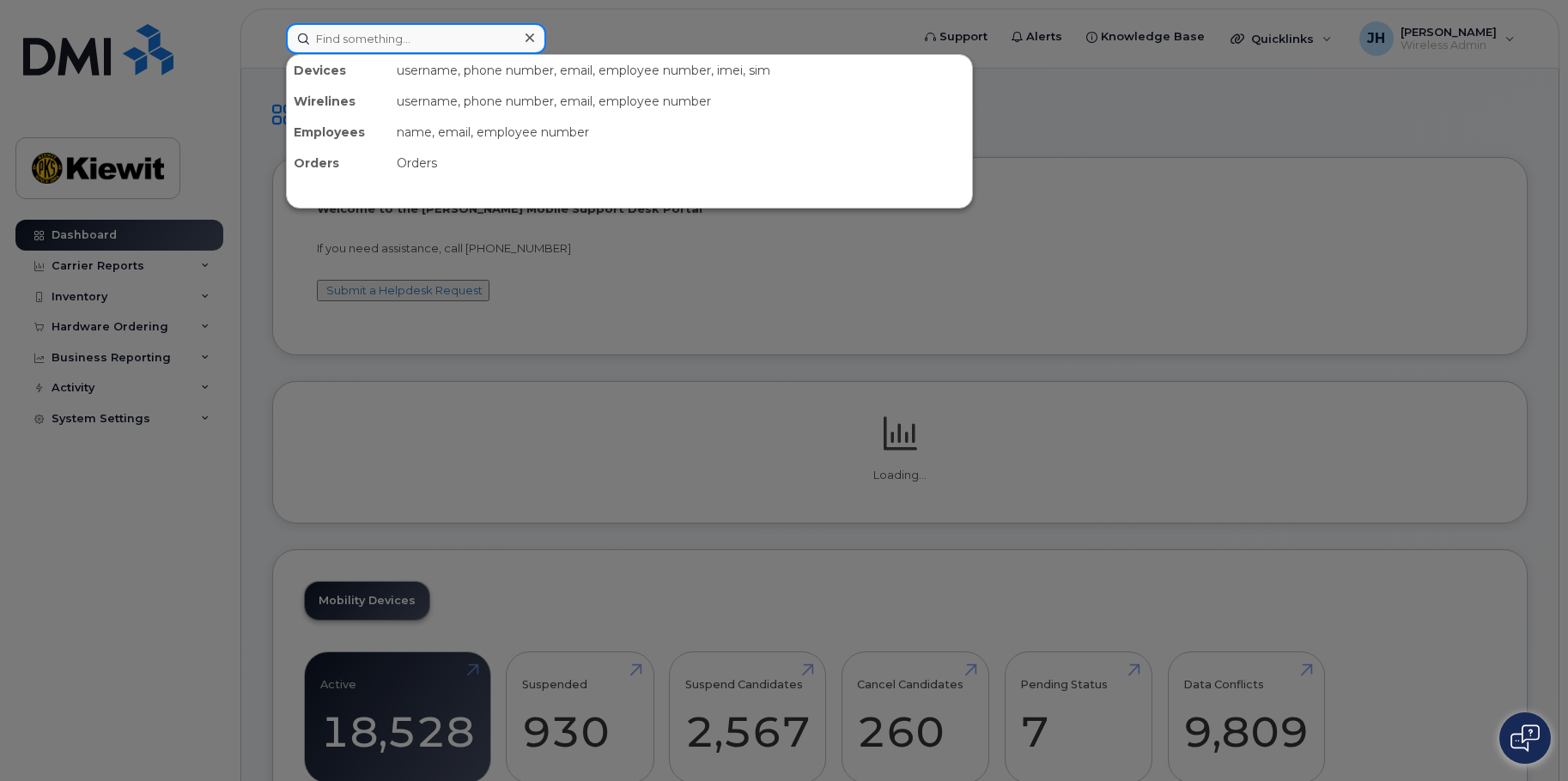
click at [381, 45] on input at bounding box center [416, 38] width 260 height 31
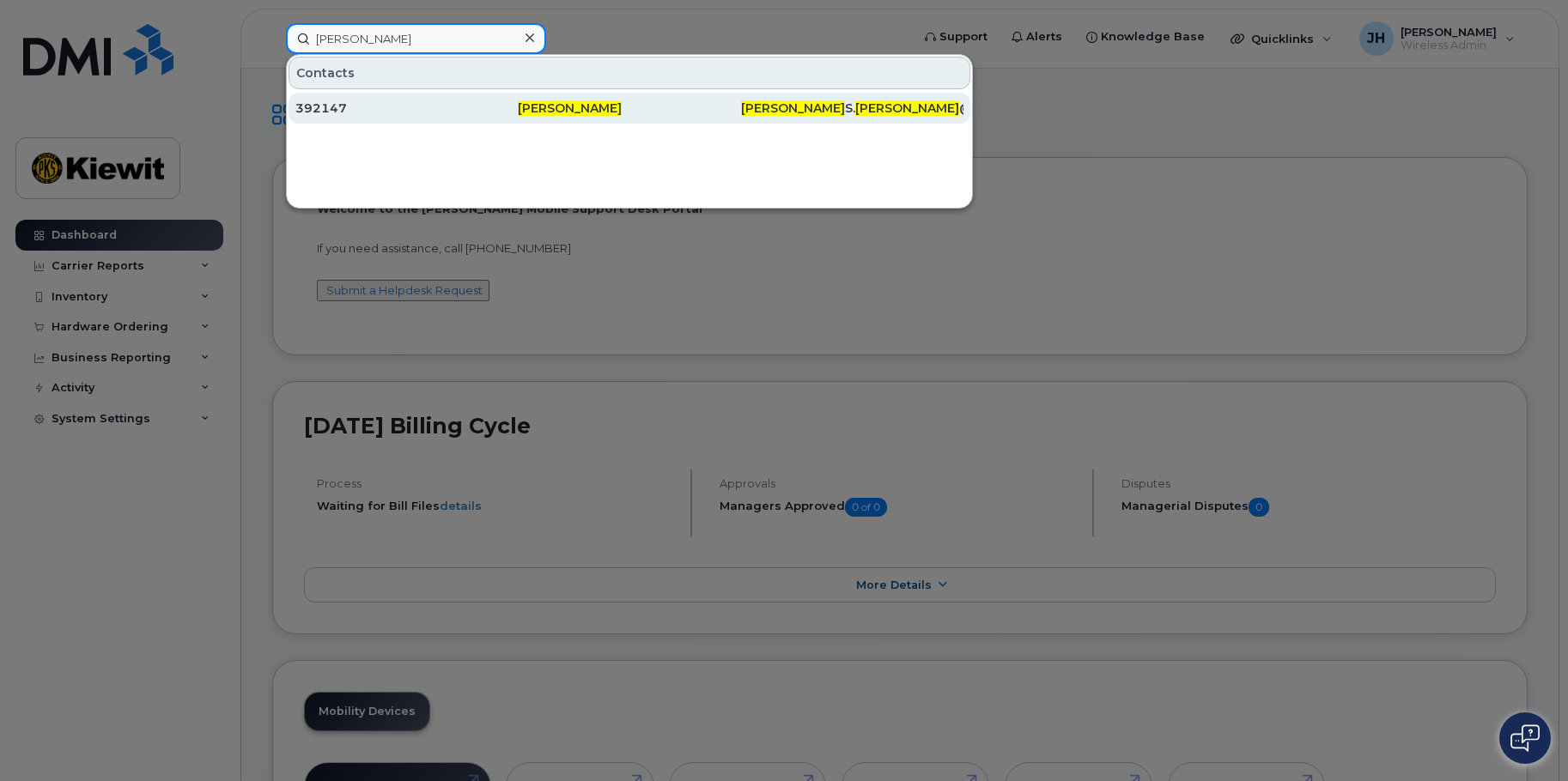
type input "[PERSON_NAME]"
click at [548, 101] on span "[PERSON_NAME]" at bounding box center [570, 107] width 104 height 15
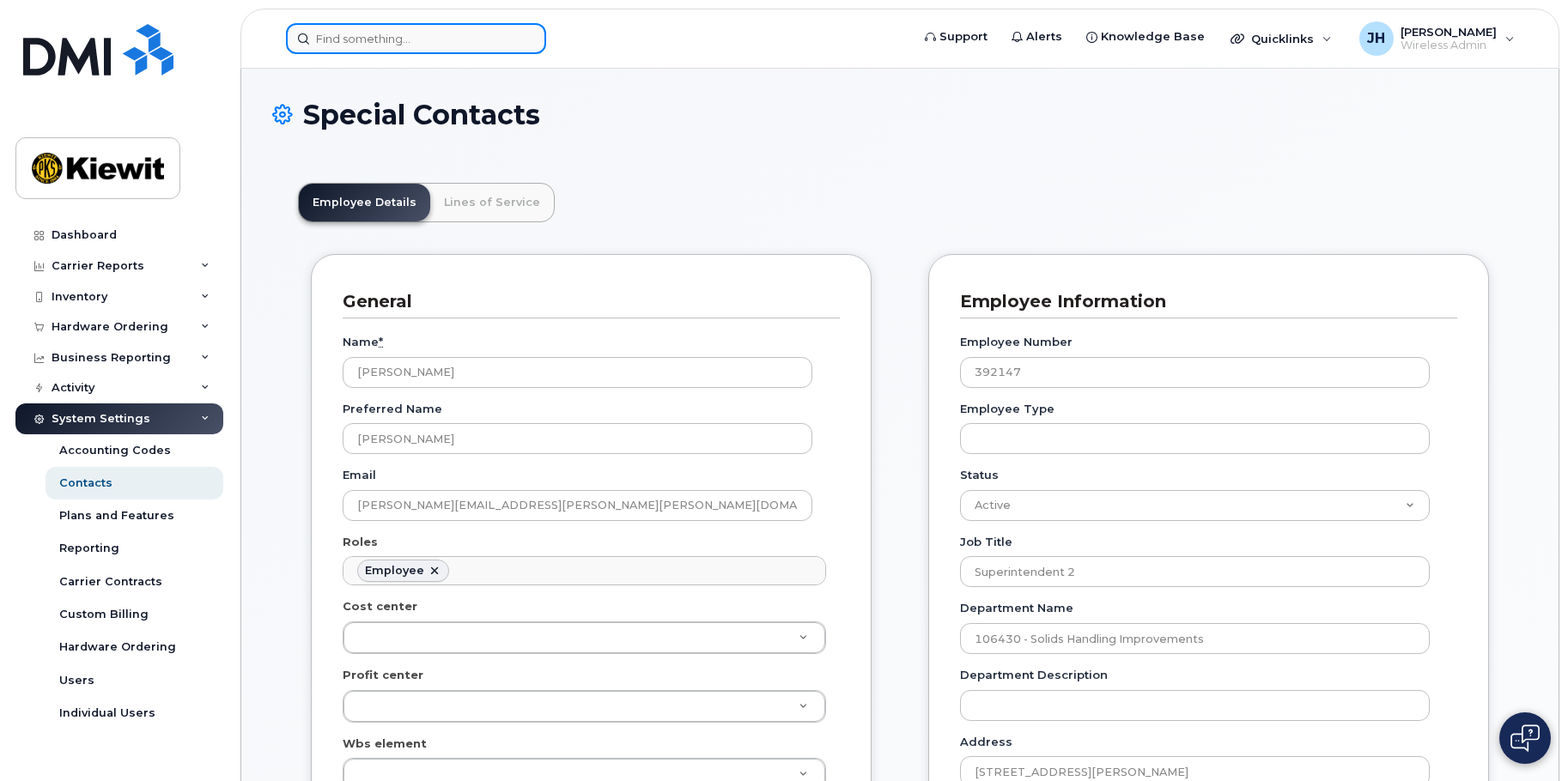
click at [375, 36] on input at bounding box center [416, 38] width 260 height 31
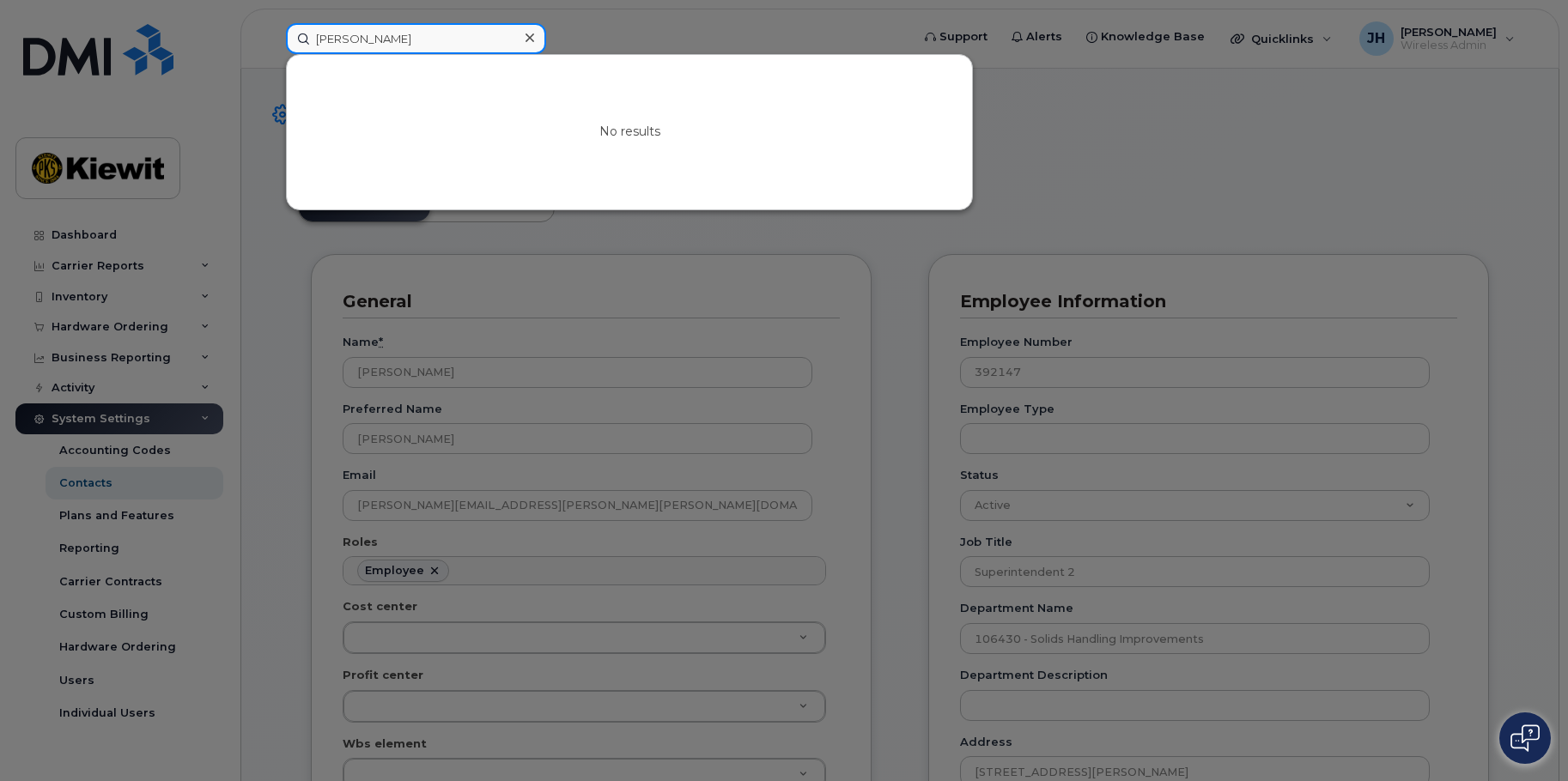
drag, startPoint x: 344, startPoint y: 34, endPoint x: 105, endPoint y: 24, distance: 239.2
click at [272, 28] on div "matt mcfadden No results" at bounding box center [592, 38] width 640 height 31
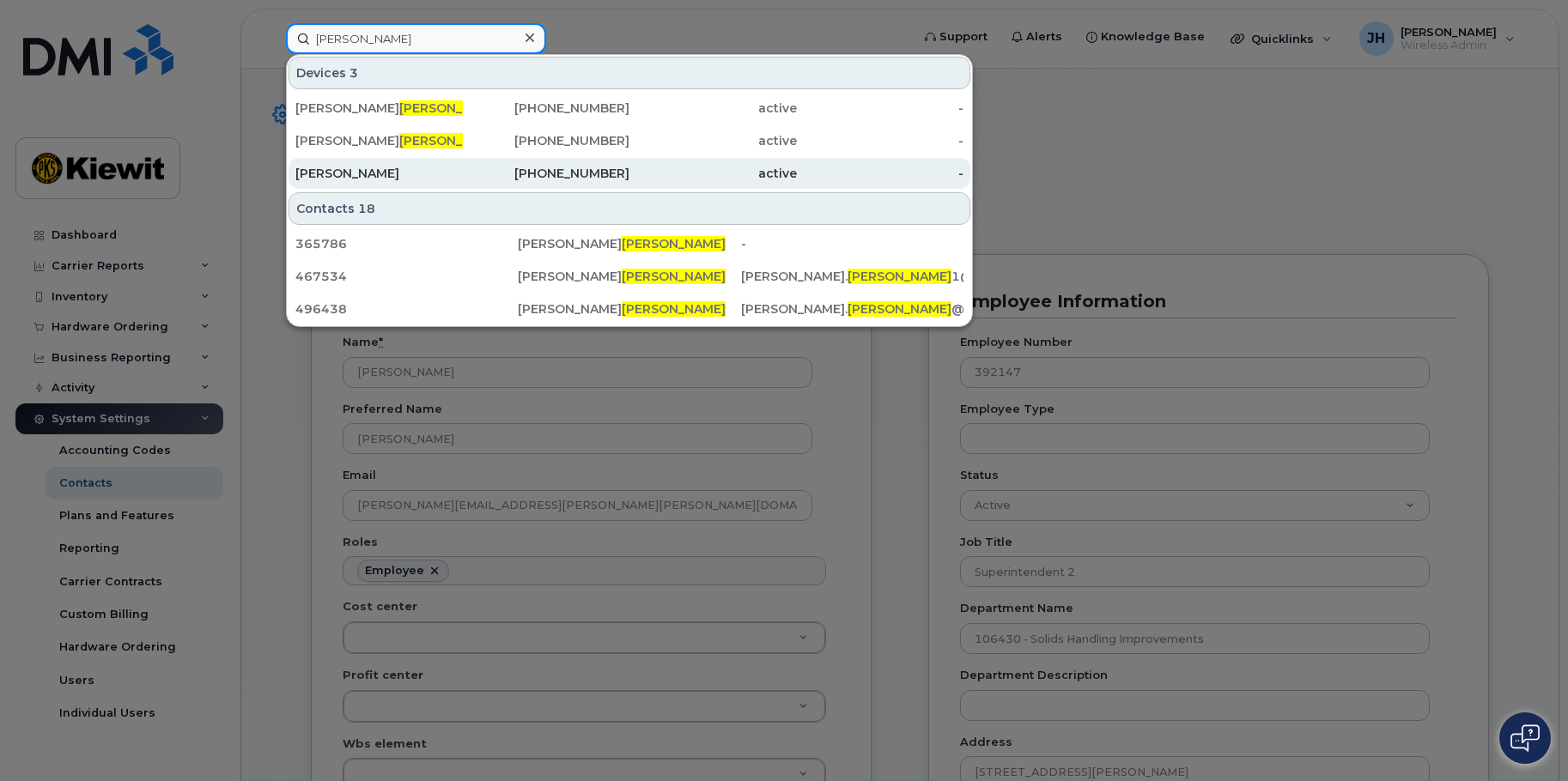
type input "mcfadden"
click at [327, 169] on div "KIEWIT" at bounding box center [378, 173] width 167 height 17
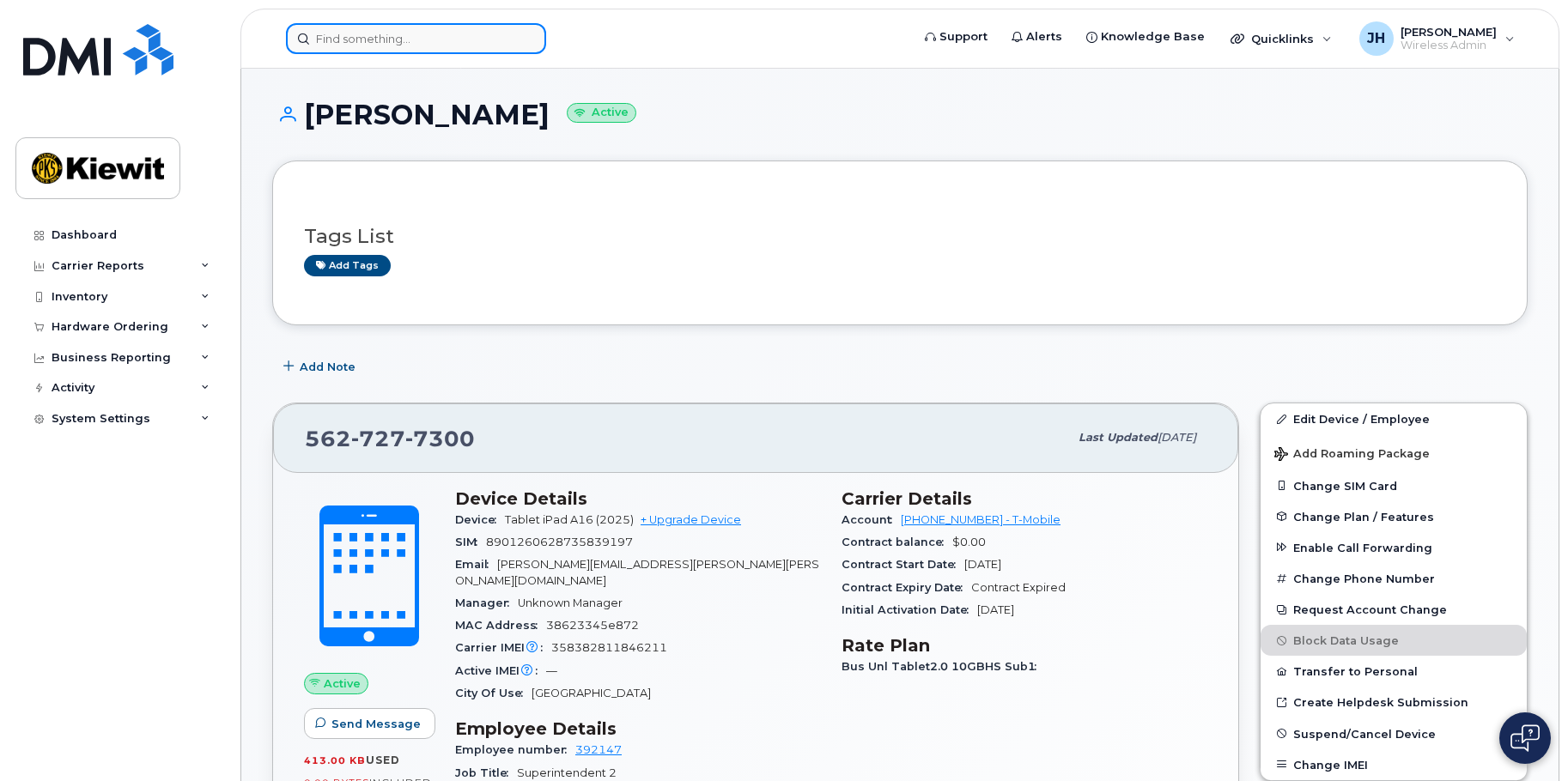
click at [396, 44] on input at bounding box center [416, 38] width 260 height 31
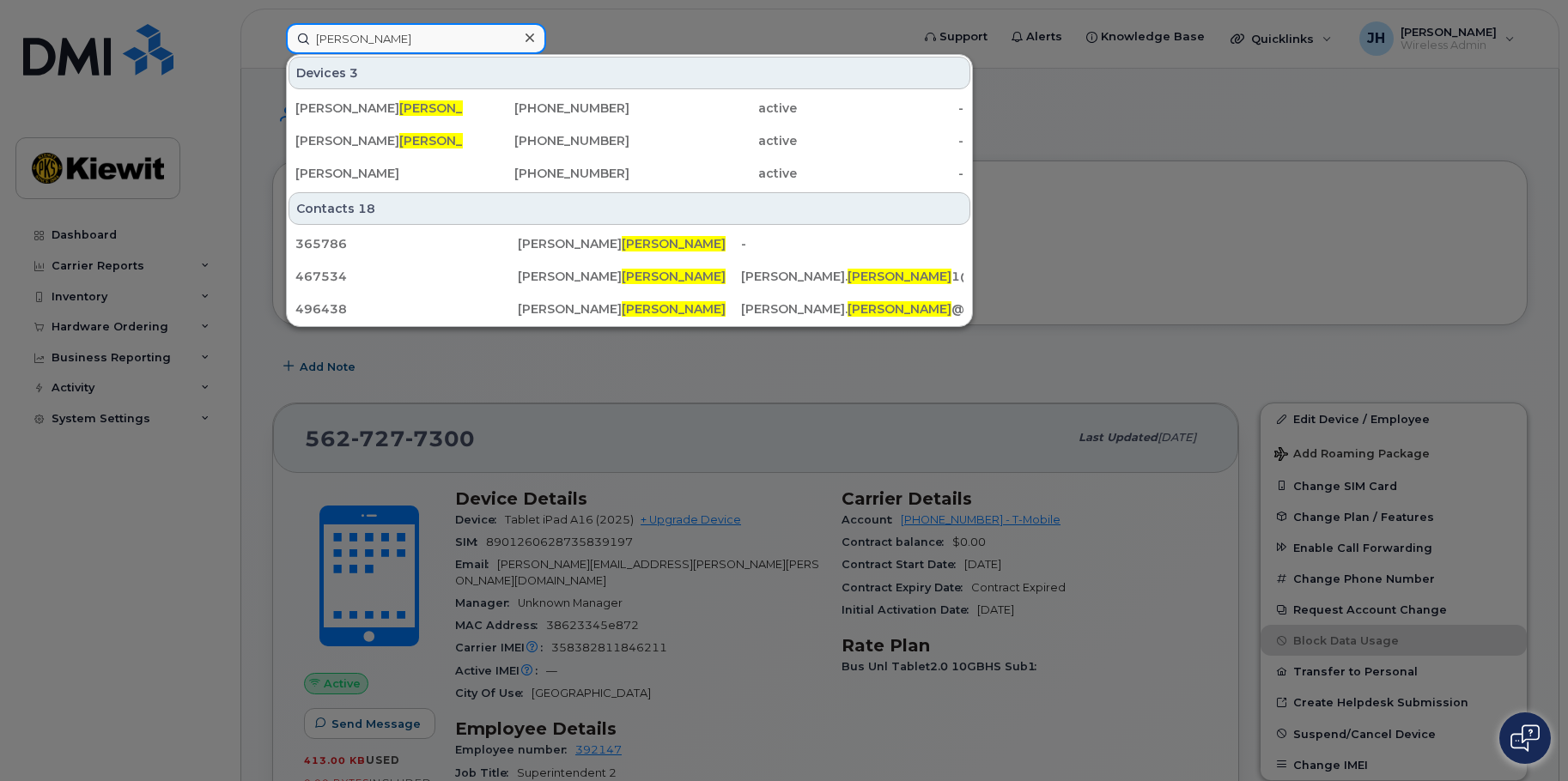
drag, startPoint x: 399, startPoint y: 45, endPoint x: 193, endPoint y: 40, distance: 206.1
click at [272, 40] on div "mcfadden Devices 3 Dan Mcfadden 409-679-3926 active - Steve Mcfadden 626-255-81…" at bounding box center [592, 38] width 640 height 31
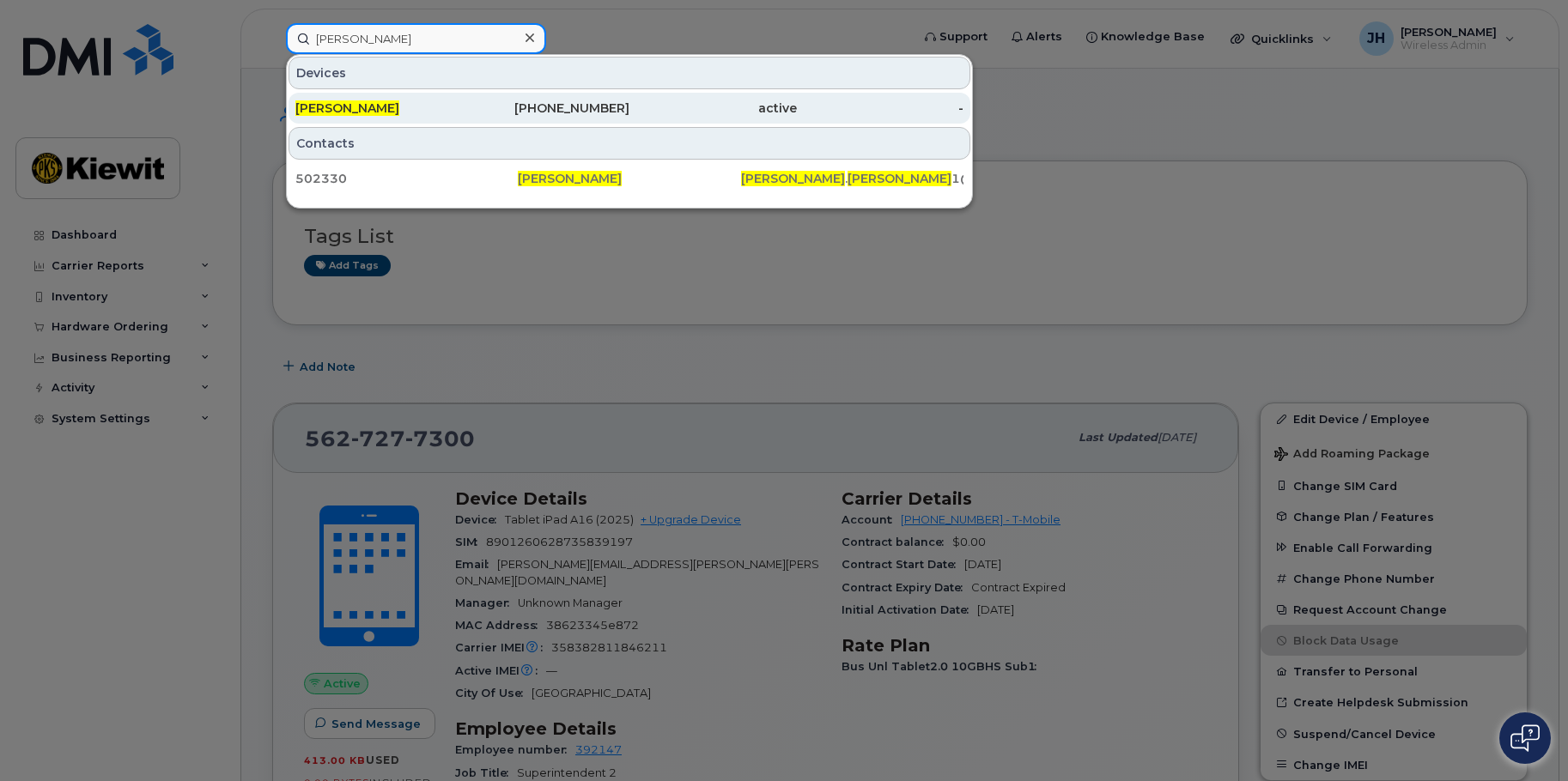
type input "sean traylor"
click at [347, 107] on span "[PERSON_NAME]" at bounding box center [347, 107] width 104 height 15
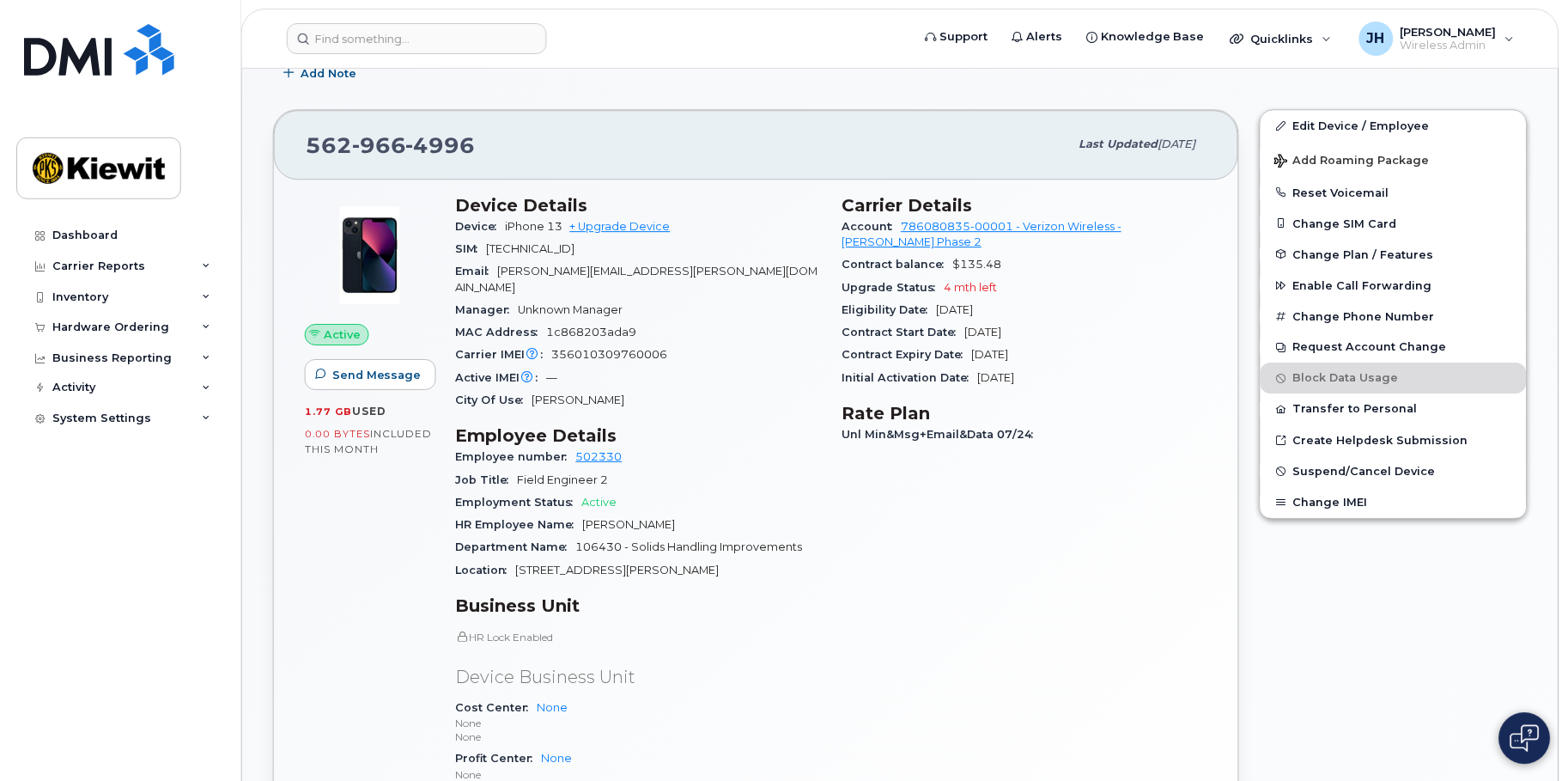
scroll to position [601, 0]
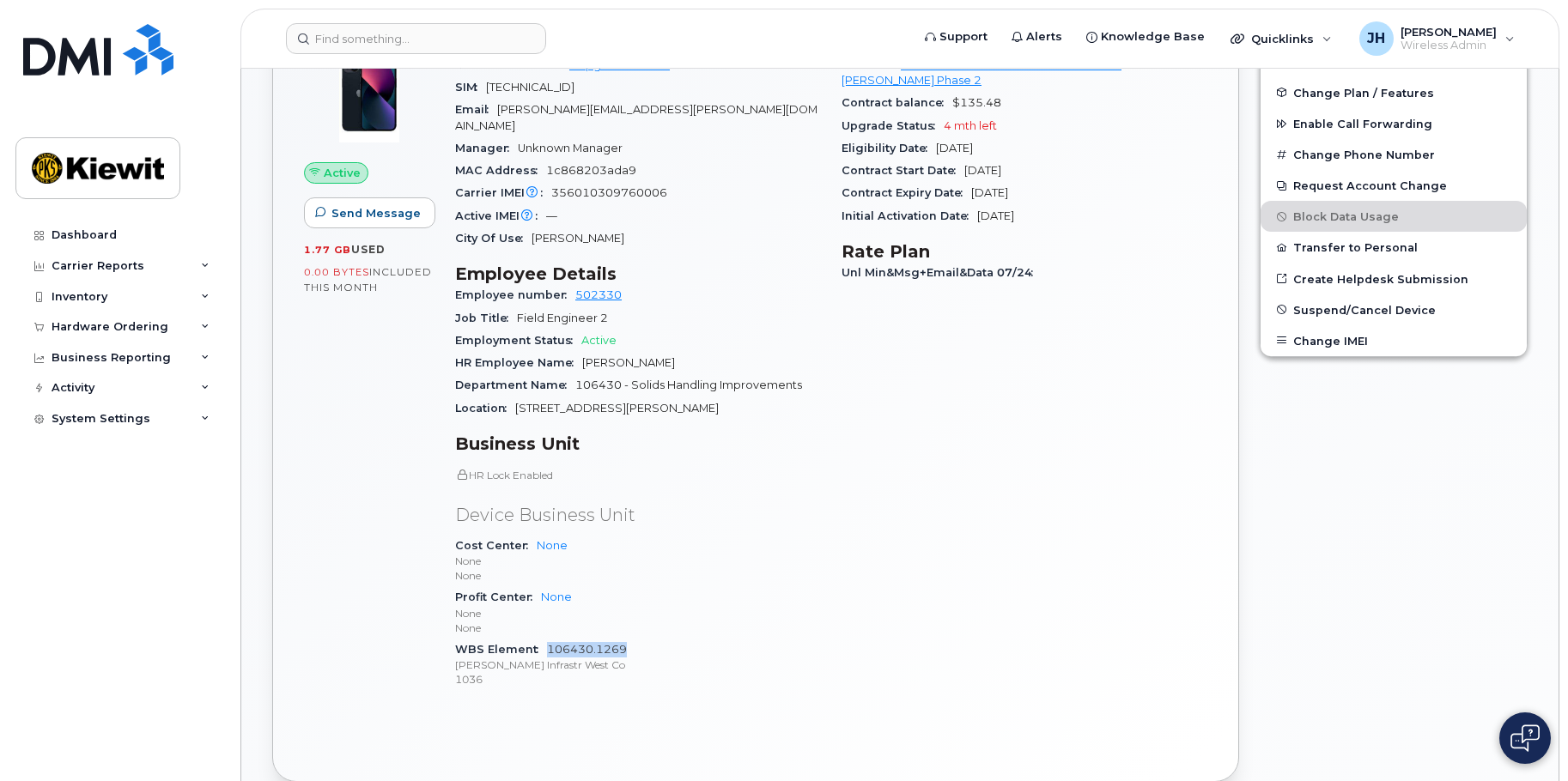
drag, startPoint x: 662, startPoint y: 637, endPoint x: 548, endPoint y: 636, distance: 114.0
click at [548, 639] on div "WBS Element 106430.1269 [PERSON_NAME] Infrastr West Co 1036" at bounding box center [638, 665] width 366 height 53
copy link "106430.1269"
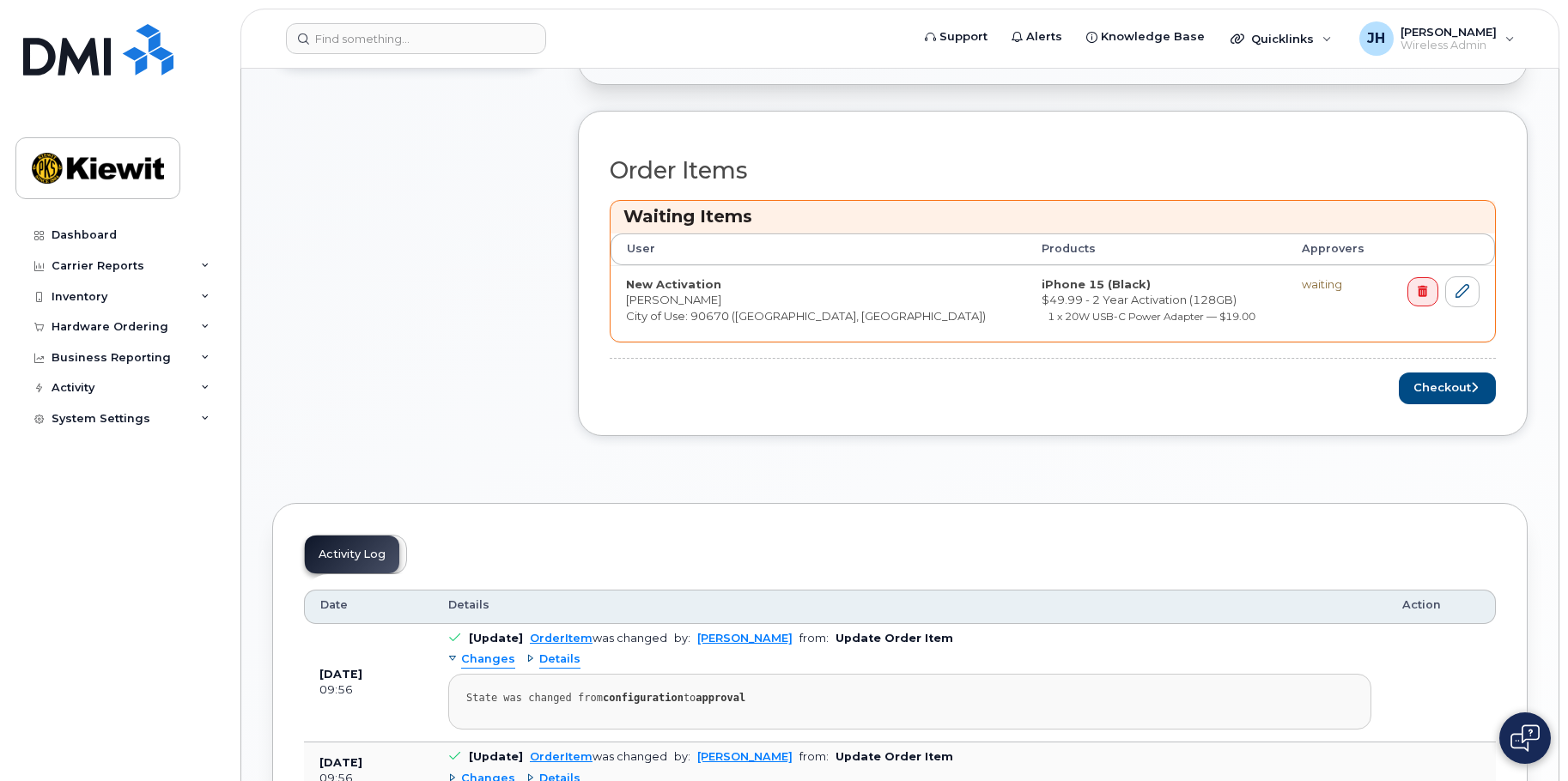
scroll to position [515, 0]
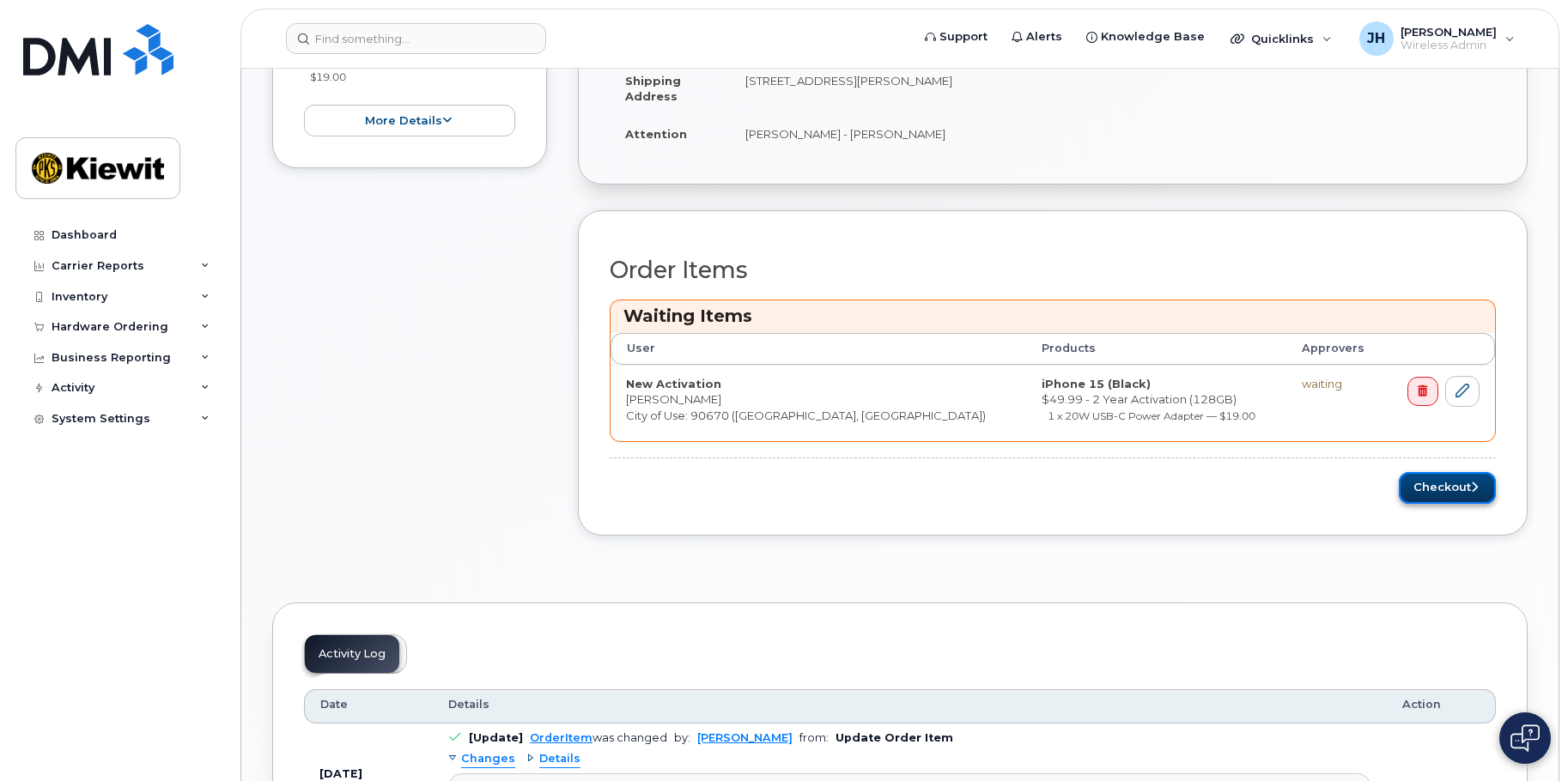
click at [1434, 487] on button "Checkout" at bounding box center [1447, 488] width 97 height 32
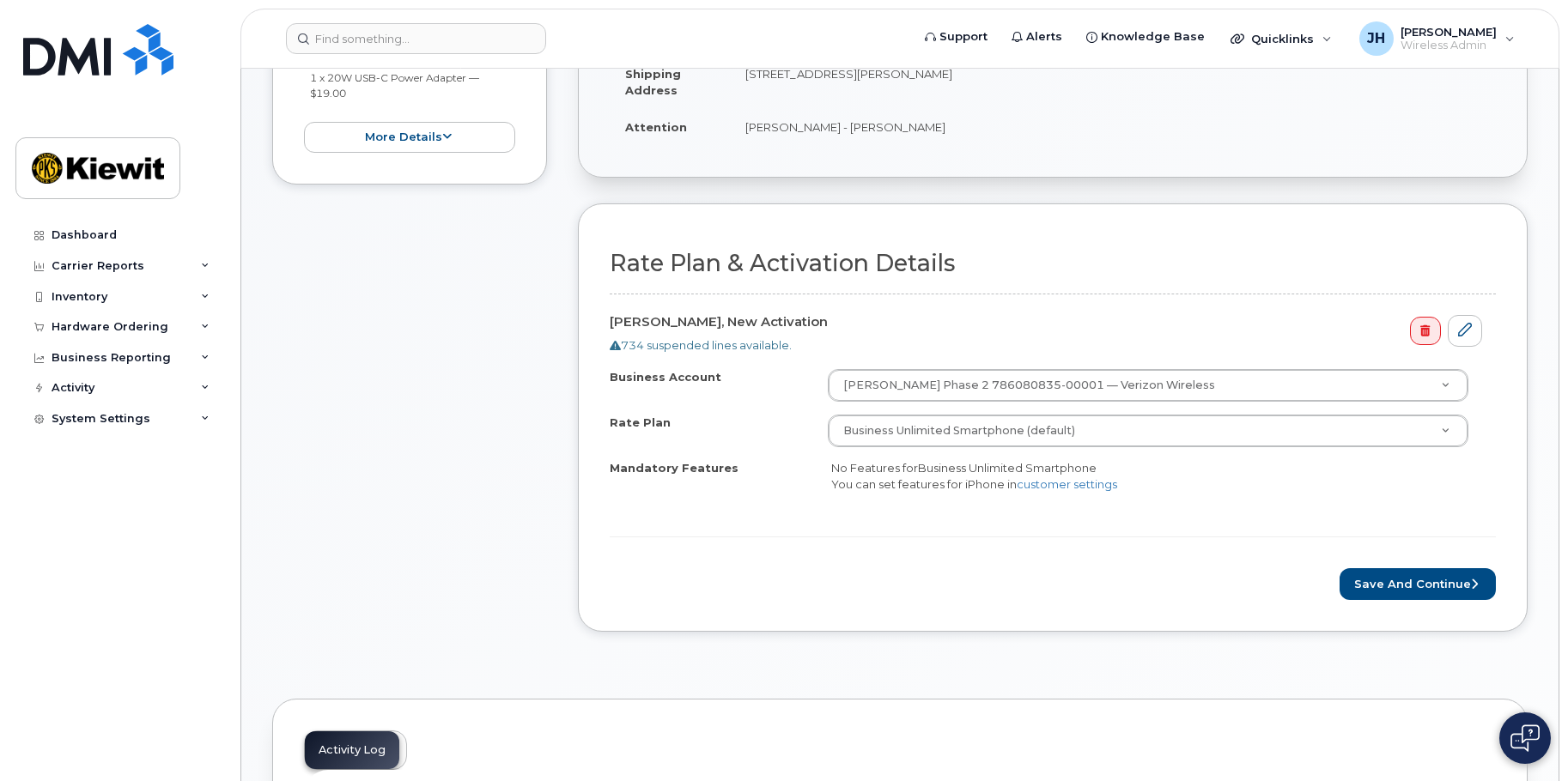
scroll to position [429, 0]
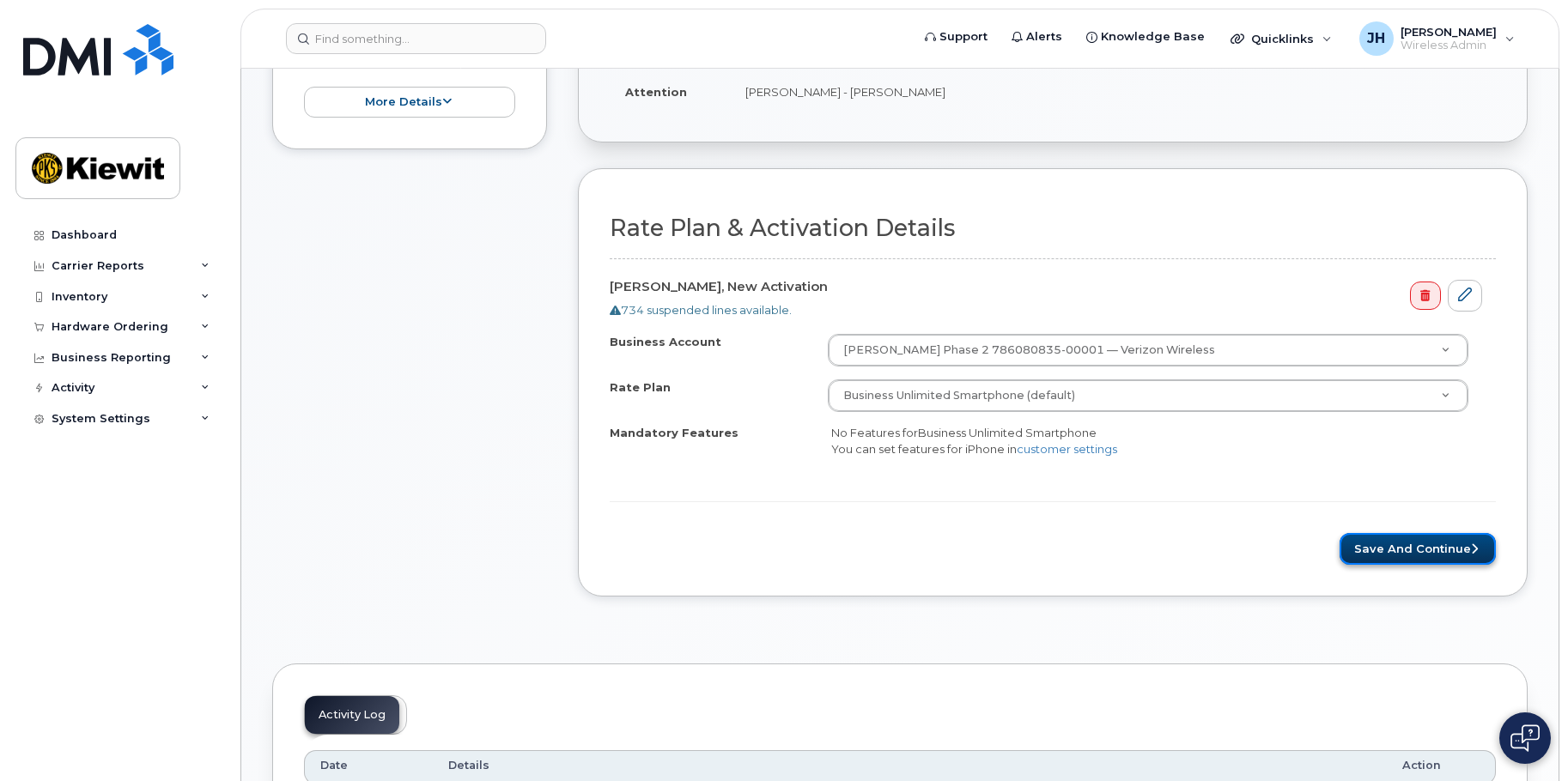
click at [1410, 539] on button "Save and Continue" at bounding box center [1417, 549] width 157 height 32
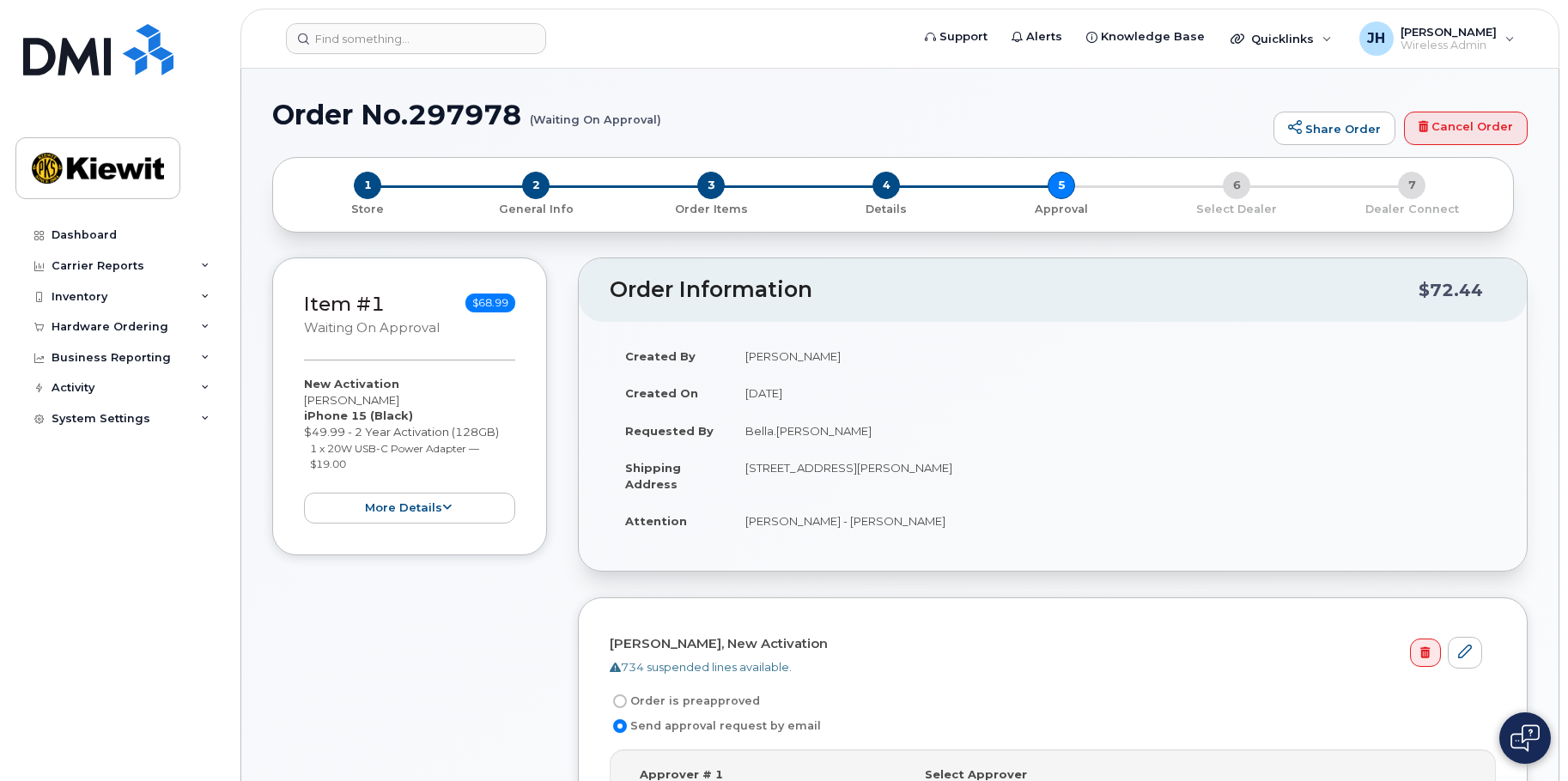
scroll to position [429, 0]
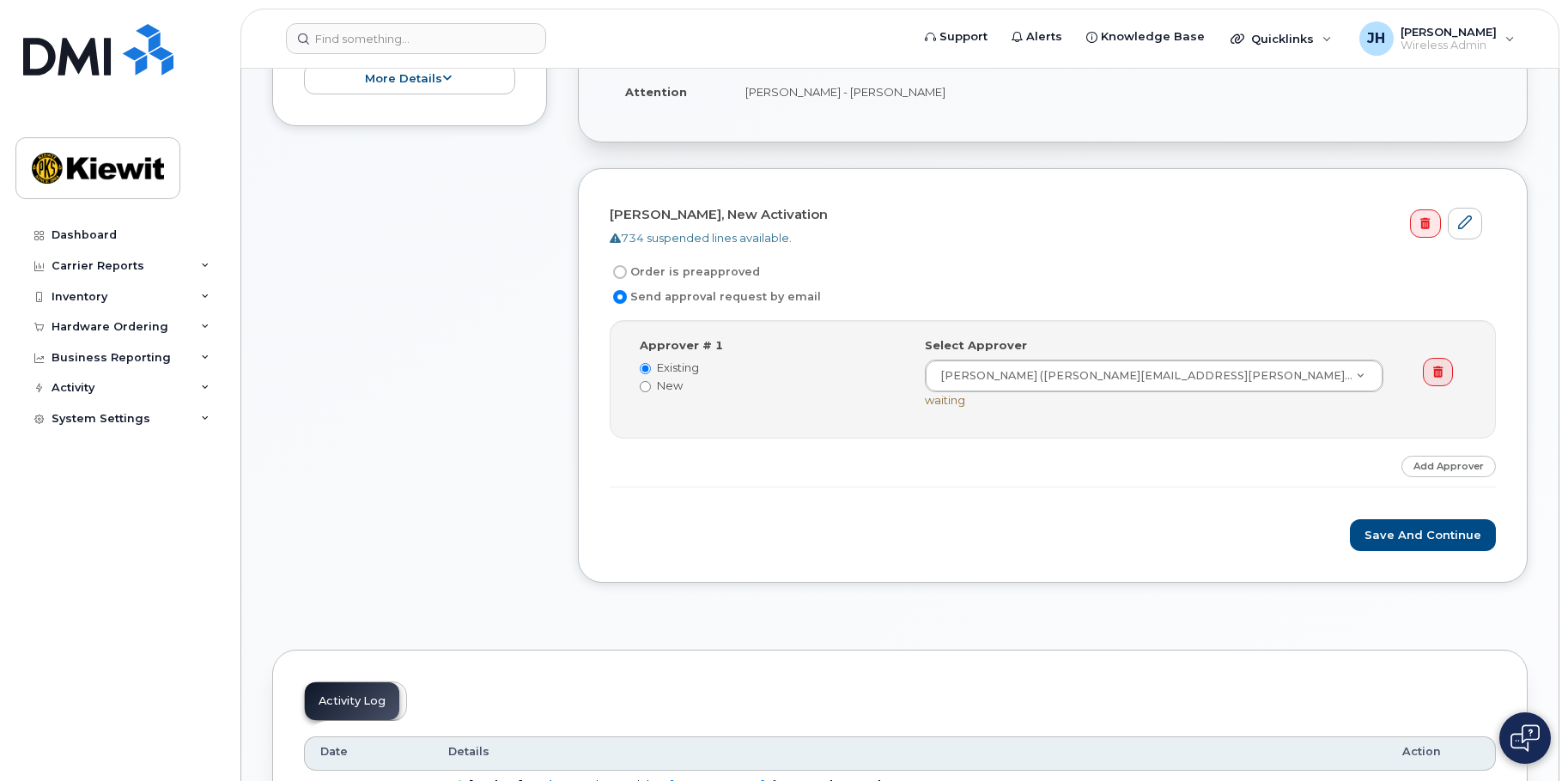
click at [668, 267] on label "Order is preapproved" at bounding box center [685, 272] width 150 height 21
click at [627, 267] on input "Order is preapproved" at bounding box center [619, 272] width 13 height 13
radio input "true"
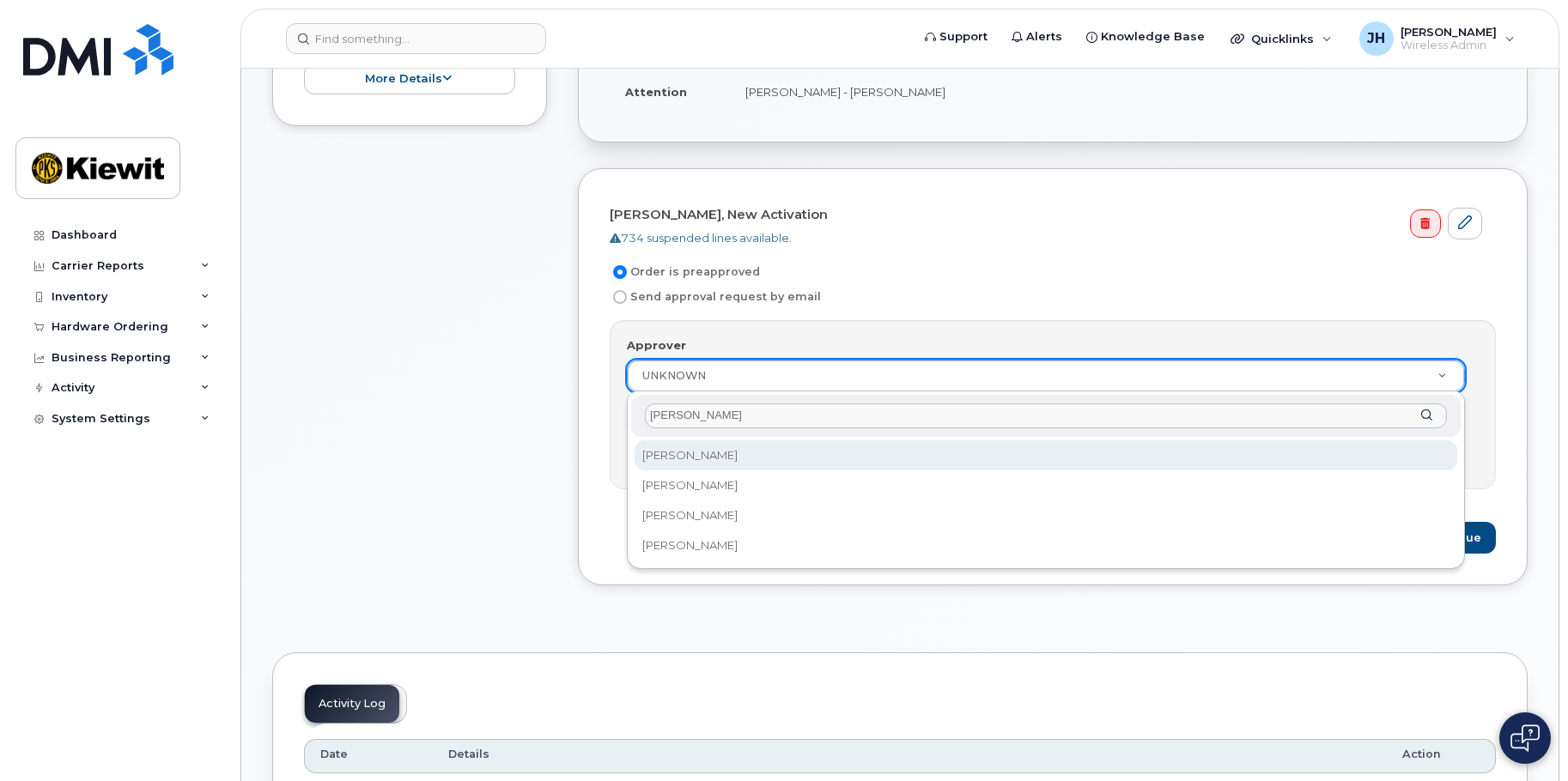
type input "[PERSON_NAME]"
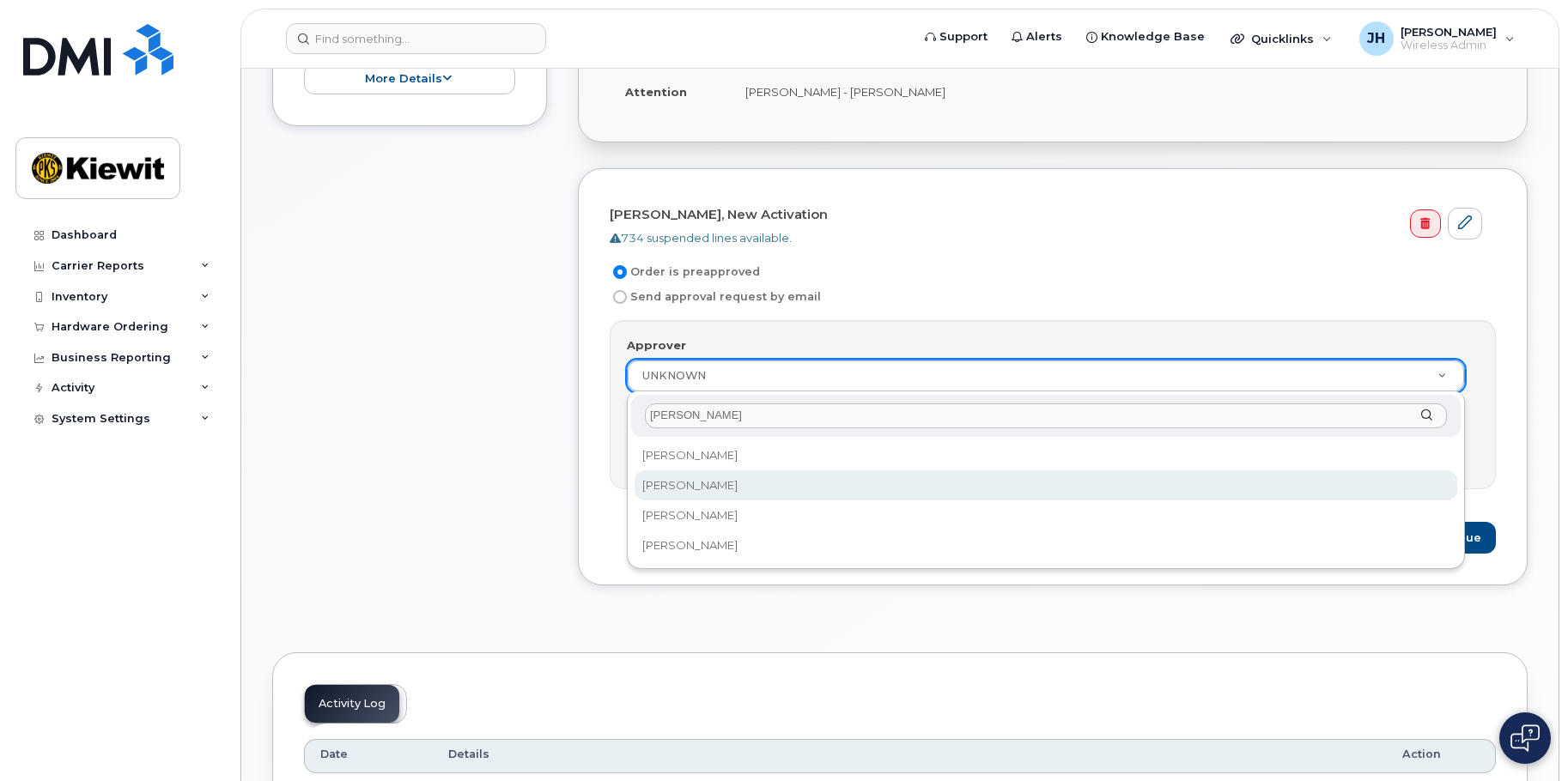
select select "2147282"
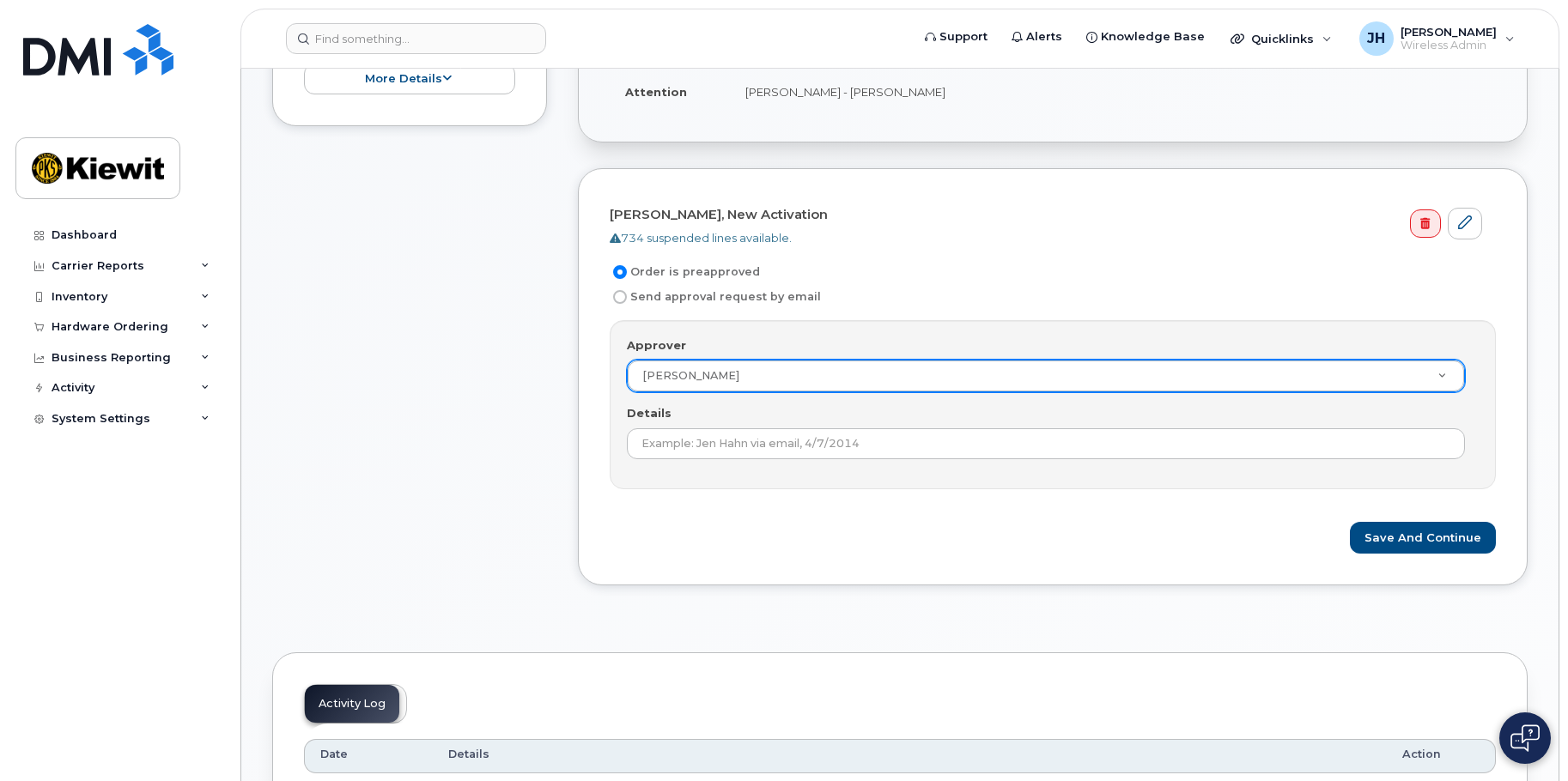
click at [886, 488] on div "Approver [PERSON_NAME] Approver UNKNOWN [PERSON_NAME] [PERSON_NAME] [PERSON_NAM…" at bounding box center [1053, 404] width 886 height 169
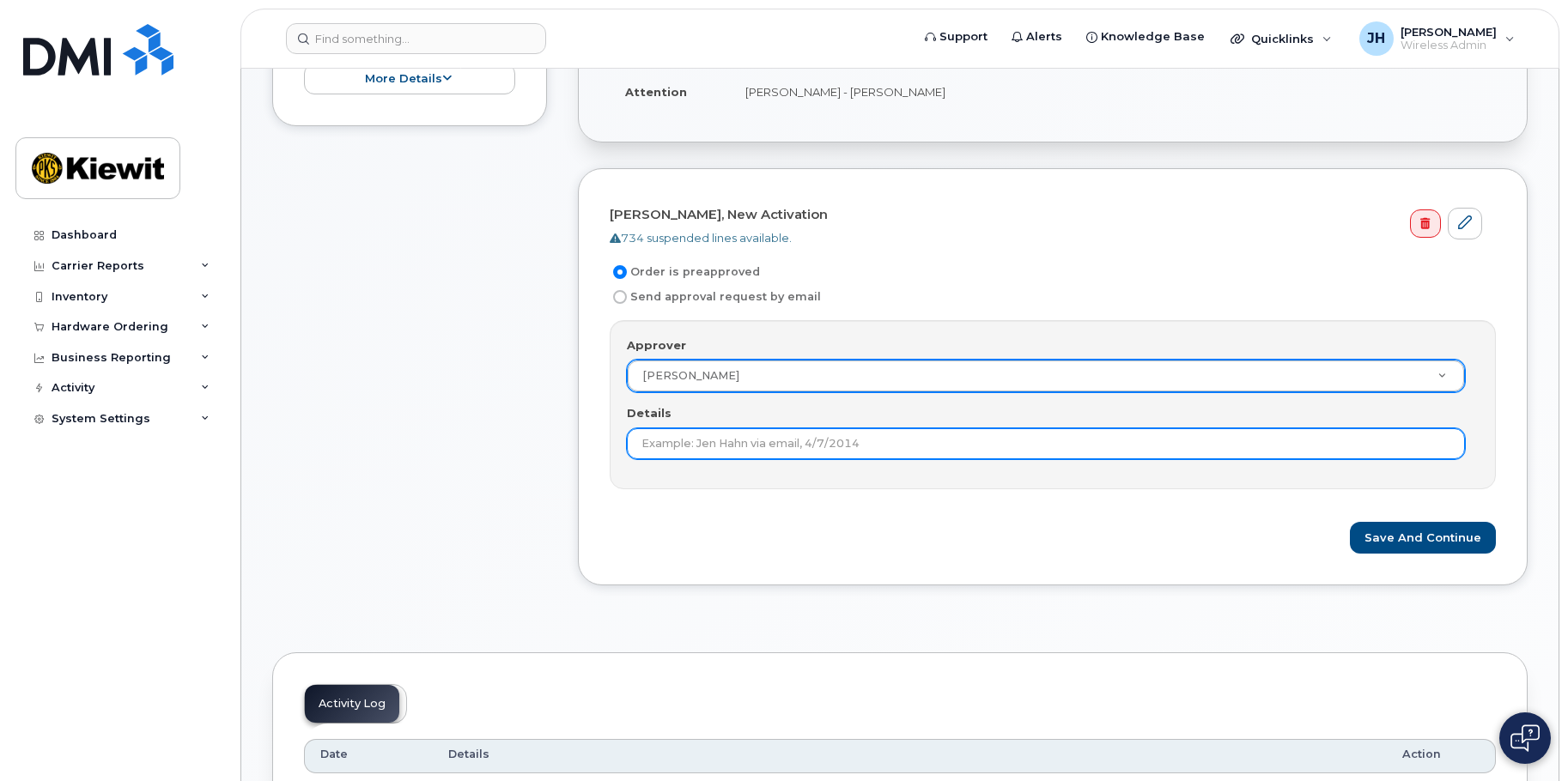
click at [825, 458] on input "Details" at bounding box center [1046, 444] width 838 height 31
type input "New hire, already approved by PM"
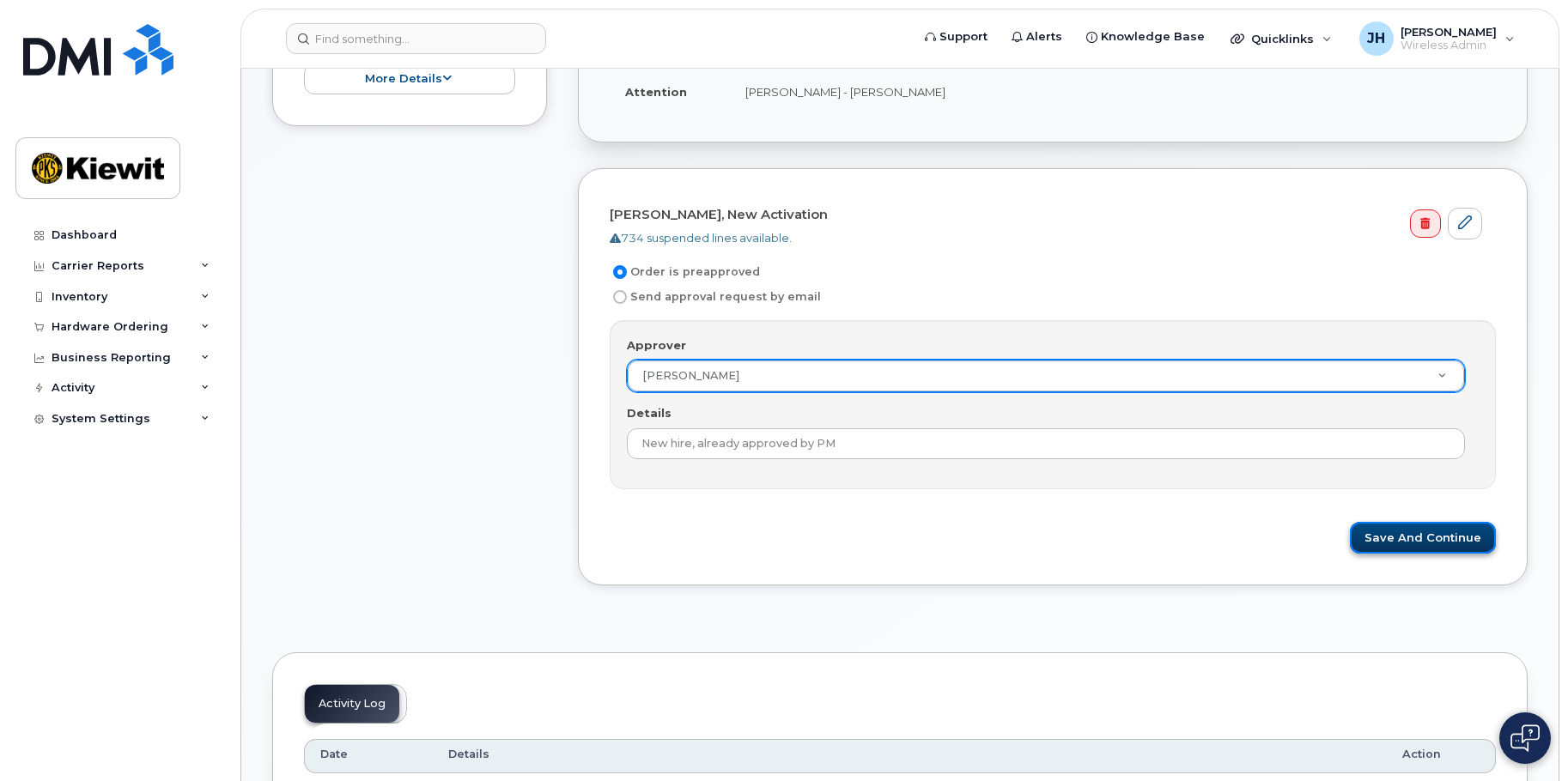
click at [1384, 541] on button "Save and Continue" at bounding box center [1422, 539] width 146 height 32
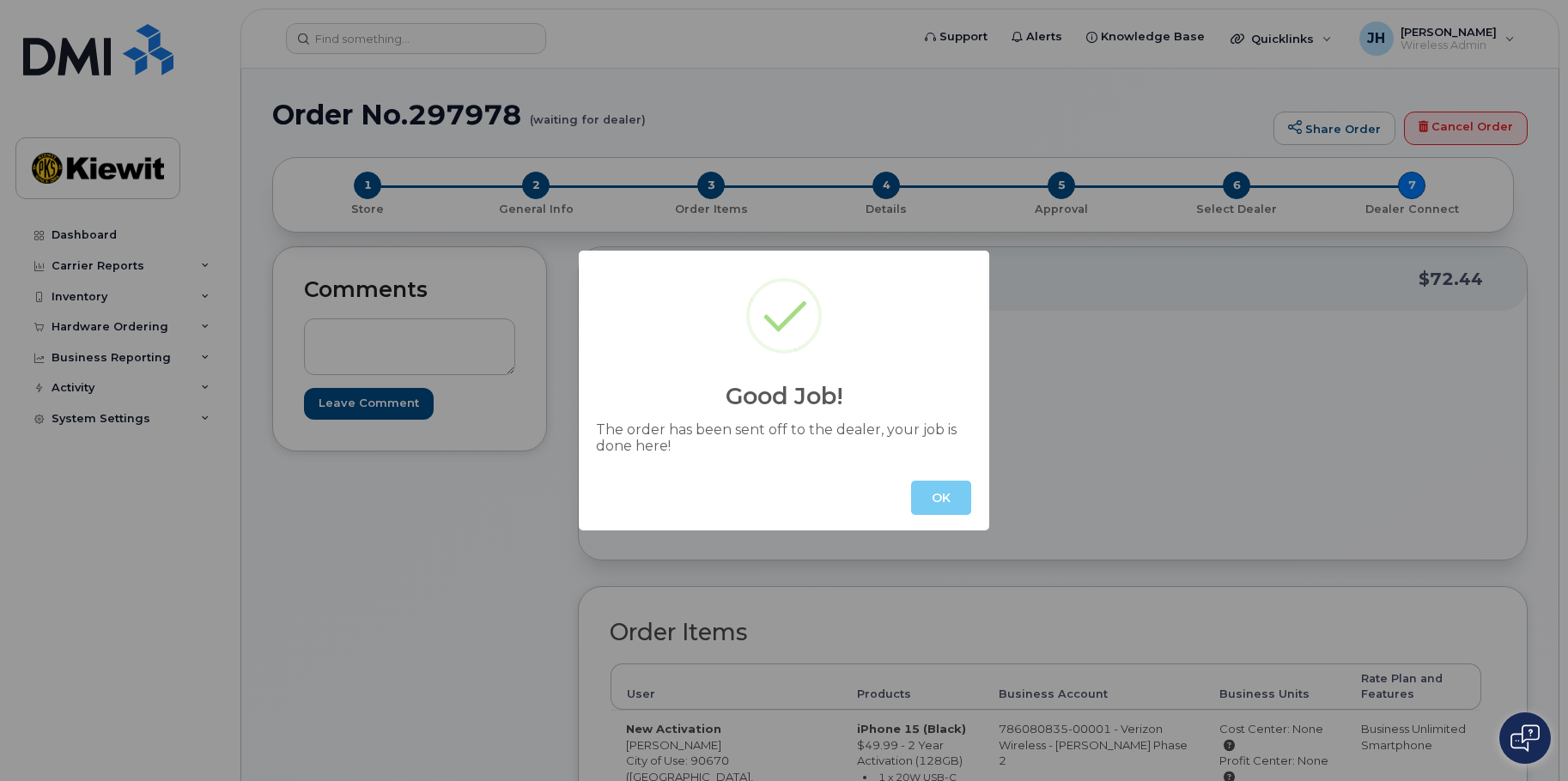
click at [937, 494] on button "OK" at bounding box center [940, 498] width 60 height 34
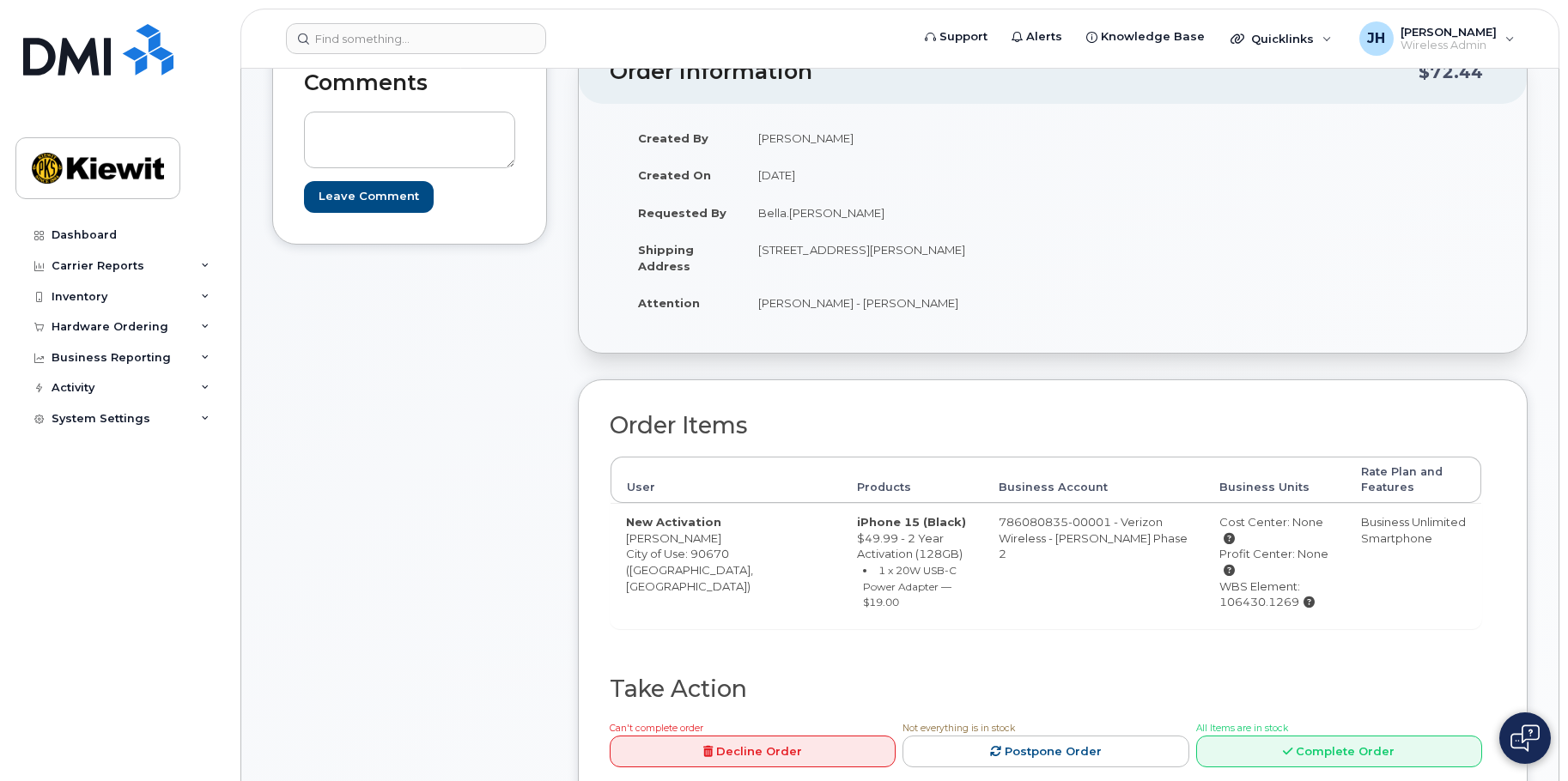
scroll to position [515, 0]
